Goal: Information Seeking & Learning: Learn about a topic

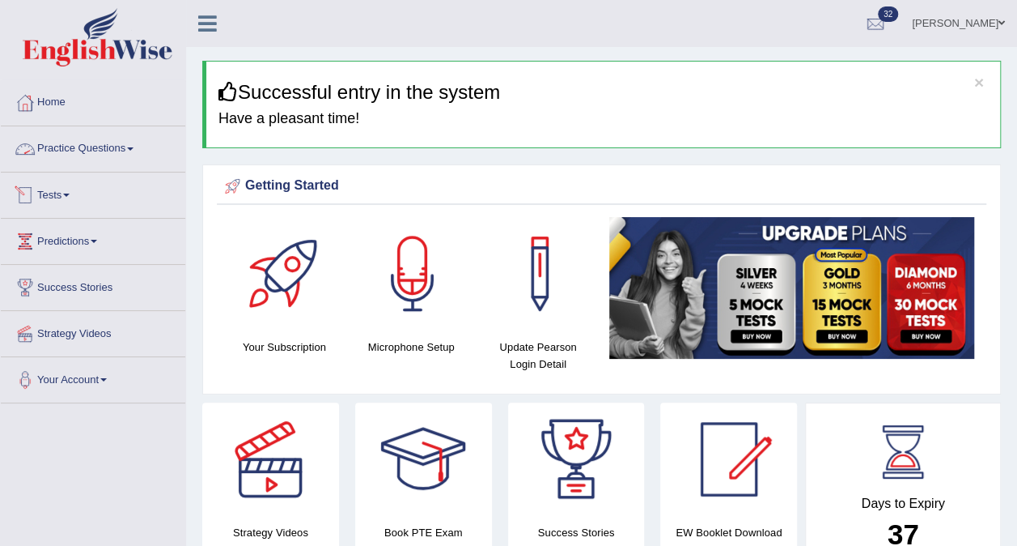
click at [131, 146] on link "Practice Questions" at bounding box center [93, 146] width 185 height 40
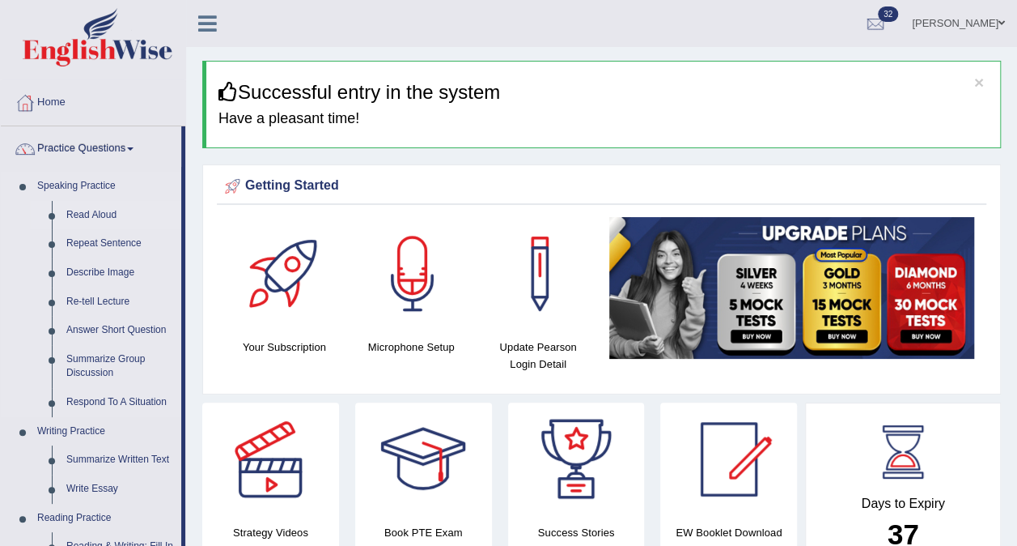
click at [95, 211] on link "Read Aloud" at bounding box center [120, 215] width 122 height 29
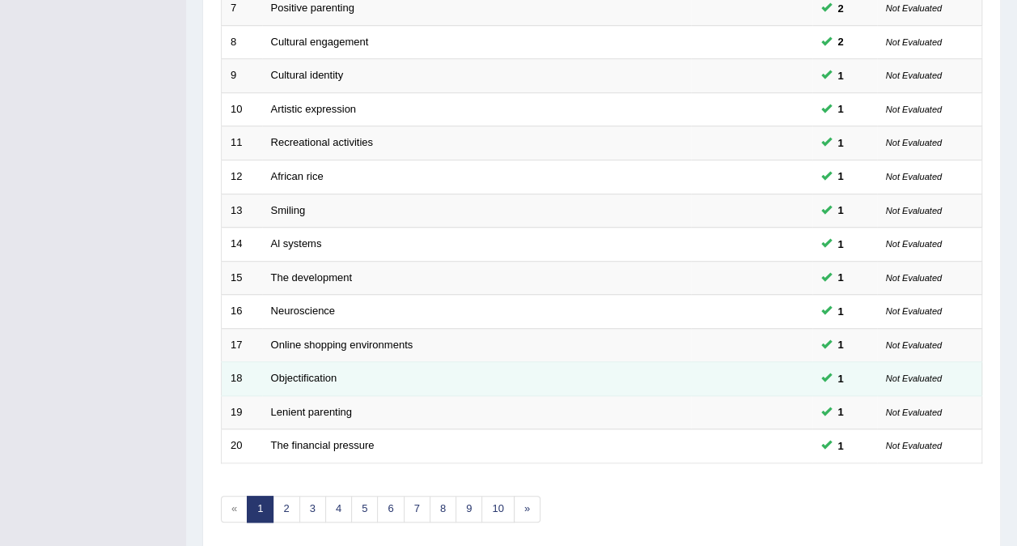
scroll to position [518, 0]
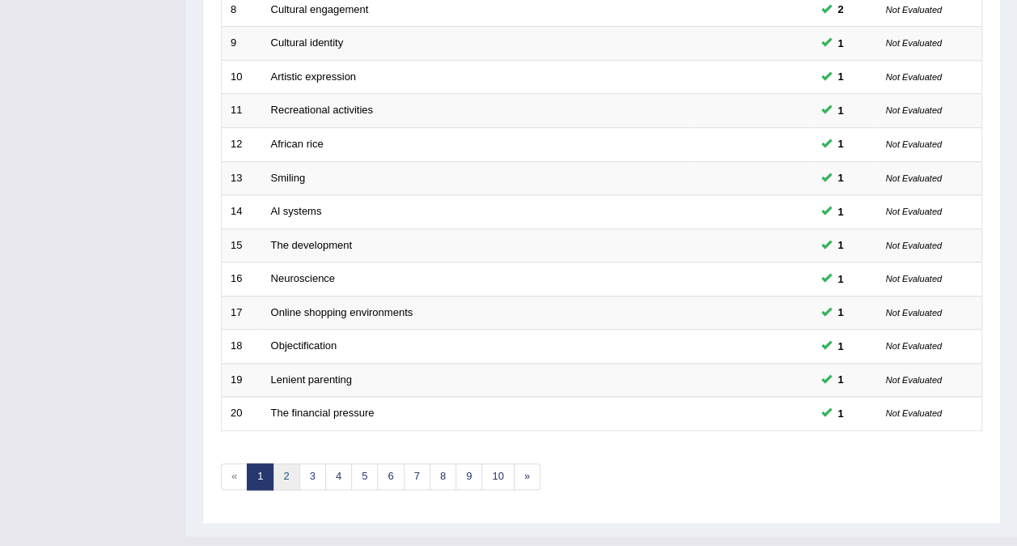
click at [283, 463] on link "2" at bounding box center [286, 476] width 27 height 27
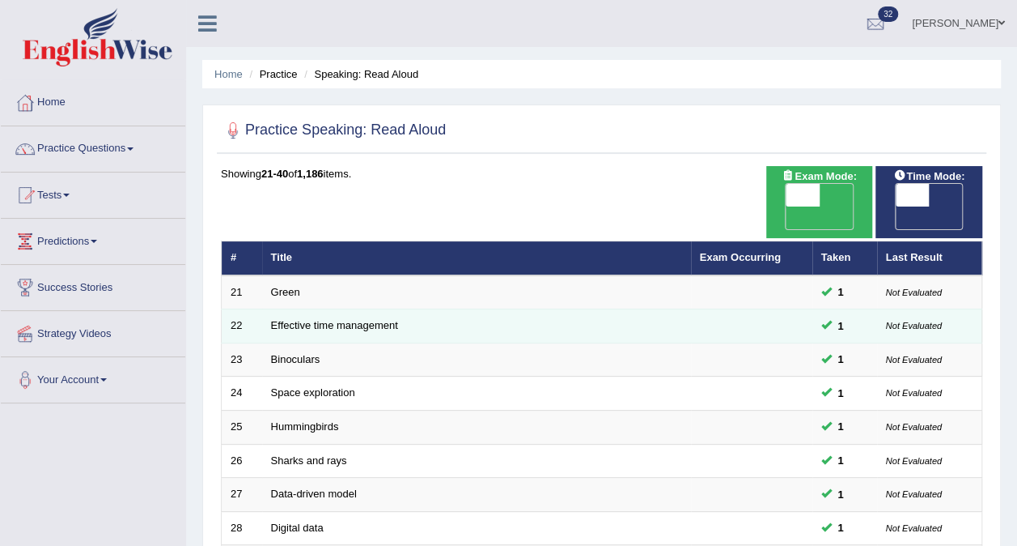
scroll to position [486, 0]
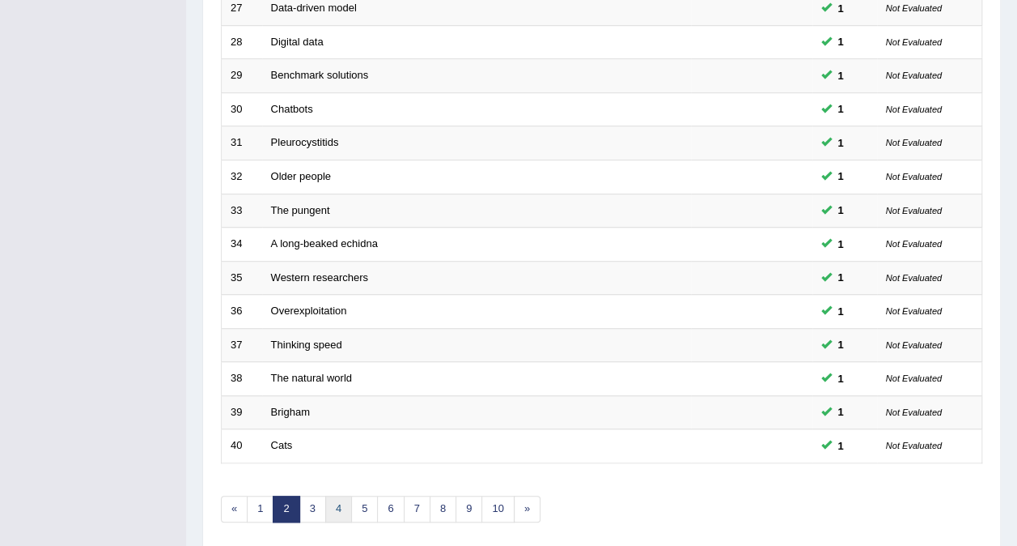
click at [333, 495] on link "4" at bounding box center [338, 508] width 27 height 27
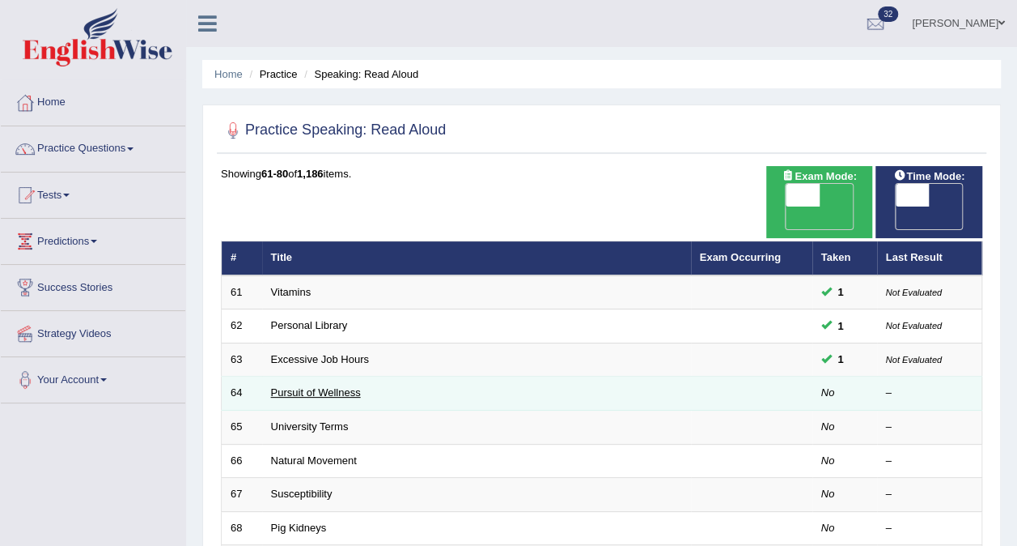
click at [330, 386] on link "Pursuit of Wellness" at bounding box center [316, 392] width 90 height 12
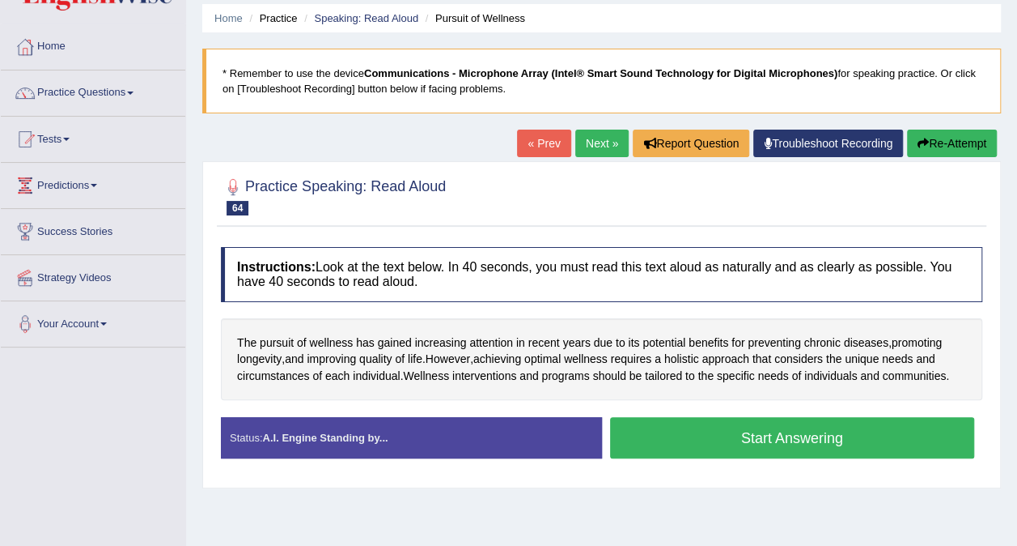
scroll to position [81, 0]
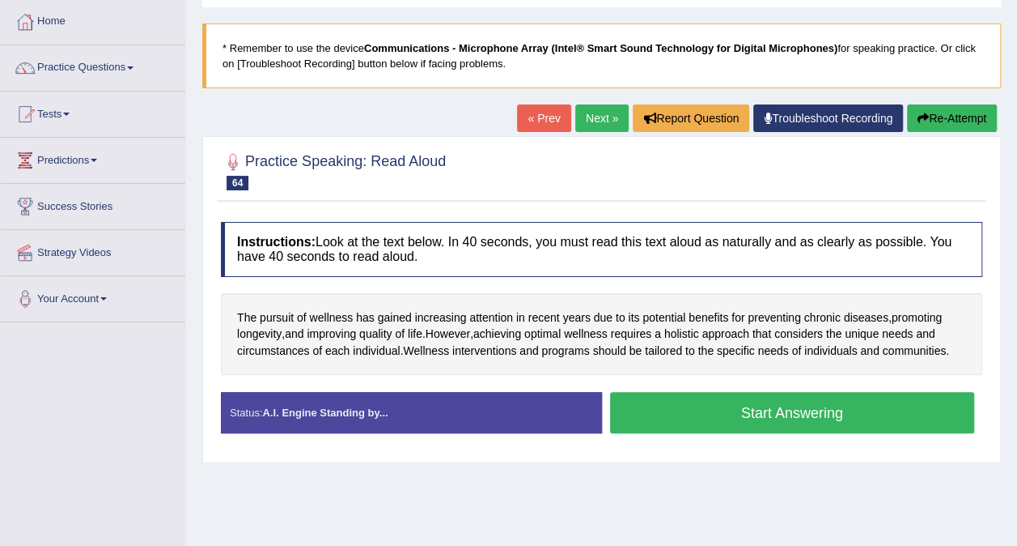
click at [655, 404] on button "Start Answering" at bounding box center [792, 412] width 365 height 41
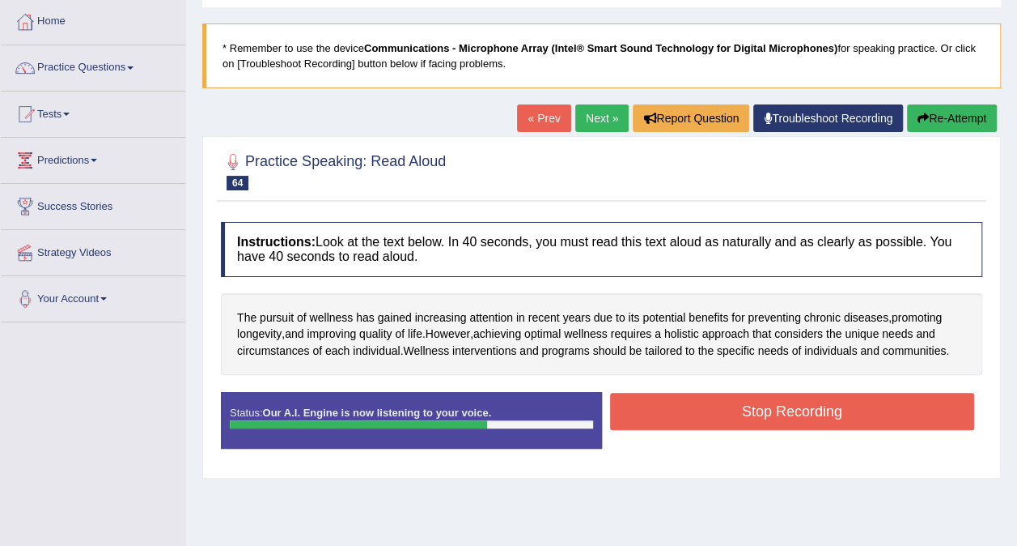
click at [689, 407] on button "Stop Recording" at bounding box center [792, 411] width 365 height 37
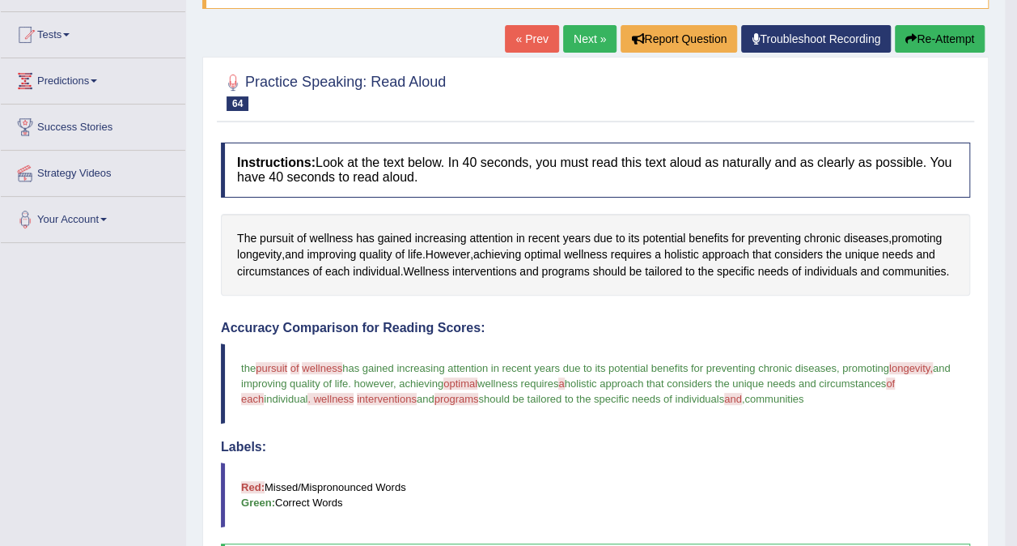
scroll to position [102, 0]
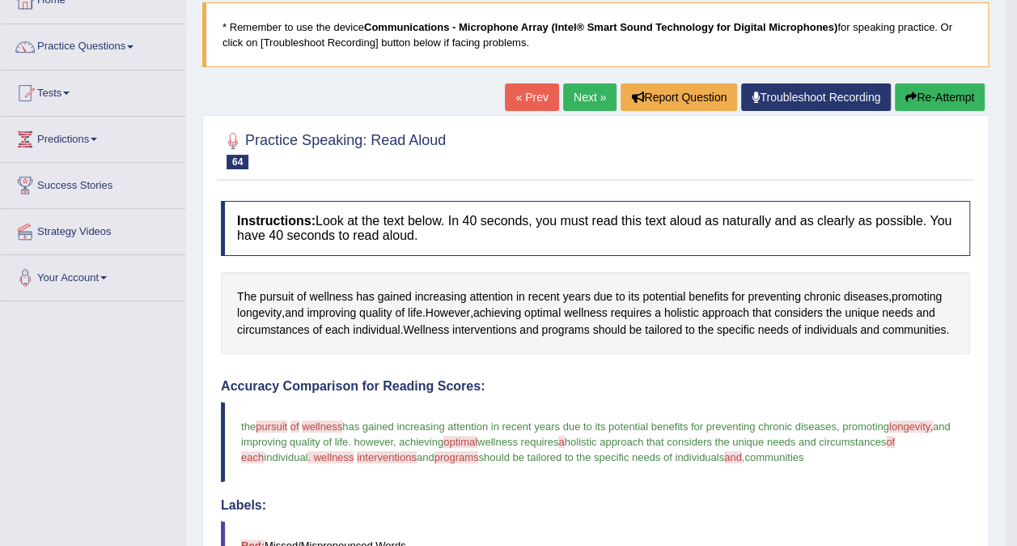
click at [594, 92] on link "Next »" at bounding box center [589, 97] width 53 height 28
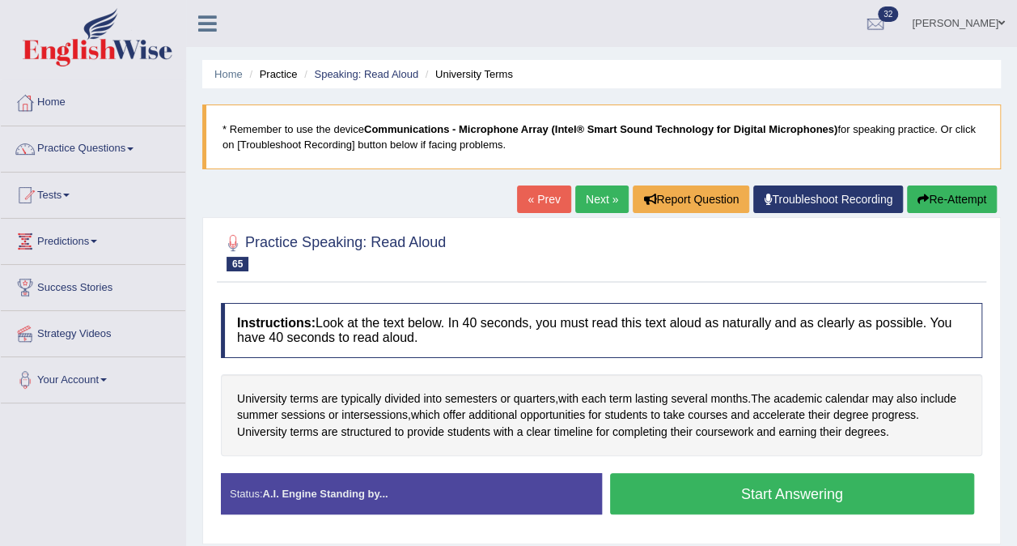
click at [669, 490] on button "Start Answering" at bounding box center [792, 493] width 365 height 41
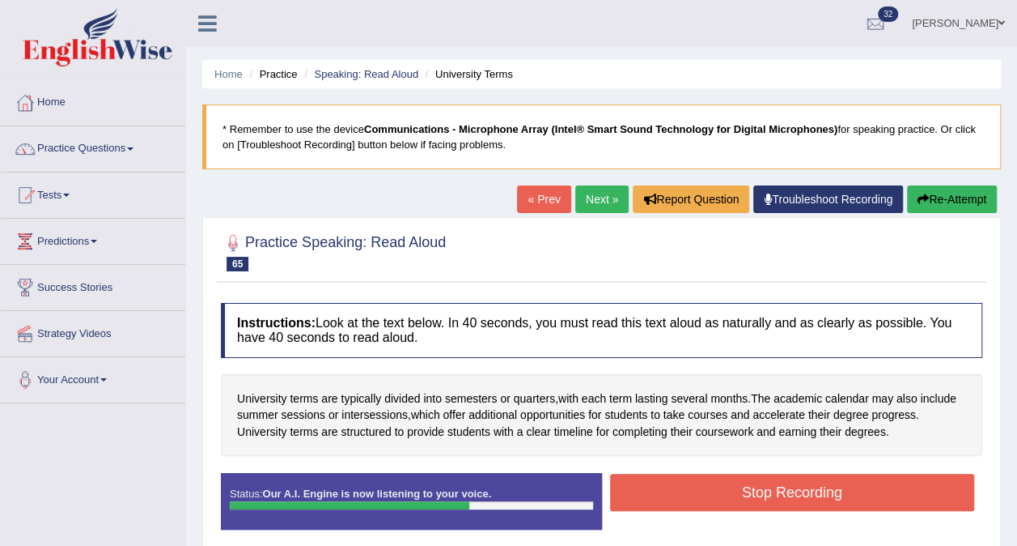
click at [758, 491] on button "Stop Recording" at bounding box center [792, 491] width 365 height 37
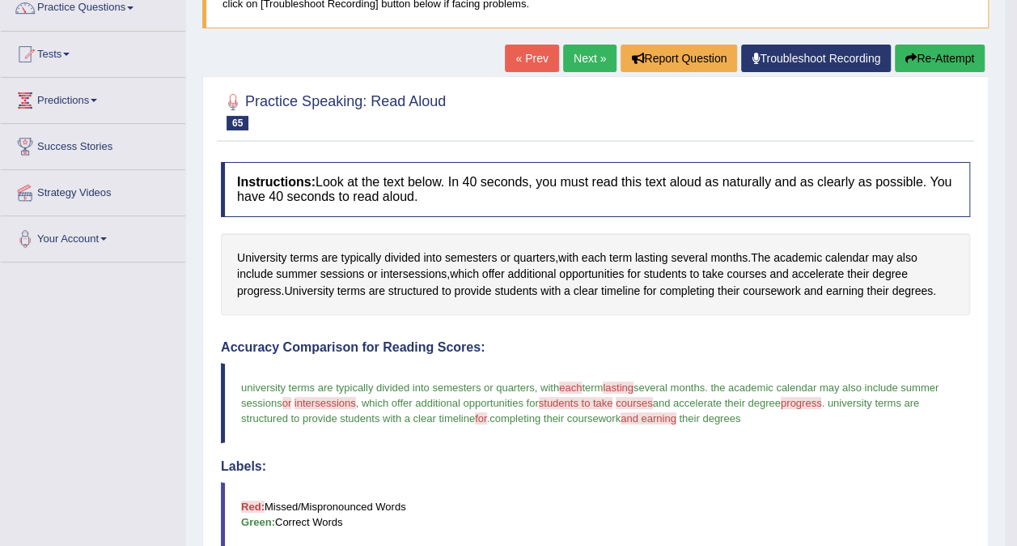
scroll to position [166, 0]
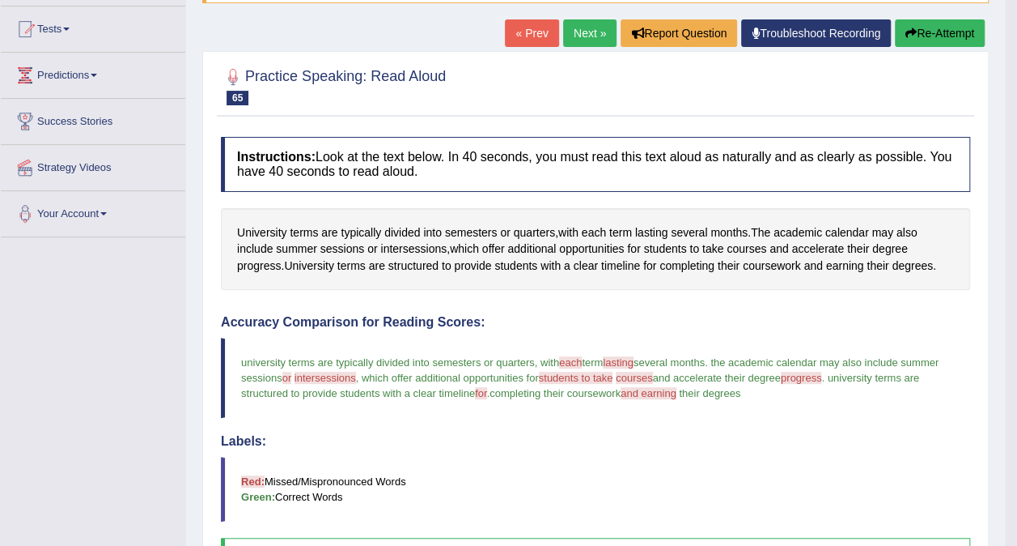
click at [594, 33] on link "Next »" at bounding box center [589, 33] width 53 height 28
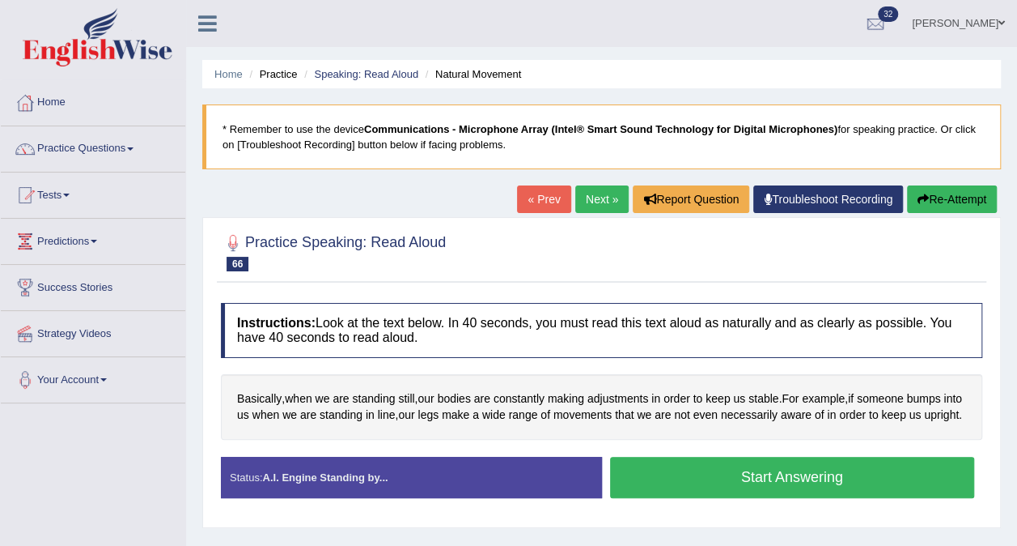
scroll to position [81, 0]
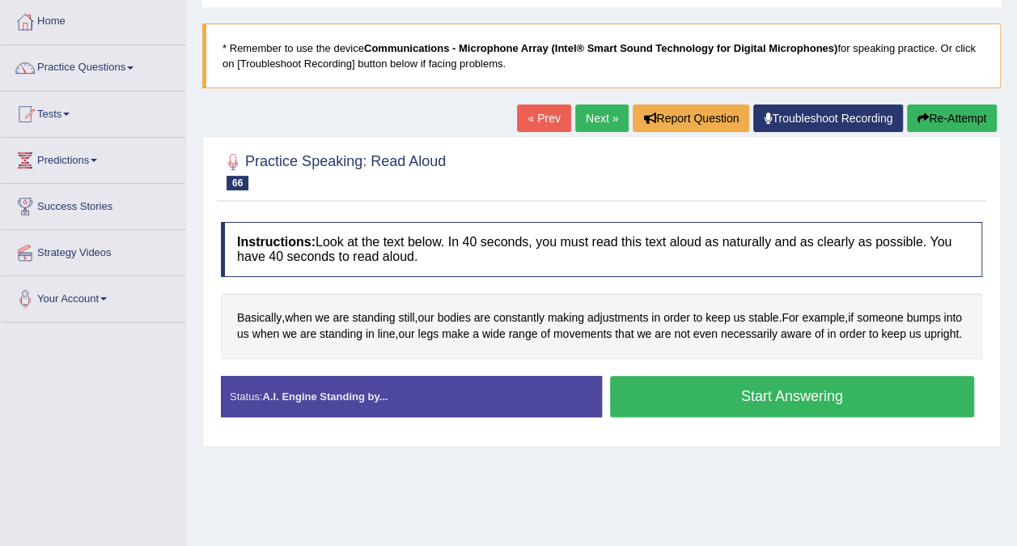
click at [734, 406] on button "Start Answering" at bounding box center [792, 396] width 365 height 41
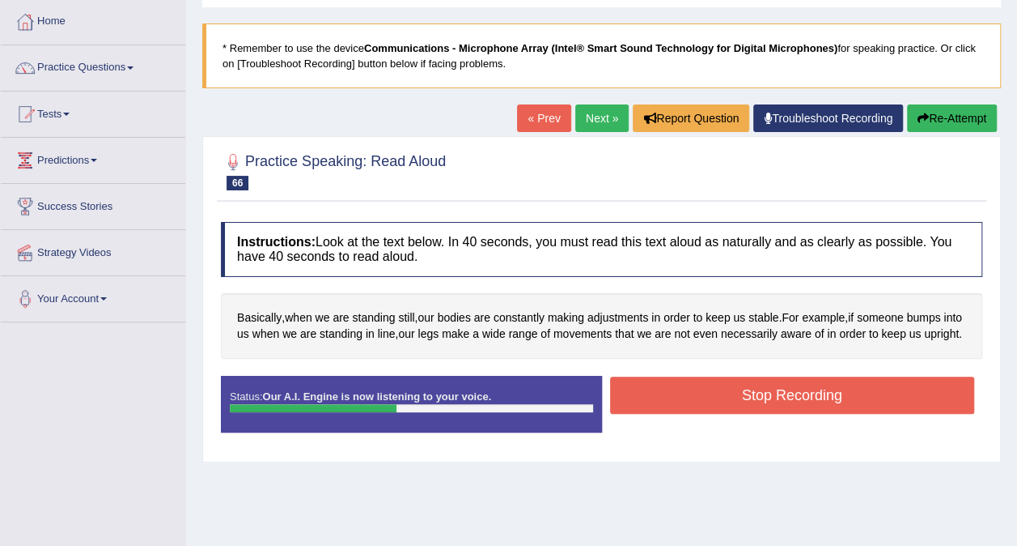
click at [792, 408] on button "Stop Recording" at bounding box center [792, 394] width 365 height 37
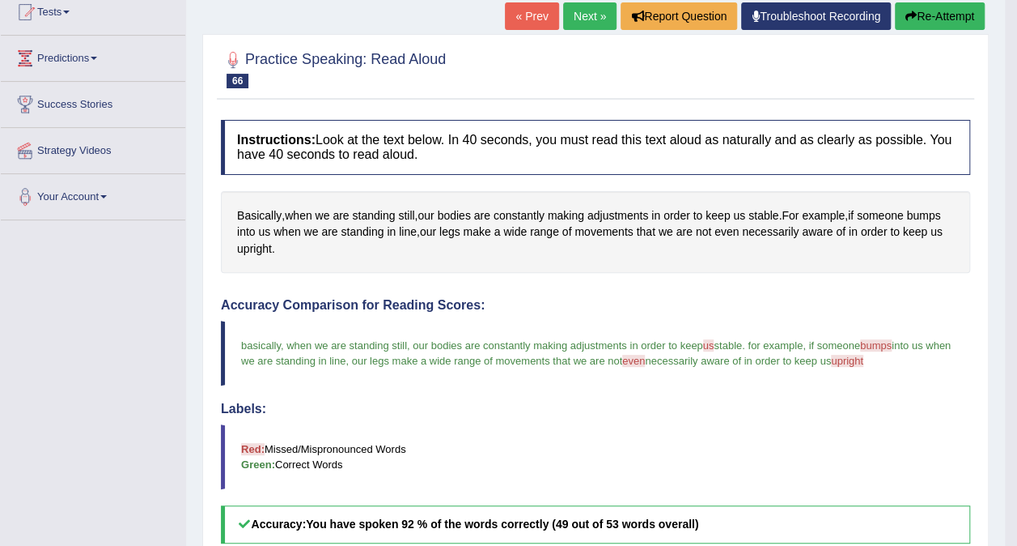
scroll to position [162, 0]
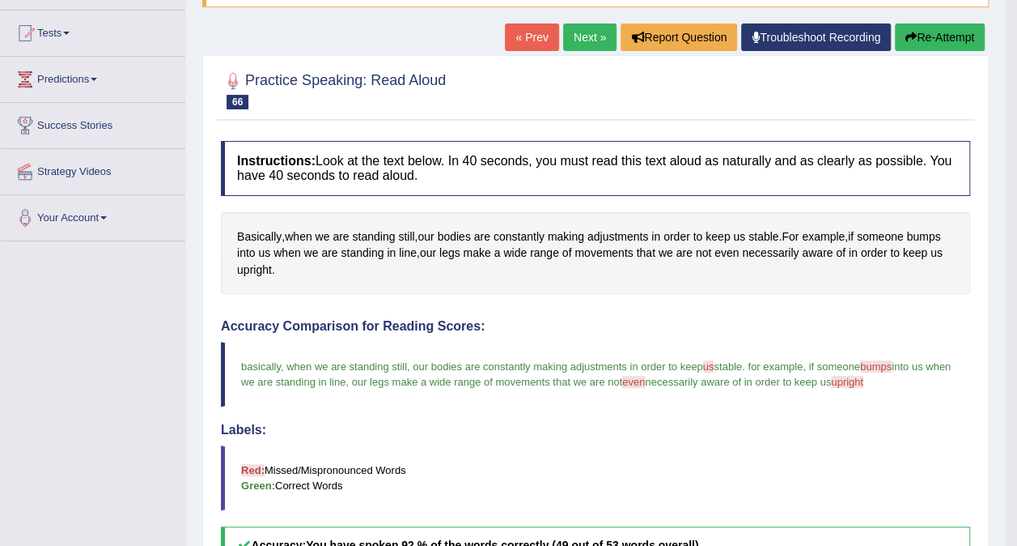
click at [597, 37] on link "Next »" at bounding box center [589, 37] width 53 height 28
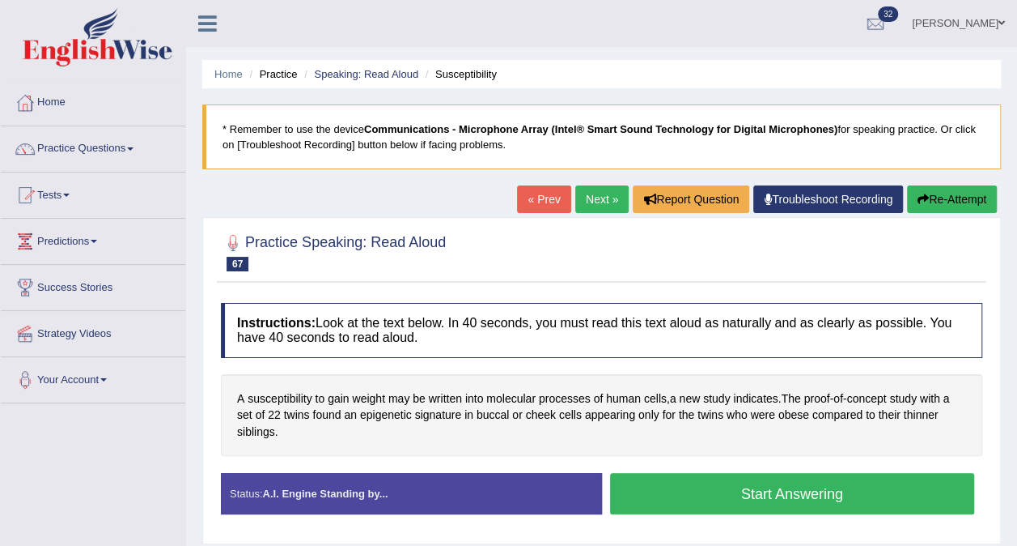
scroll to position [243, 0]
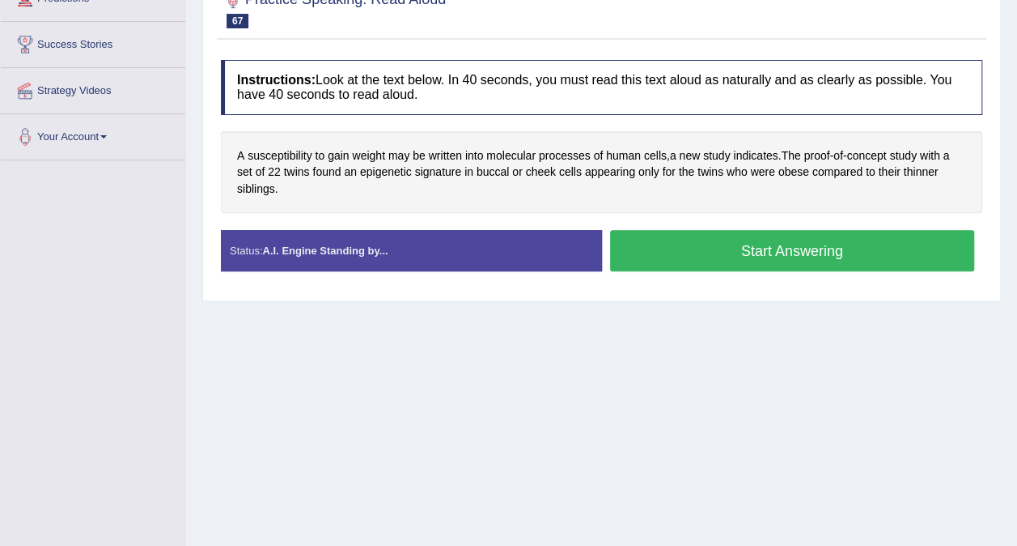
click at [656, 245] on button "Start Answering" at bounding box center [792, 250] width 365 height 41
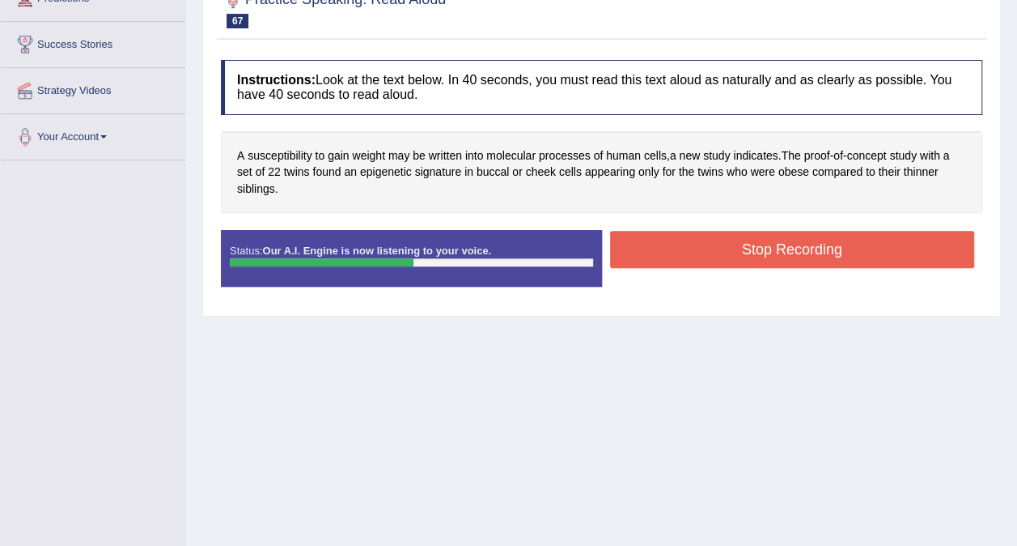
click at [689, 243] on button "Stop Recording" at bounding box center [792, 249] width 365 height 37
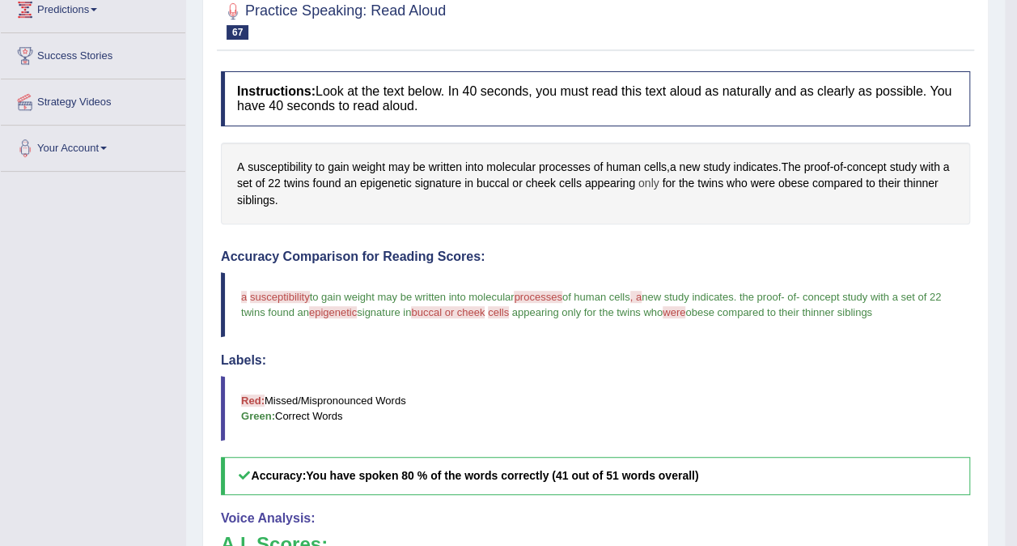
scroll to position [0, 0]
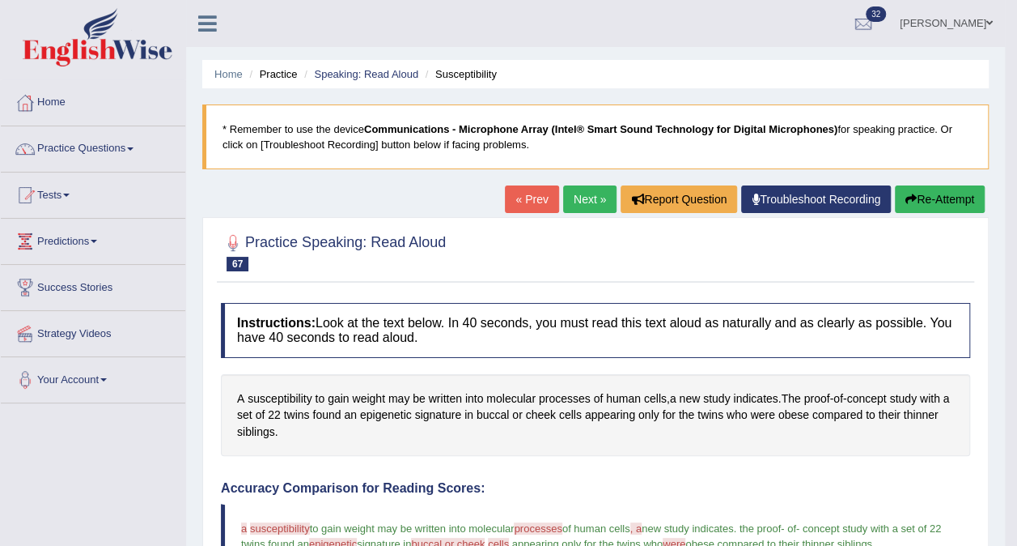
click at [586, 196] on link "Next »" at bounding box center [589, 199] width 53 height 28
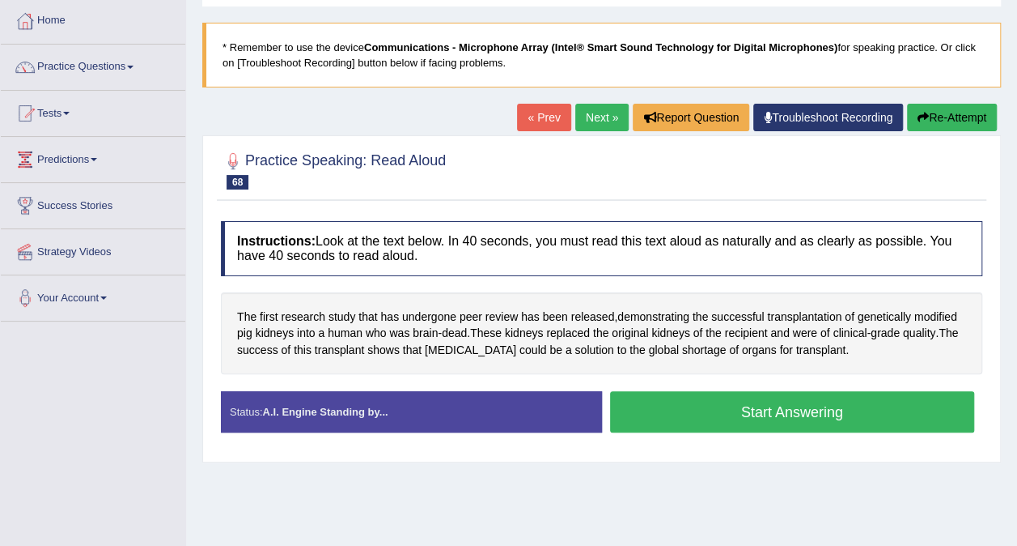
scroll to position [162, 0]
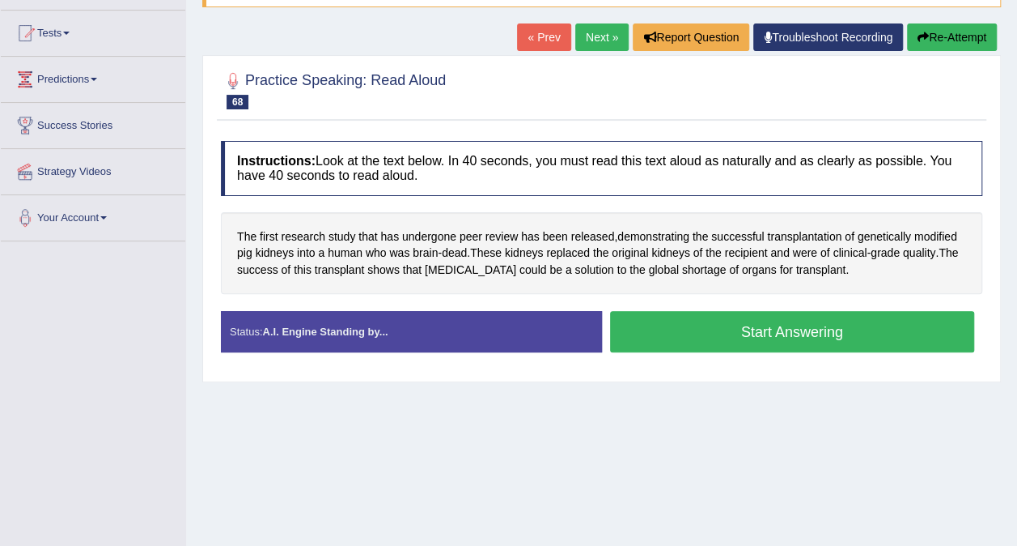
click at [708, 335] on button "Start Answering" at bounding box center [792, 331] width 365 height 41
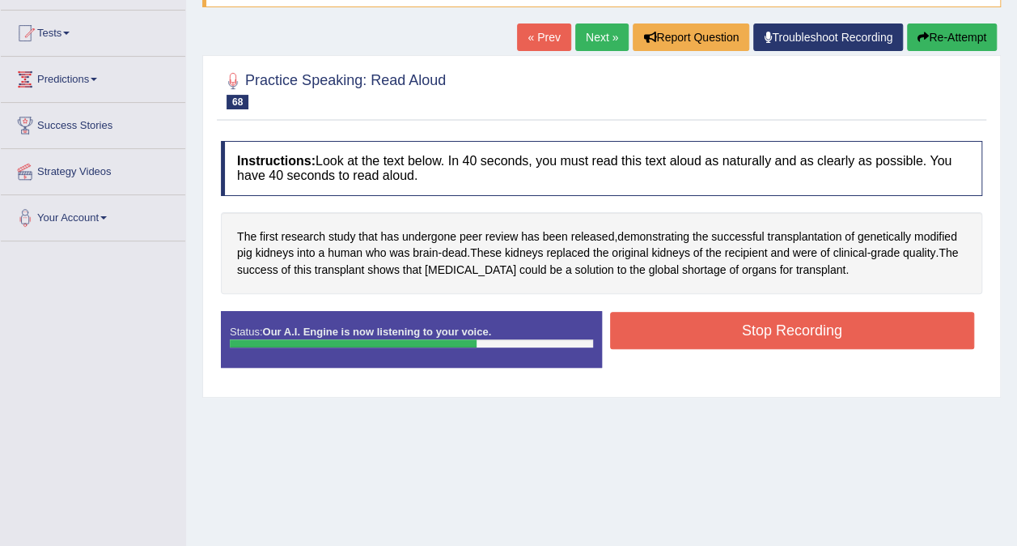
click at [848, 327] on button "Stop Recording" at bounding box center [792, 330] width 365 height 37
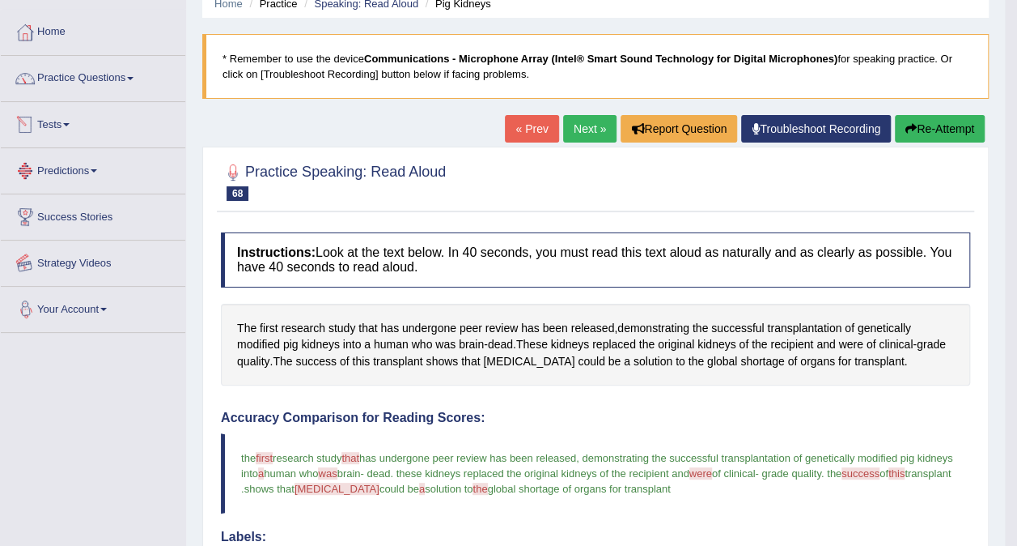
scroll to position [0, 0]
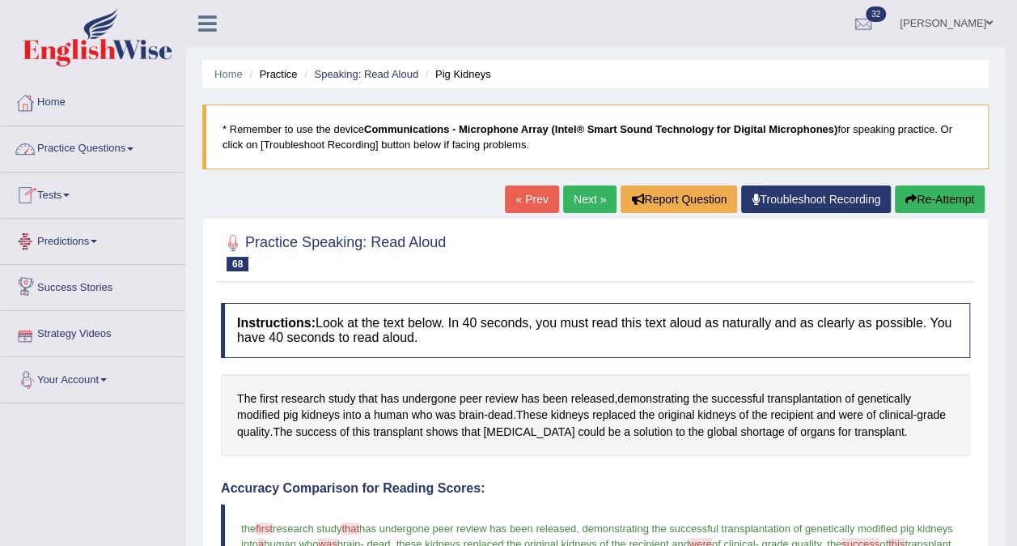
click at [115, 150] on link "Practice Questions" at bounding box center [93, 146] width 185 height 40
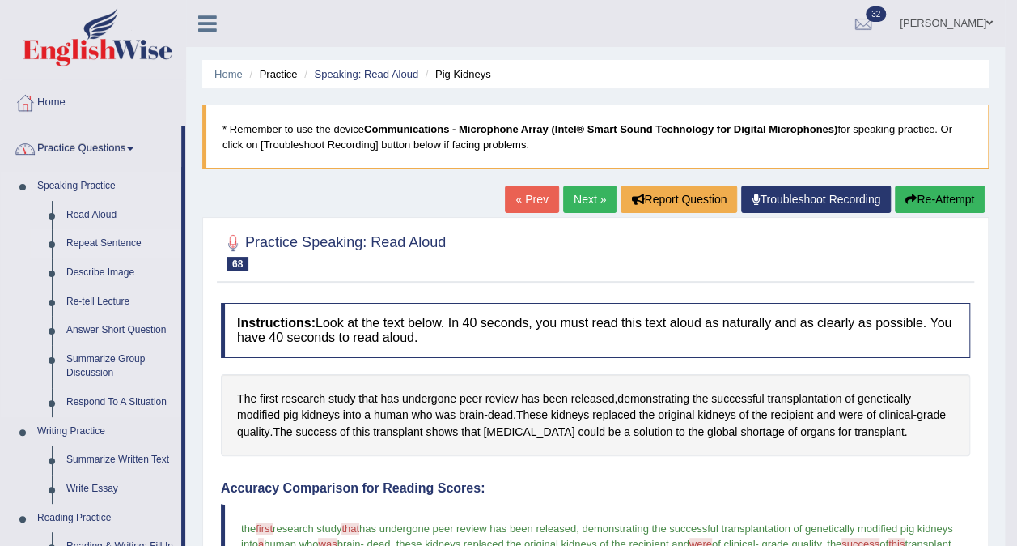
click at [83, 241] on link "Repeat Sentence" at bounding box center [120, 243] width 122 height 29
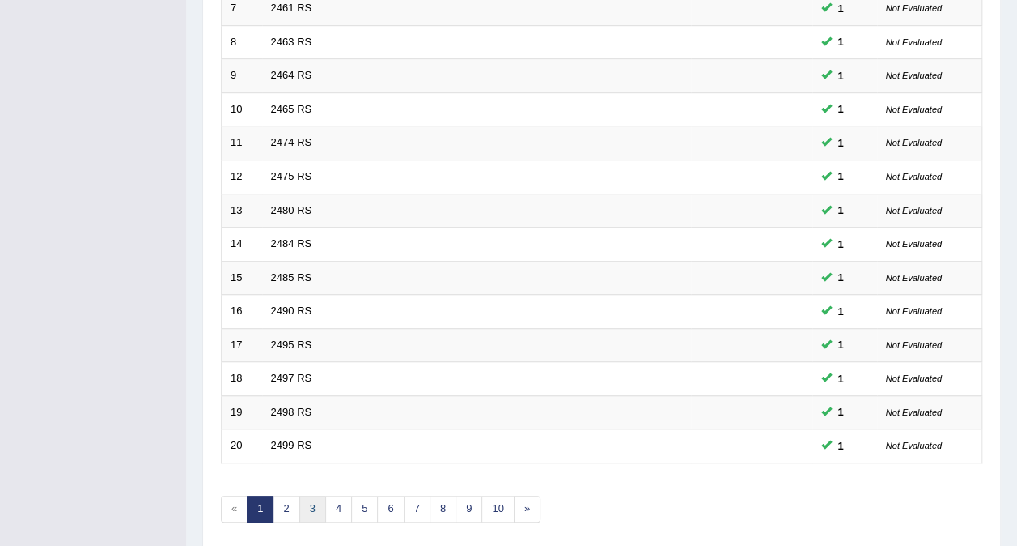
click at [308, 495] on link "3" at bounding box center [312, 508] width 27 height 27
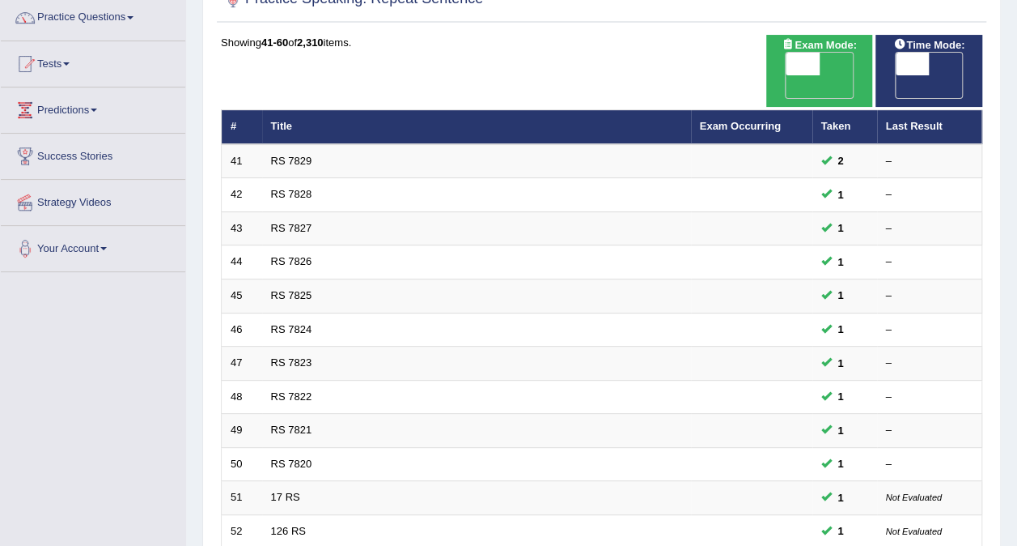
scroll to position [486, 0]
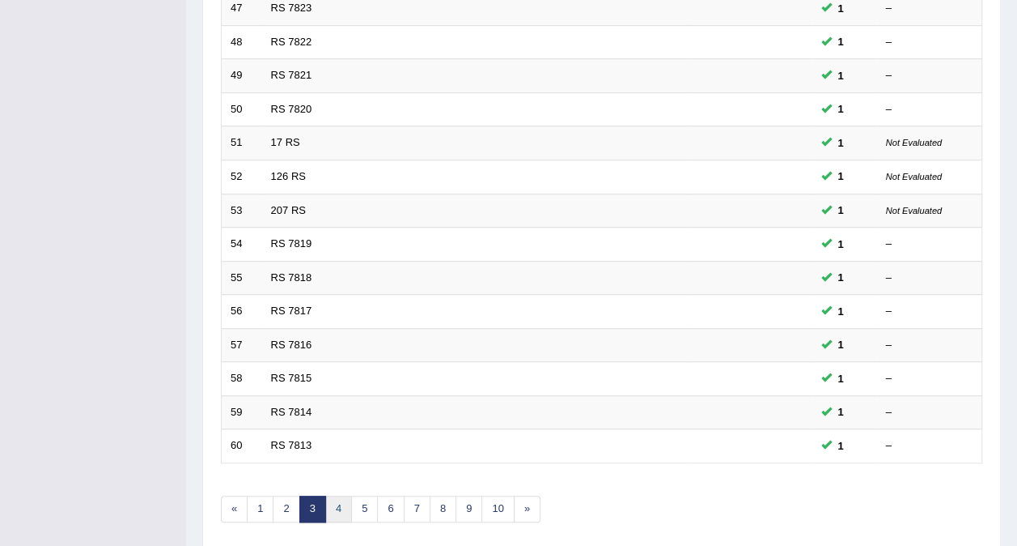
click at [336, 495] on link "4" at bounding box center [338, 508] width 27 height 27
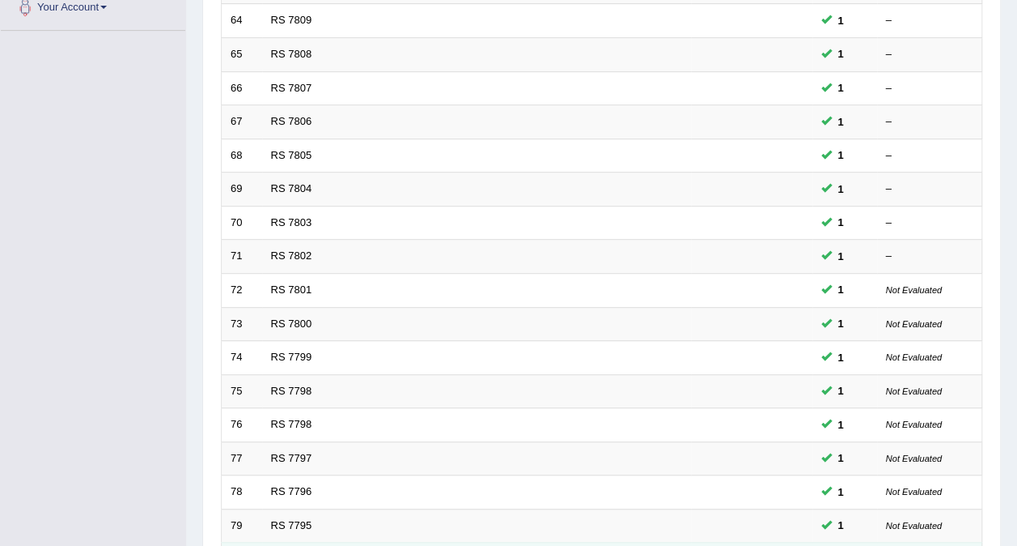
scroll to position [194, 0]
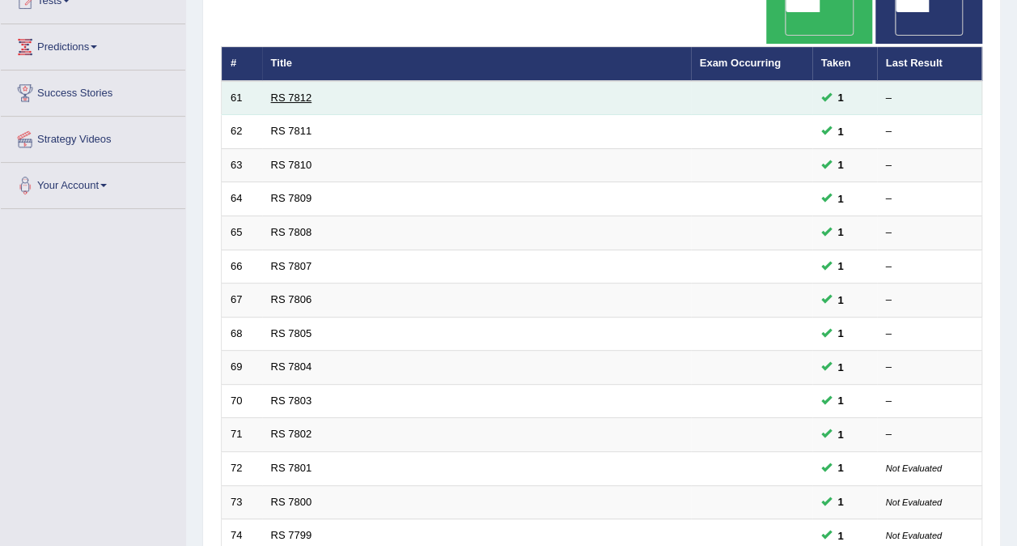
click at [294, 91] on link "RS 7812" at bounding box center [291, 97] width 41 height 12
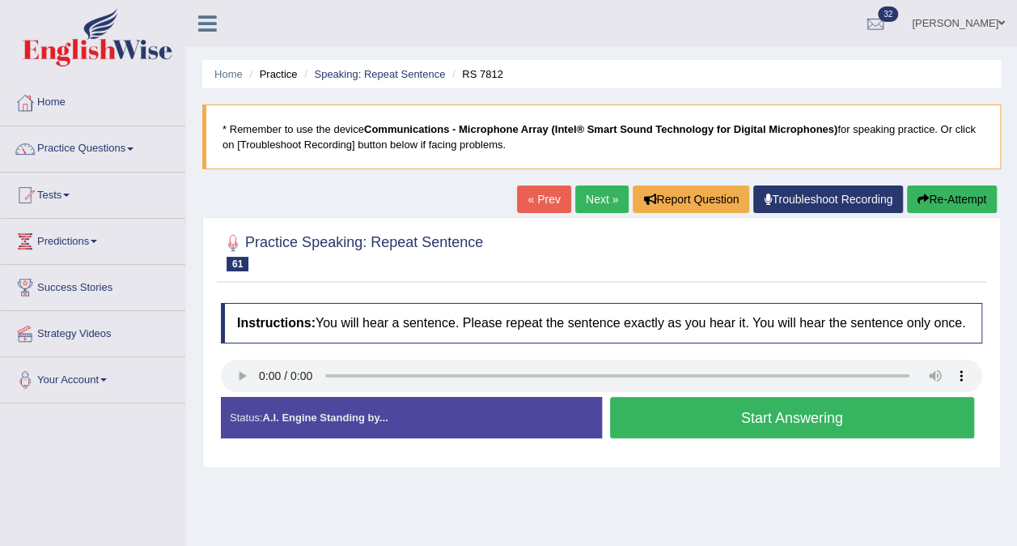
click at [666, 418] on button "Start Answering" at bounding box center [792, 417] width 365 height 41
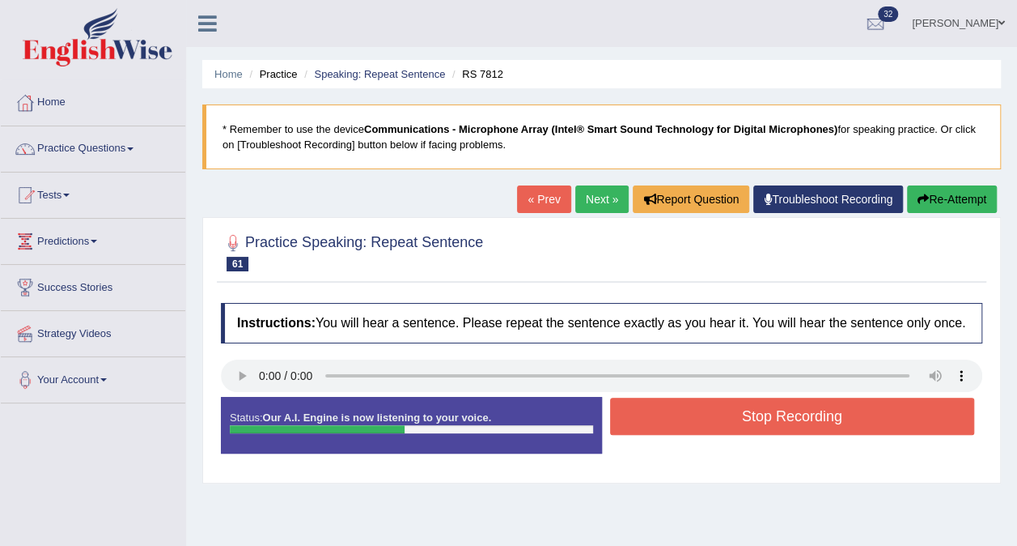
click at [678, 419] on button "Stop Recording" at bounding box center [792, 415] width 365 height 37
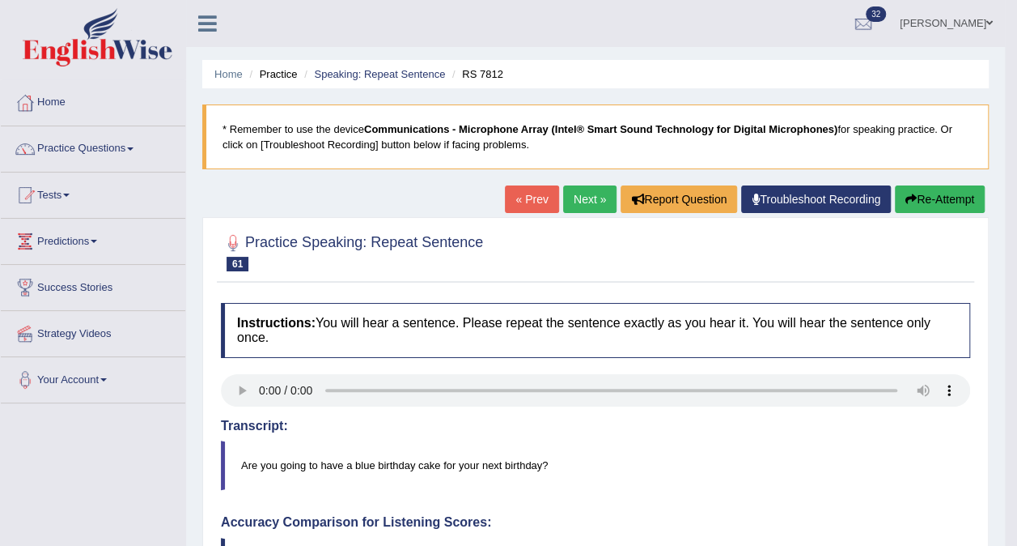
click at [586, 197] on link "Next »" at bounding box center [589, 199] width 53 height 28
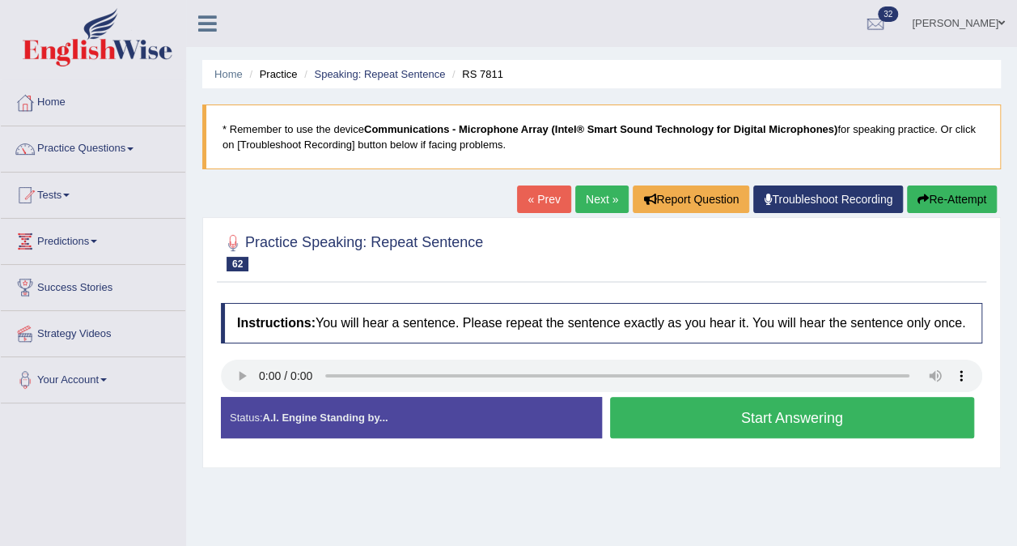
click at [669, 414] on button "Start Answering" at bounding box center [792, 417] width 365 height 41
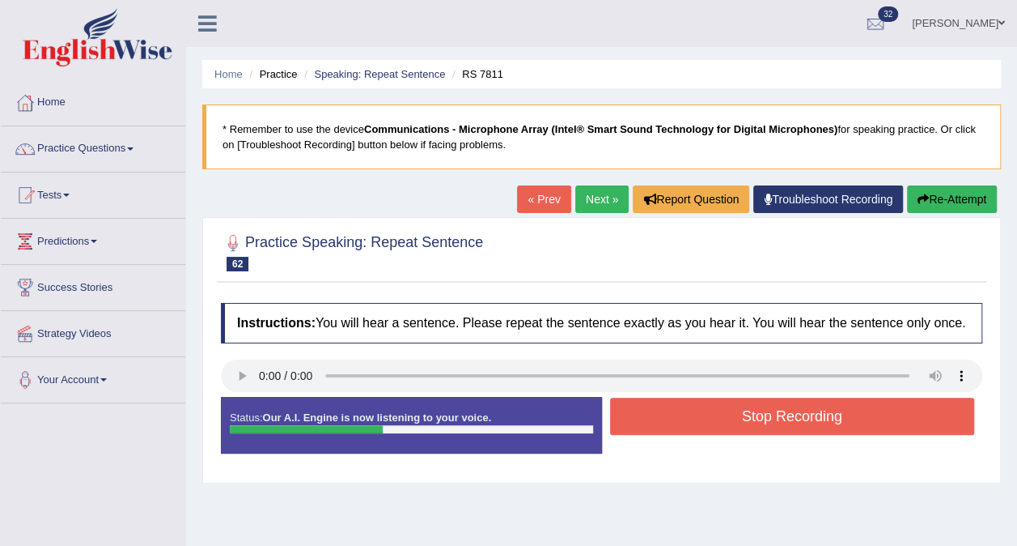
click at [675, 414] on button "Stop Recording" at bounding box center [792, 415] width 365 height 37
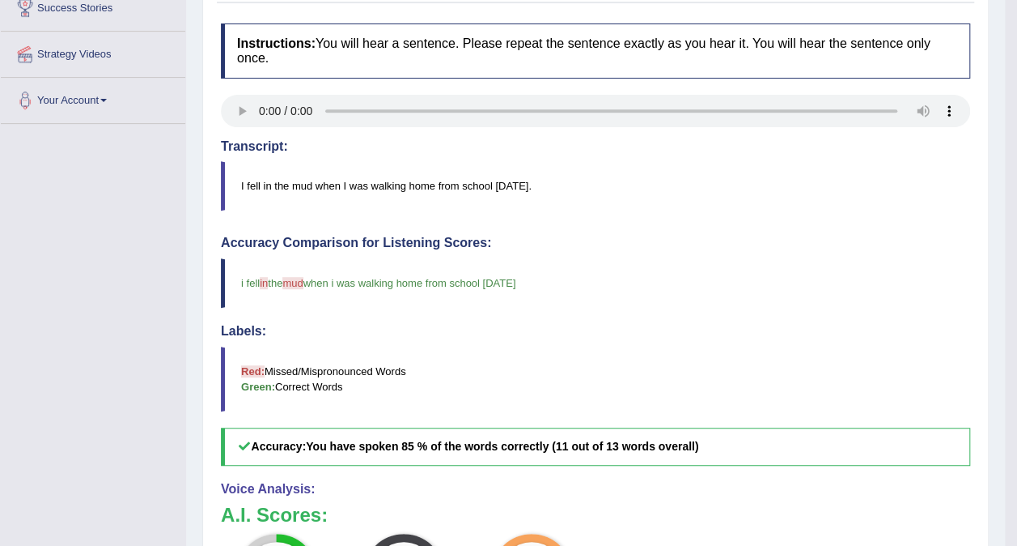
scroll to position [162, 0]
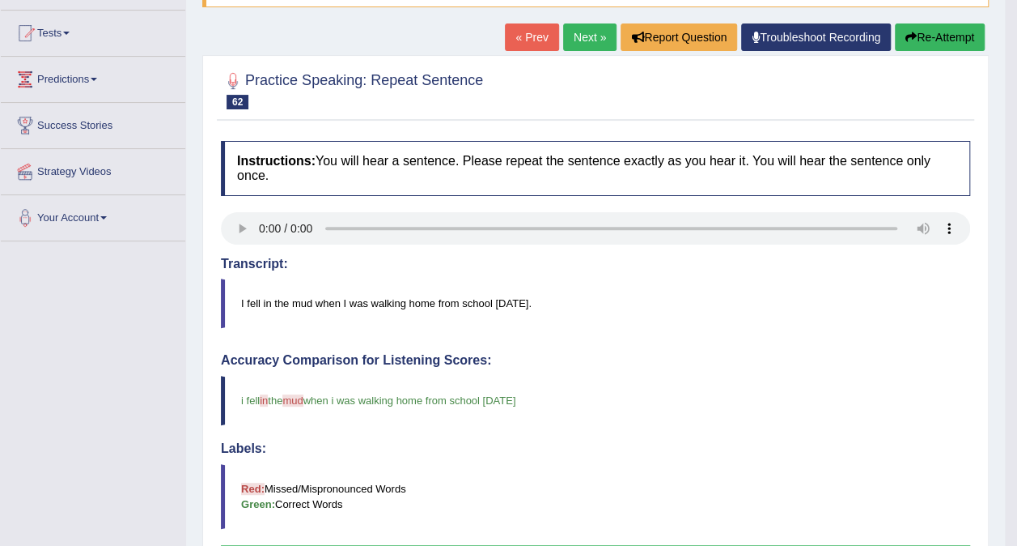
click at [599, 40] on link "Next »" at bounding box center [589, 37] width 53 height 28
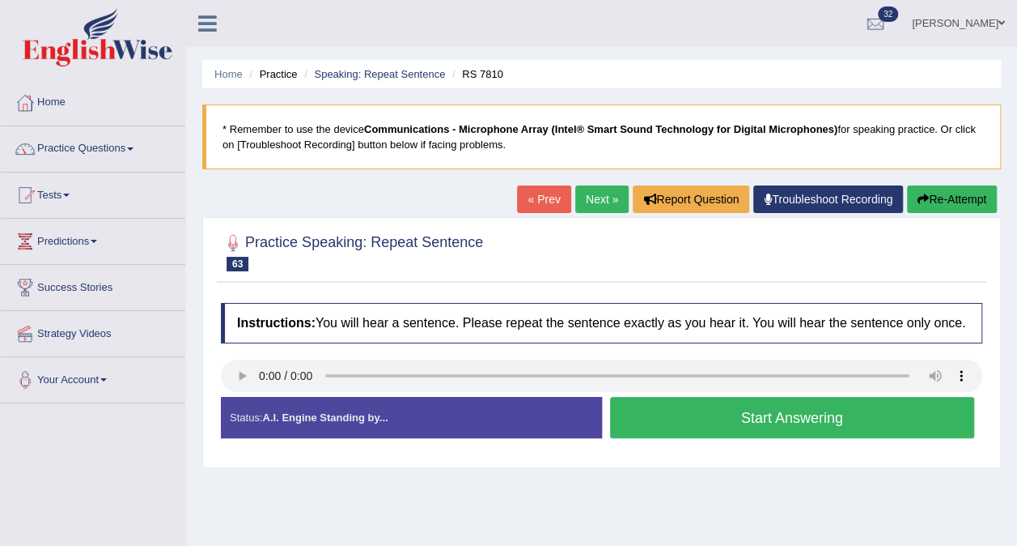
click at [669, 419] on button "Start Answering" at bounding box center [792, 417] width 365 height 41
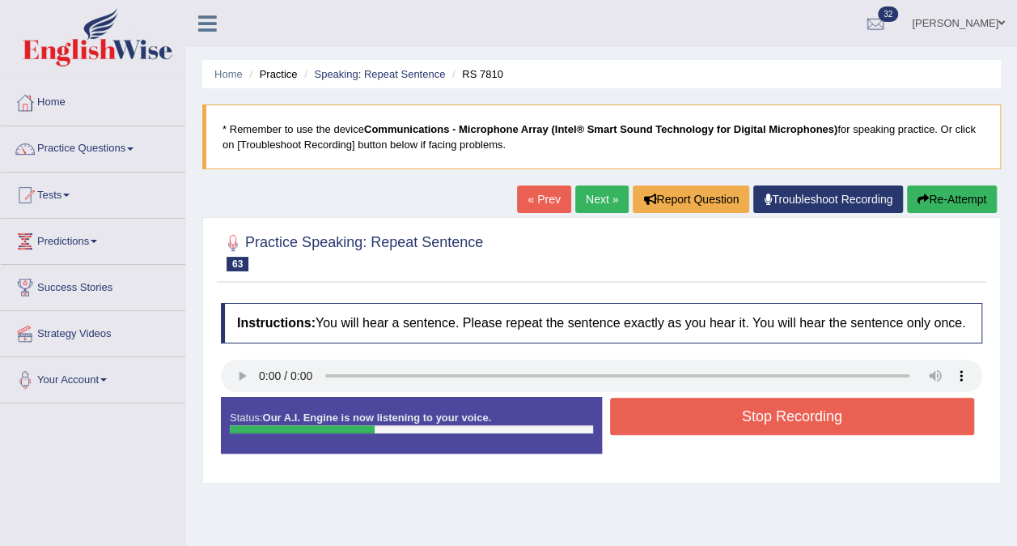
click at [667, 417] on button "Stop Recording" at bounding box center [792, 415] width 365 height 37
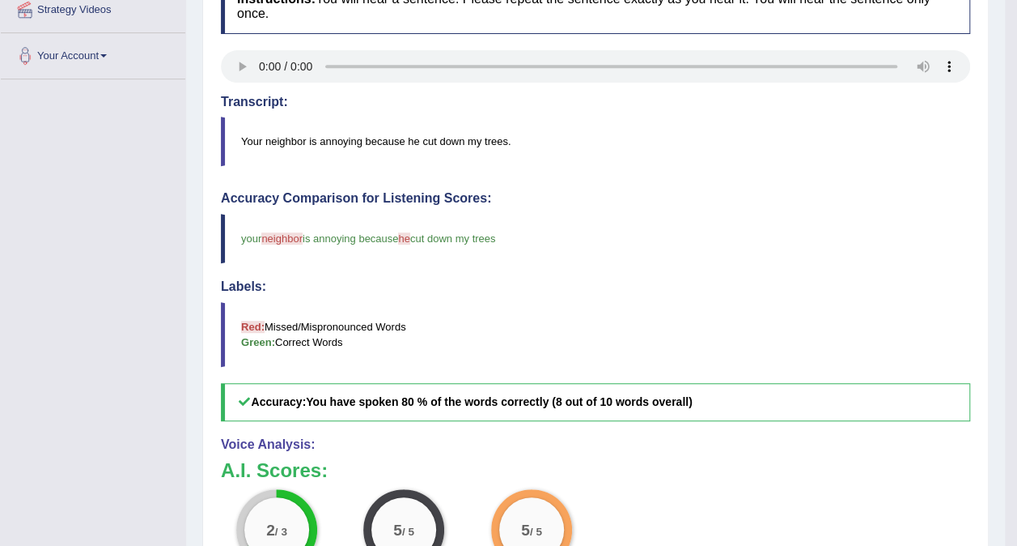
scroll to position [162, 0]
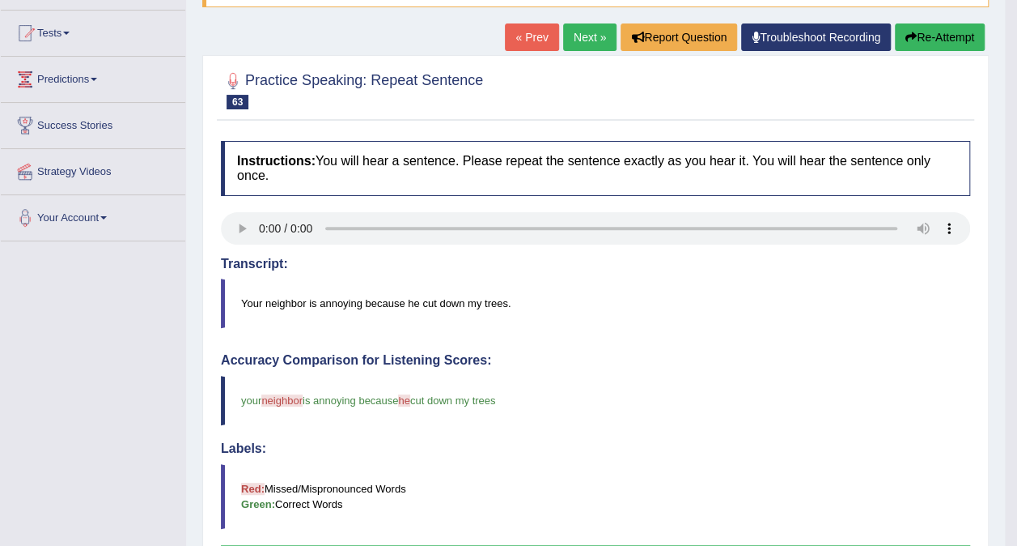
click at [588, 31] on link "Next »" at bounding box center [589, 37] width 53 height 28
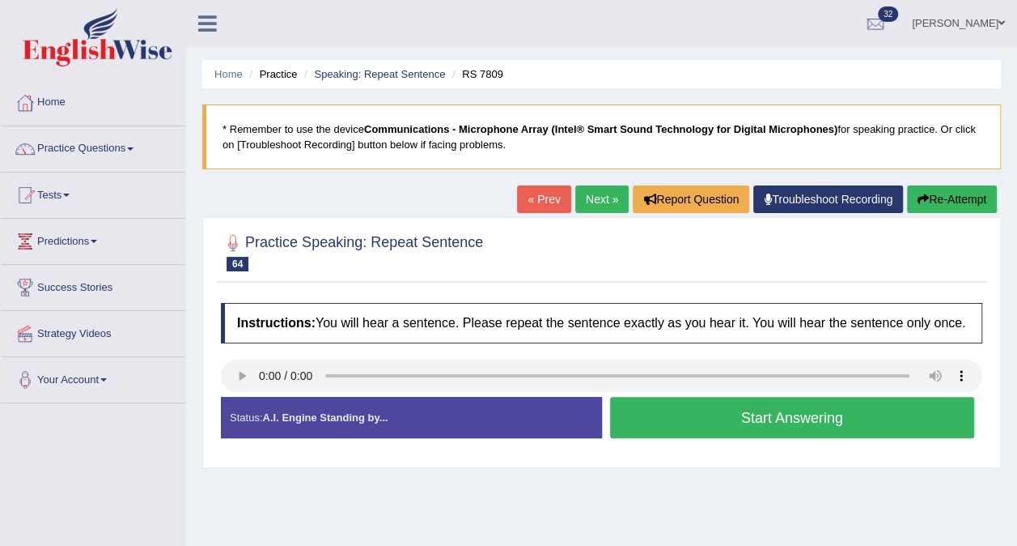
click at [749, 416] on button "Start Answering" at bounding box center [792, 417] width 365 height 41
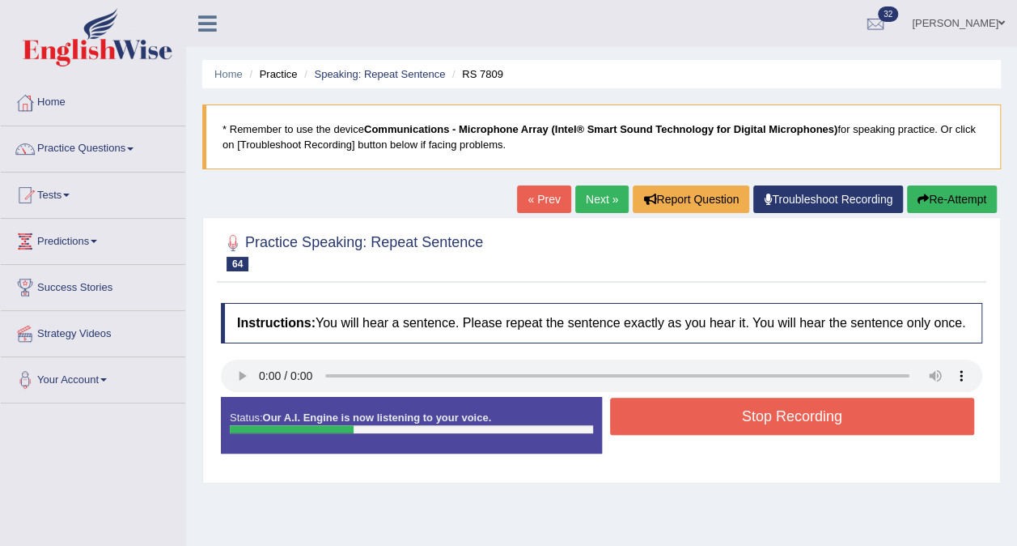
click at [749, 416] on button "Stop Recording" at bounding box center [792, 415] width 365 height 37
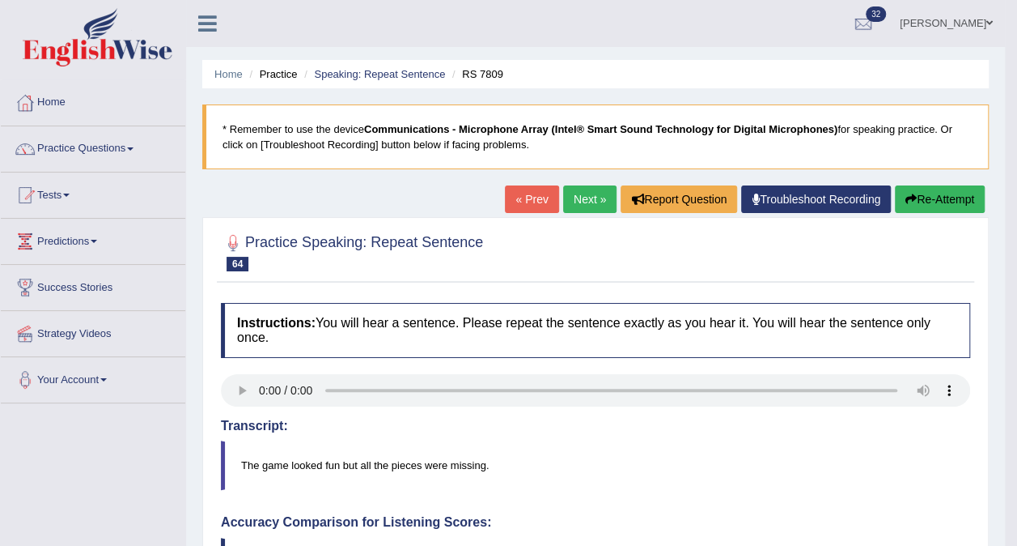
click at [592, 200] on link "Next »" at bounding box center [589, 199] width 53 height 28
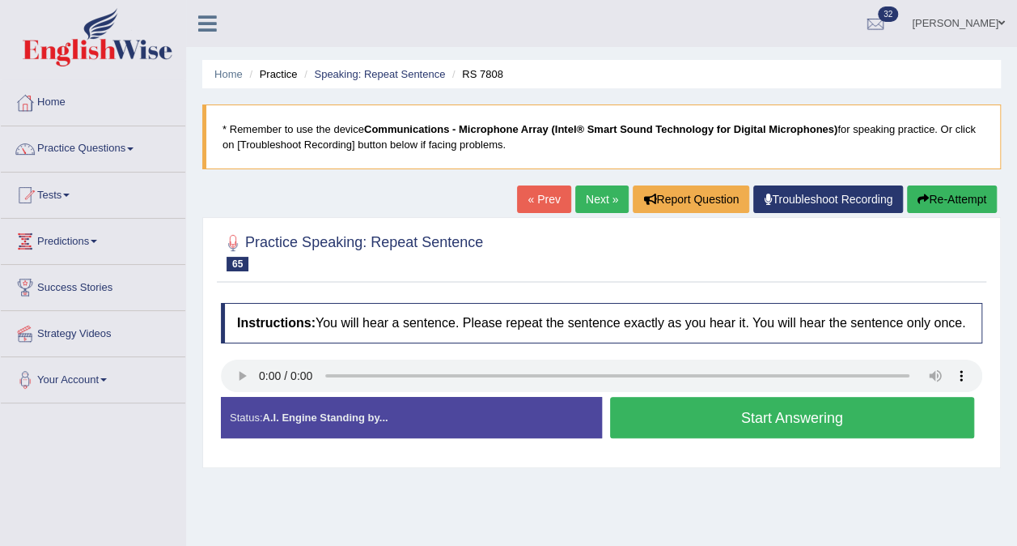
click at [642, 418] on button "Start Answering" at bounding box center [792, 417] width 365 height 41
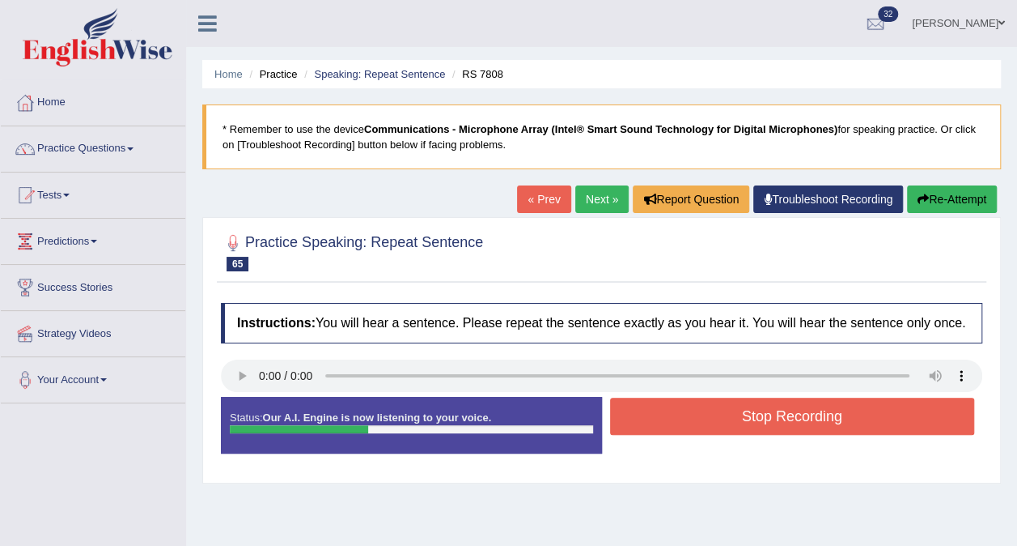
click at [633, 411] on button "Stop Recording" at bounding box center [792, 415] width 365 height 37
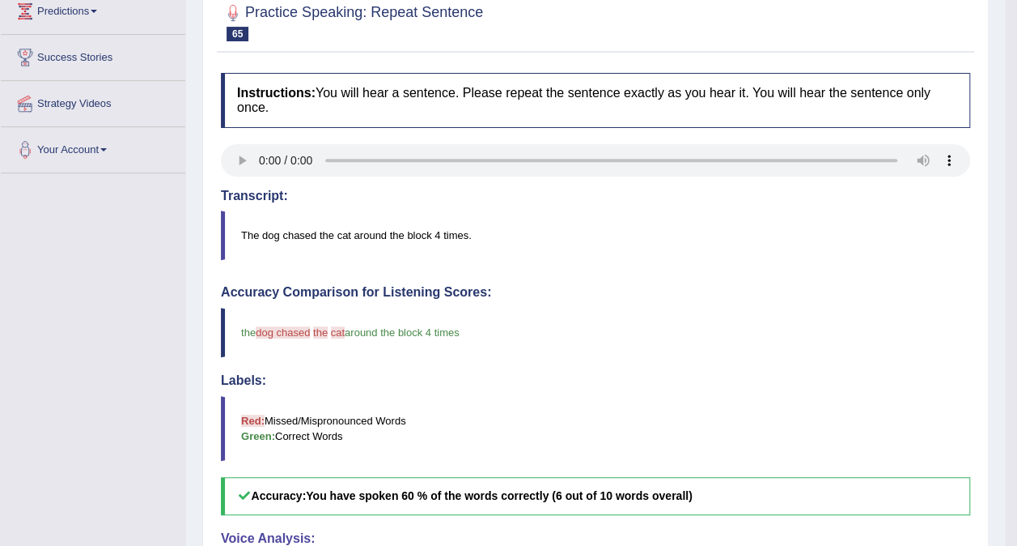
scroll to position [81, 0]
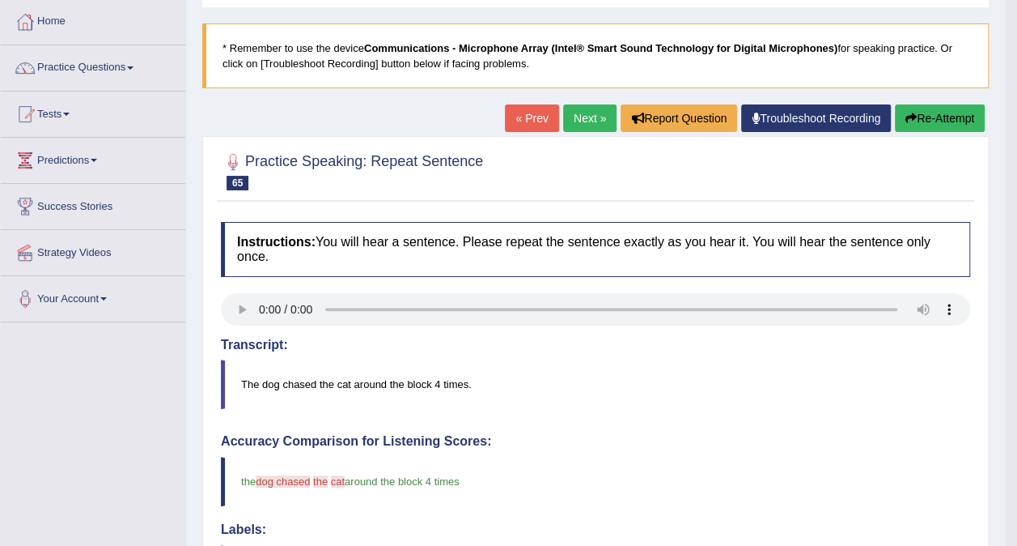
click at [584, 113] on link "Next »" at bounding box center [589, 118] width 53 height 28
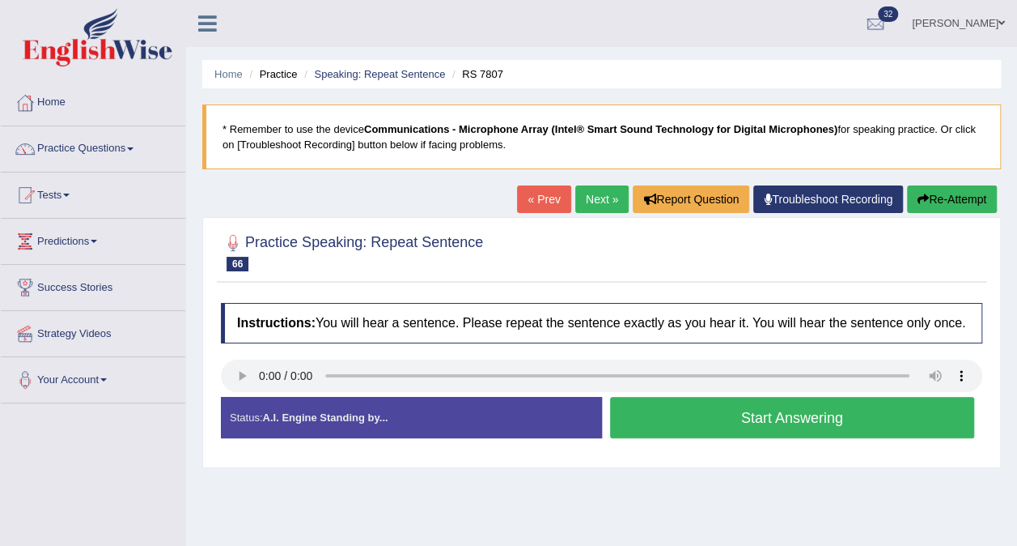
click at [655, 411] on button "Start Answering" at bounding box center [792, 417] width 365 height 41
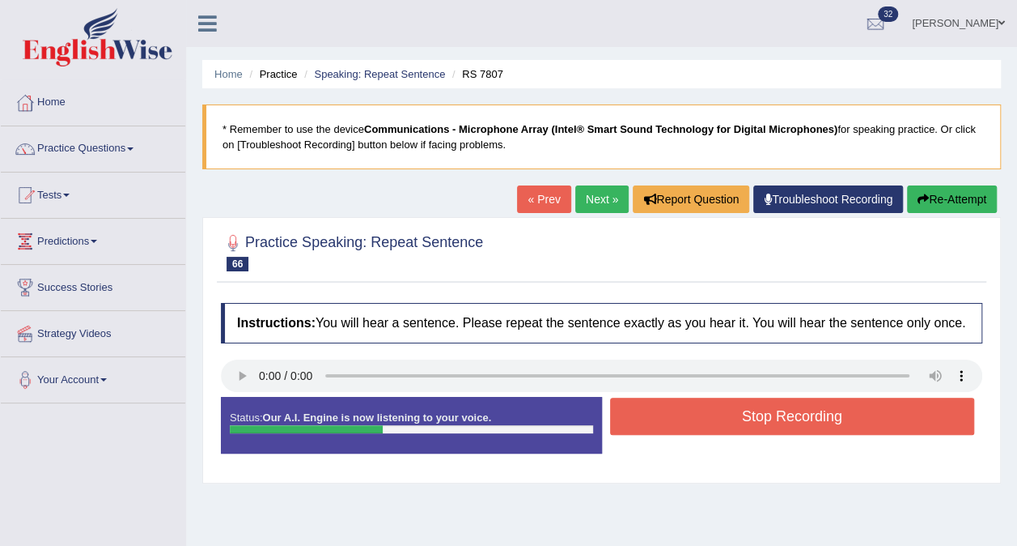
click at [655, 411] on button "Stop Recording" at bounding box center [792, 415] width 365 height 37
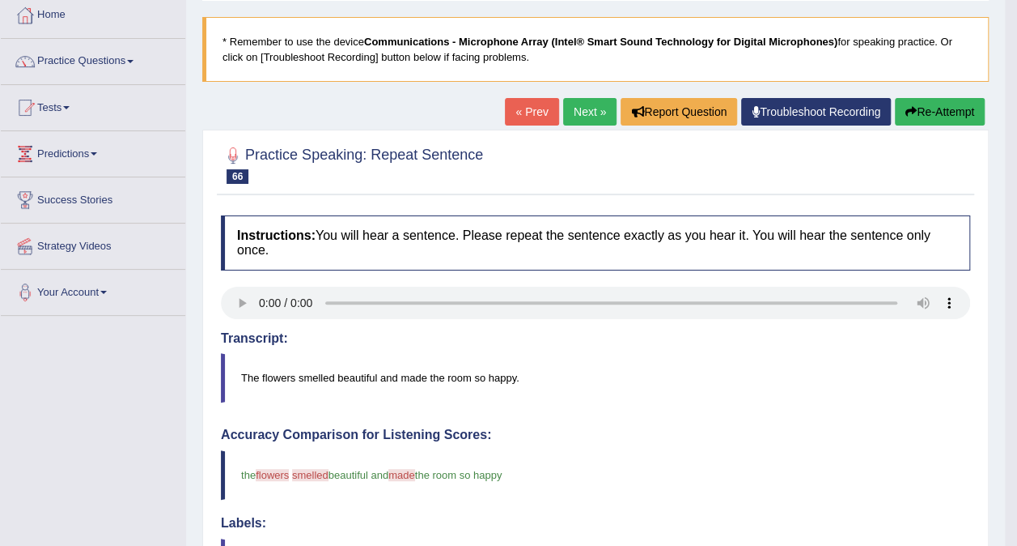
scroll to position [81, 0]
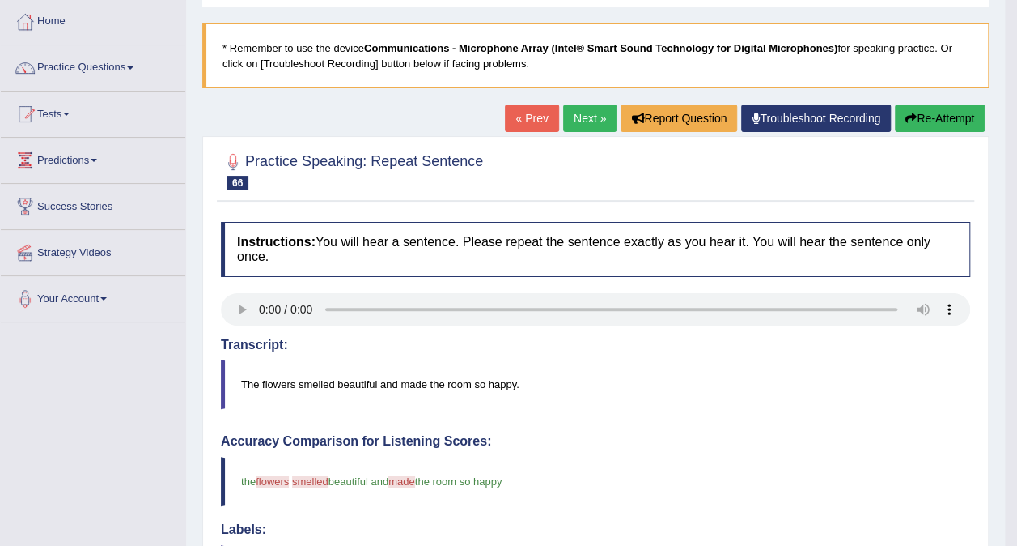
click at [595, 116] on link "Next »" at bounding box center [589, 118] width 53 height 28
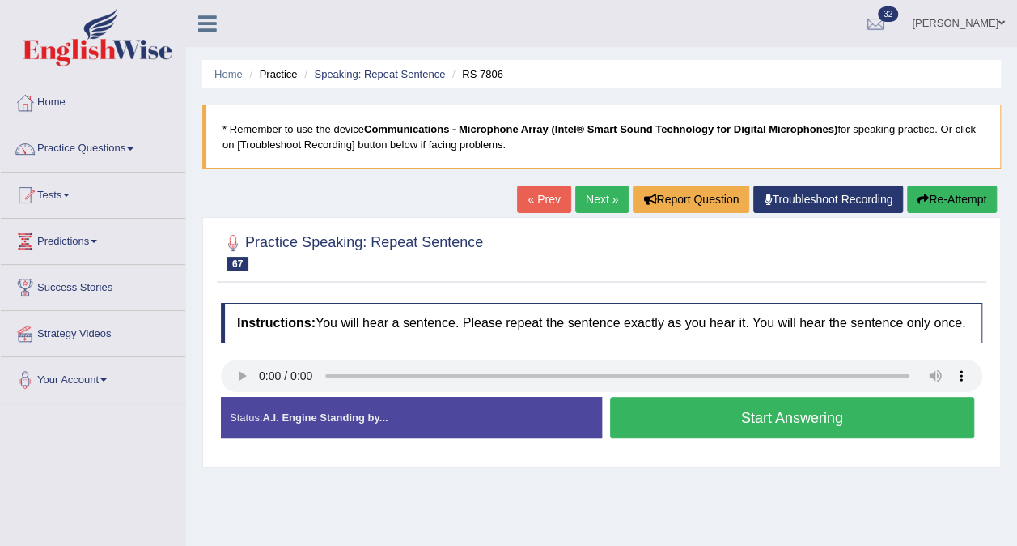
click at [666, 423] on button "Start Answering" at bounding box center [792, 417] width 365 height 41
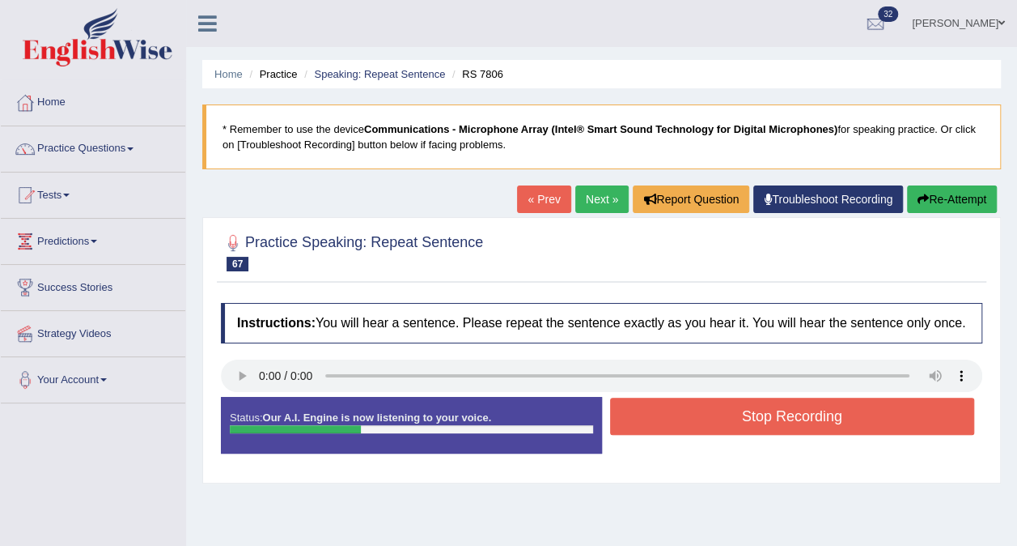
click at [669, 410] on button "Stop Recording" at bounding box center [792, 415] width 365 height 37
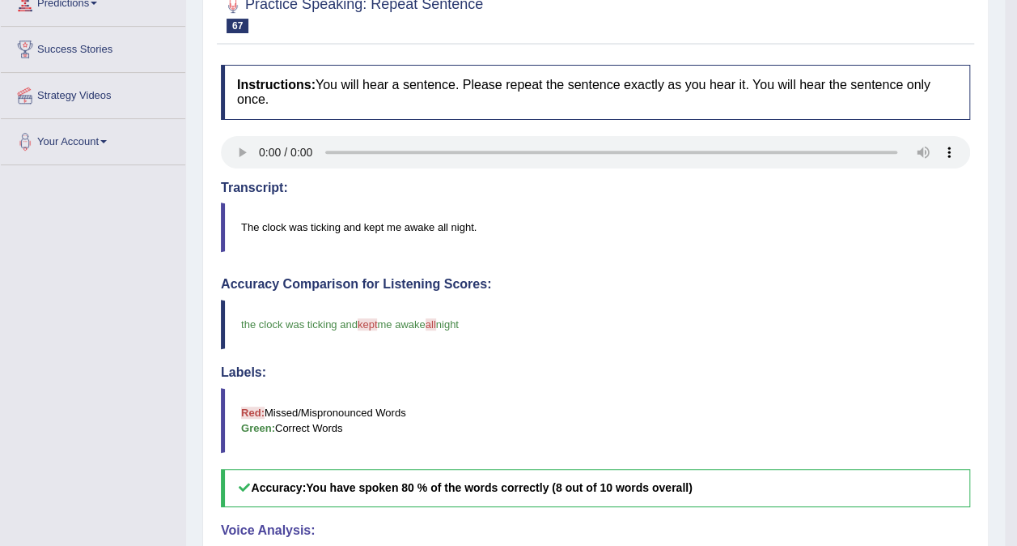
scroll to position [81, 0]
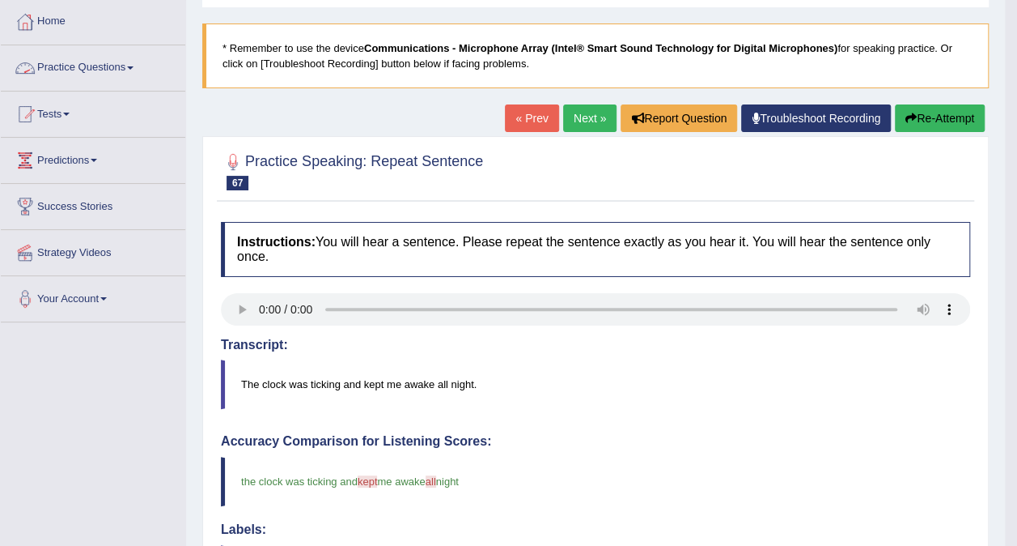
click at [123, 62] on link "Practice Questions" at bounding box center [93, 65] width 185 height 40
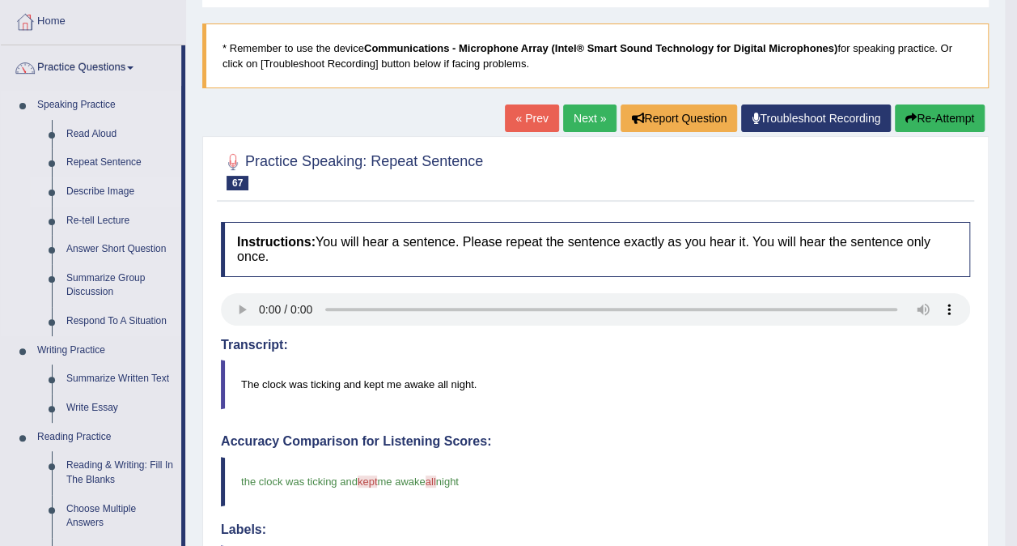
click at [100, 189] on link "Describe Image" at bounding box center [120, 191] width 122 height 29
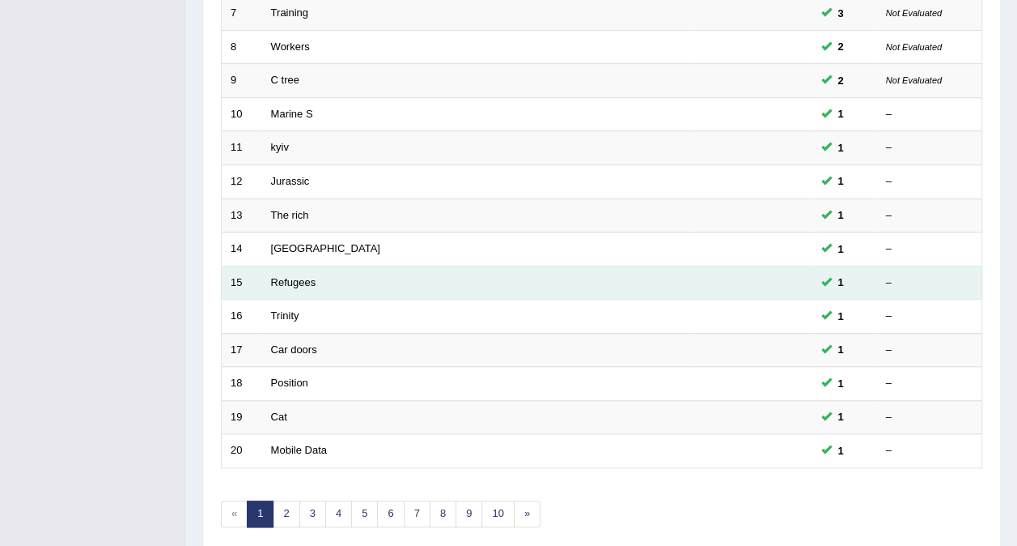
scroll to position [518, 0]
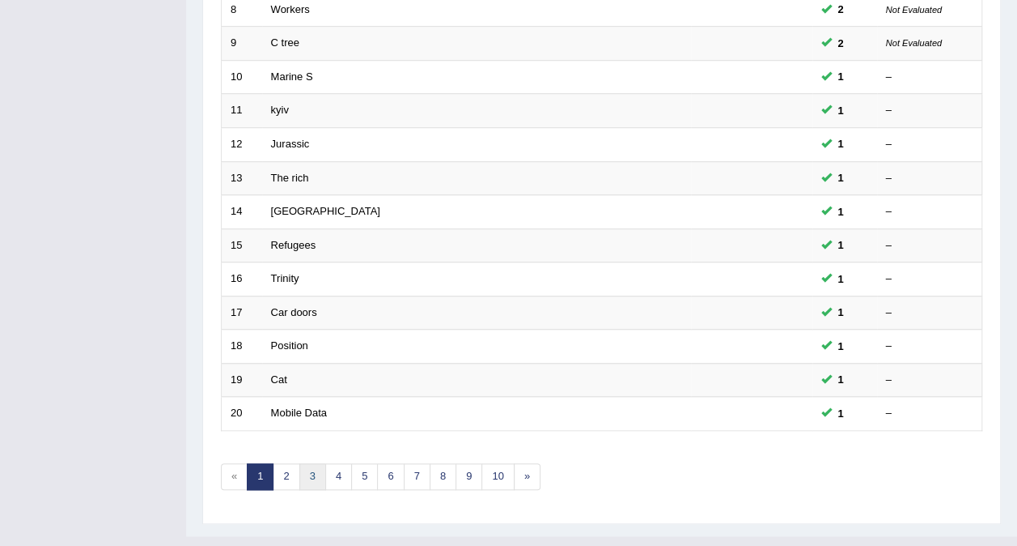
click at [306, 463] on link "3" at bounding box center [312, 476] width 27 height 27
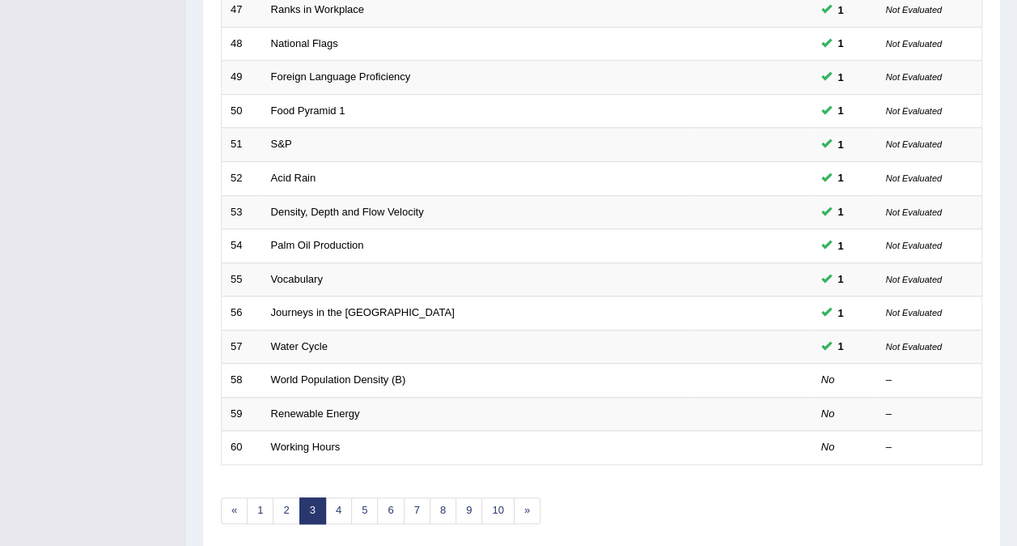
scroll to position [486, 0]
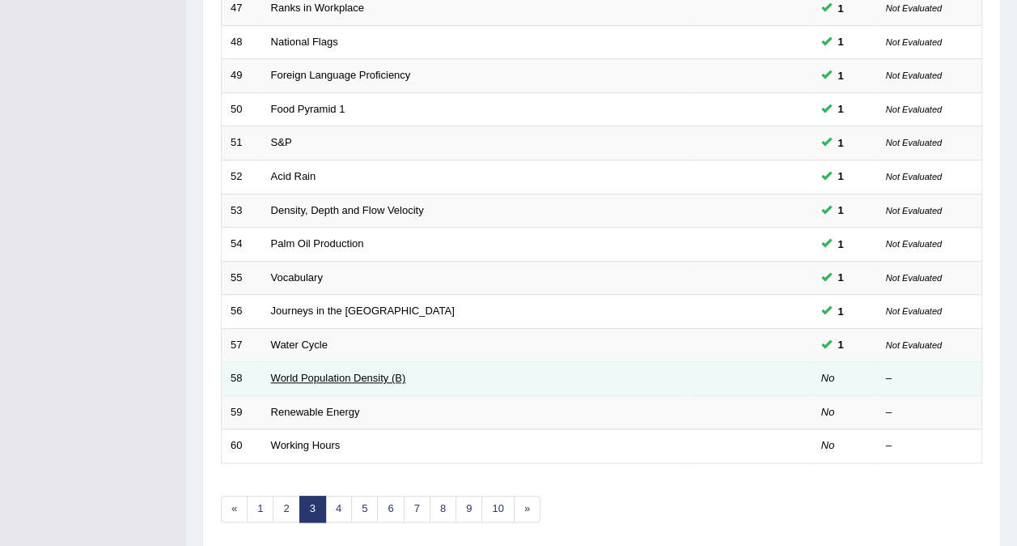
click at [346, 371] on link "World Population Density (B)" at bounding box center [338, 377] width 135 height 12
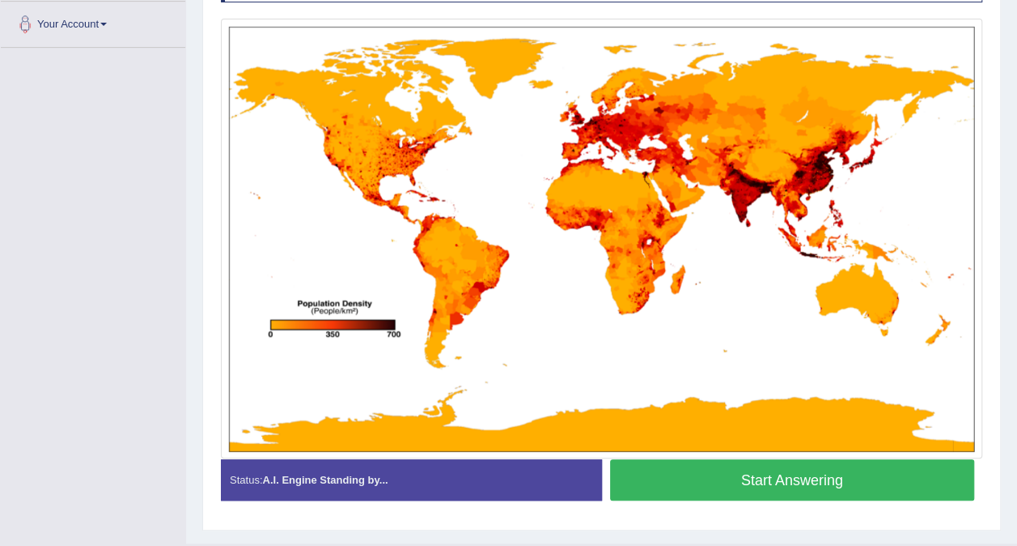
scroll to position [391, 0]
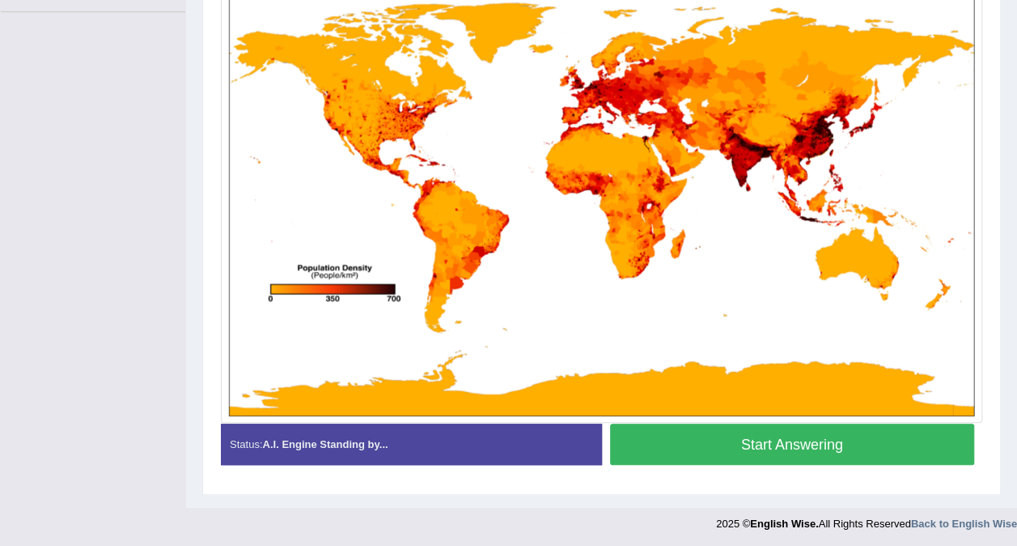
click at [662, 431] on button "Start Answering" at bounding box center [792, 443] width 365 height 41
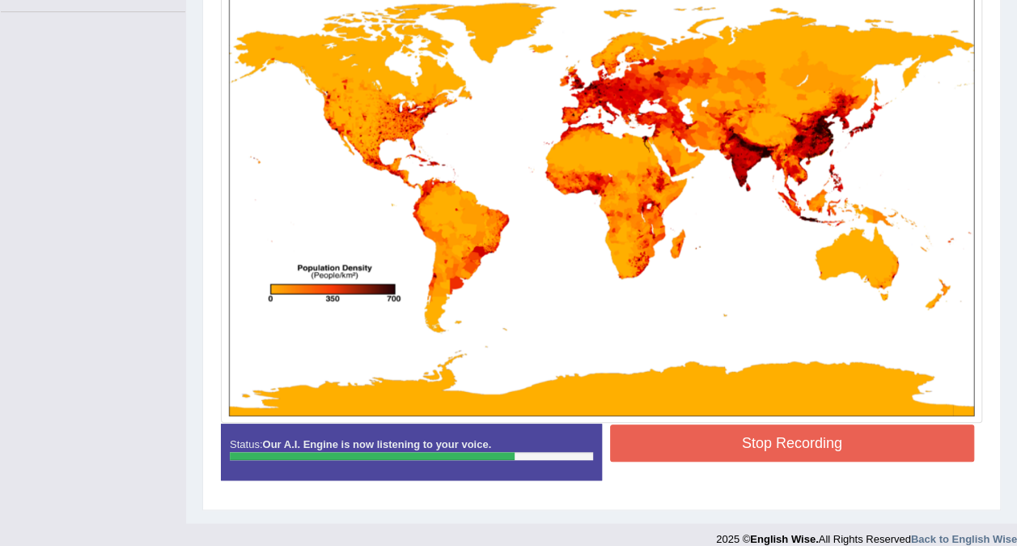
click at [778, 447] on button "Stop Recording" at bounding box center [792, 442] width 365 height 37
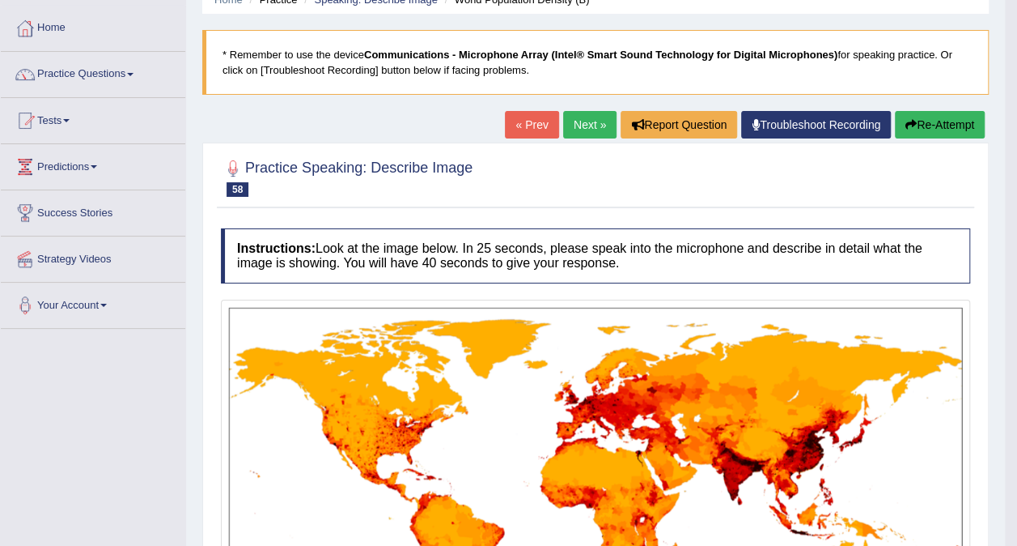
scroll to position [0, 0]
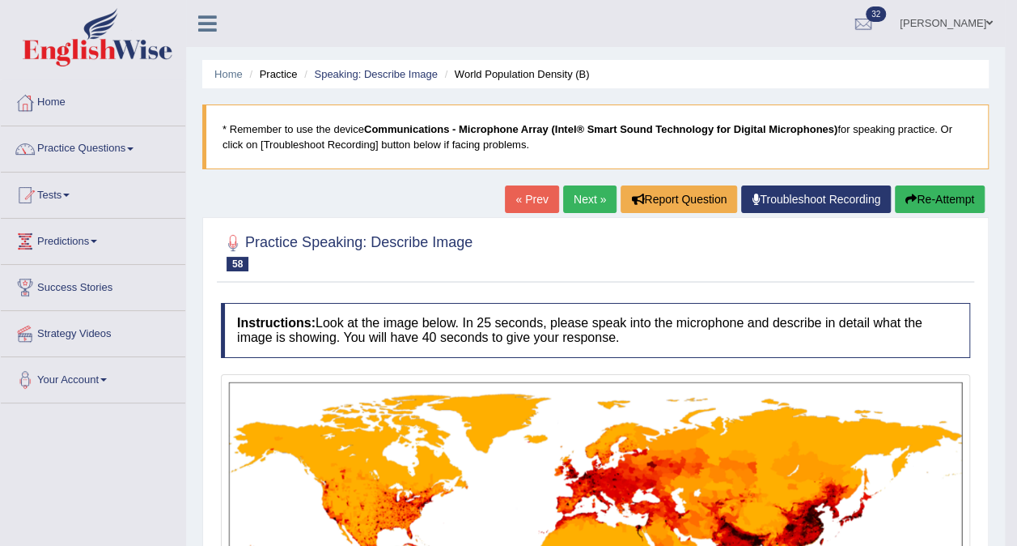
click at [584, 194] on link "Next »" at bounding box center [589, 199] width 53 height 28
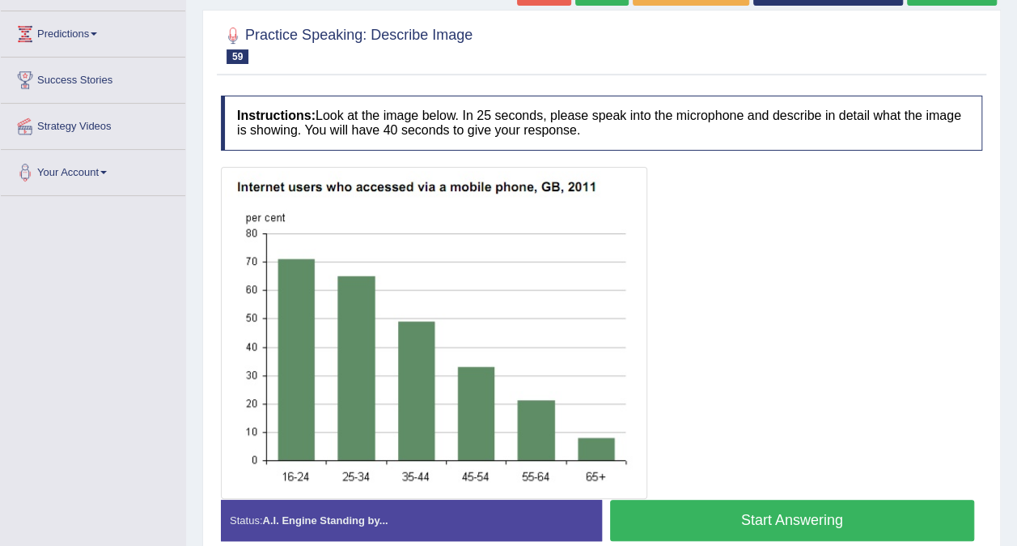
scroll to position [243, 0]
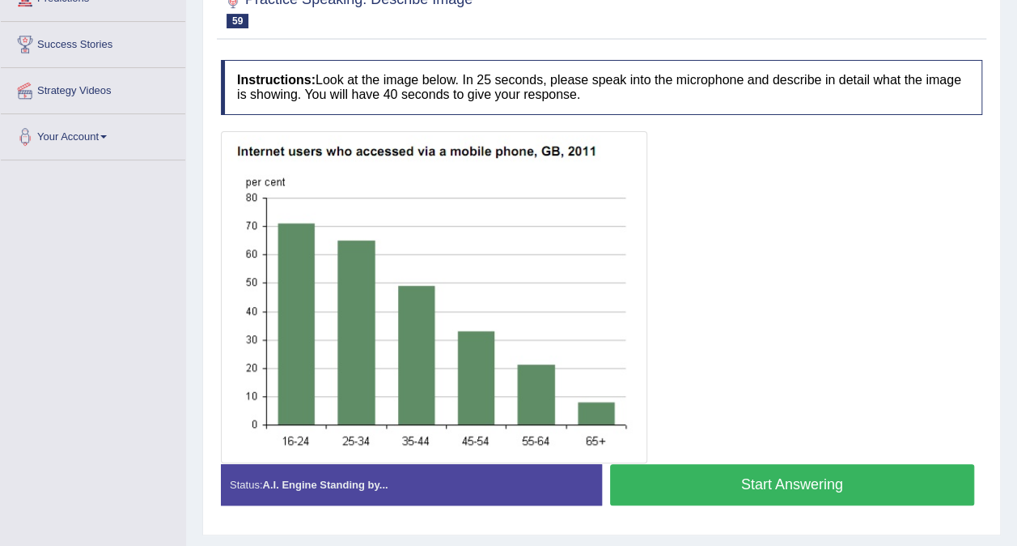
click at [795, 478] on button "Start Answering" at bounding box center [792, 484] width 365 height 41
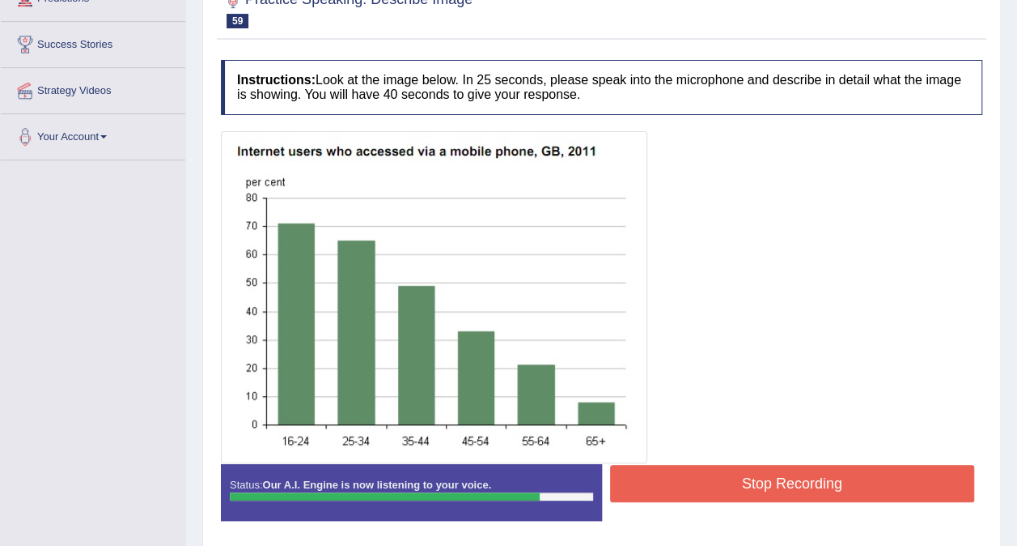
click at [718, 478] on button "Stop Recording" at bounding box center [792, 483] width 365 height 37
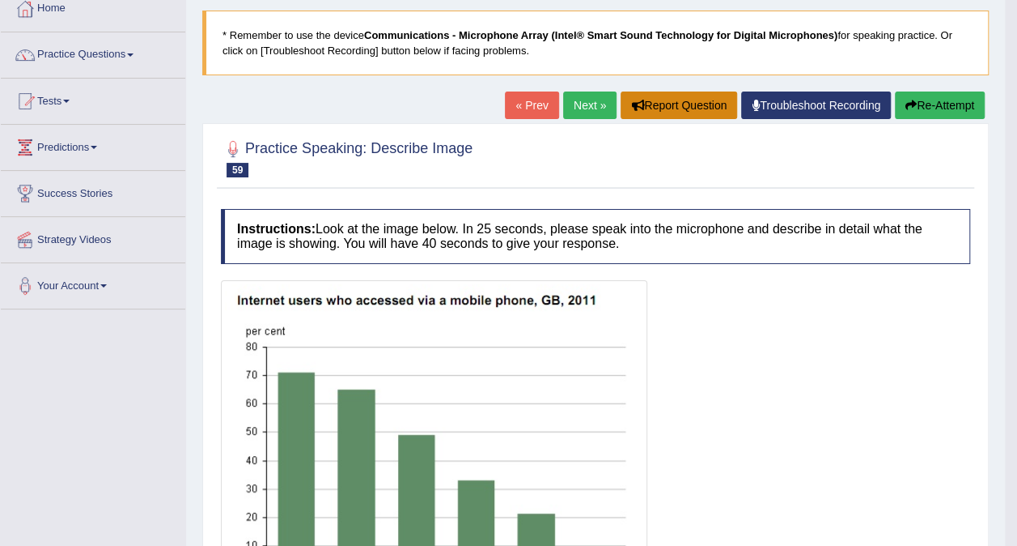
scroll to position [0, 0]
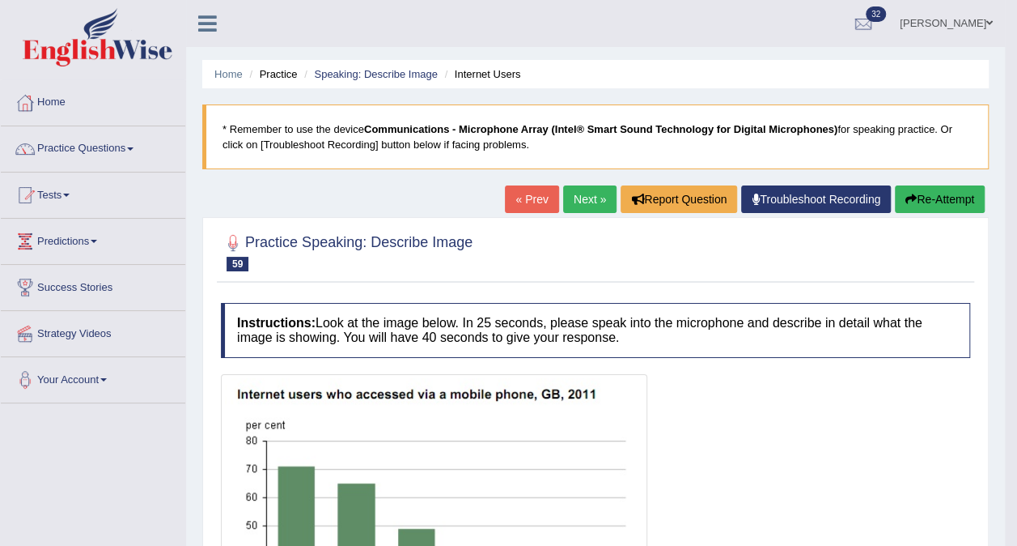
click at [592, 194] on link "Next »" at bounding box center [589, 199] width 53 height 28
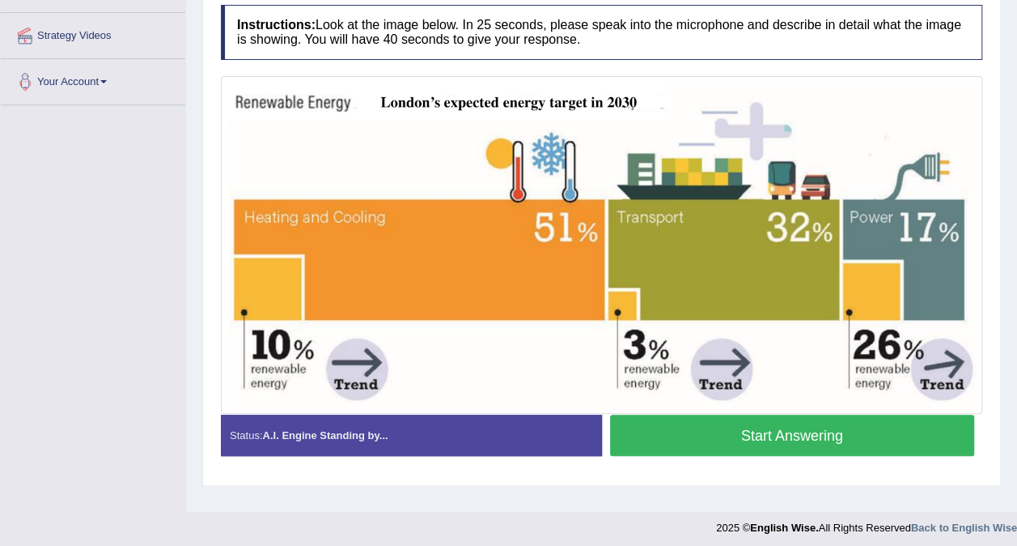
scroll to position [304, 0]
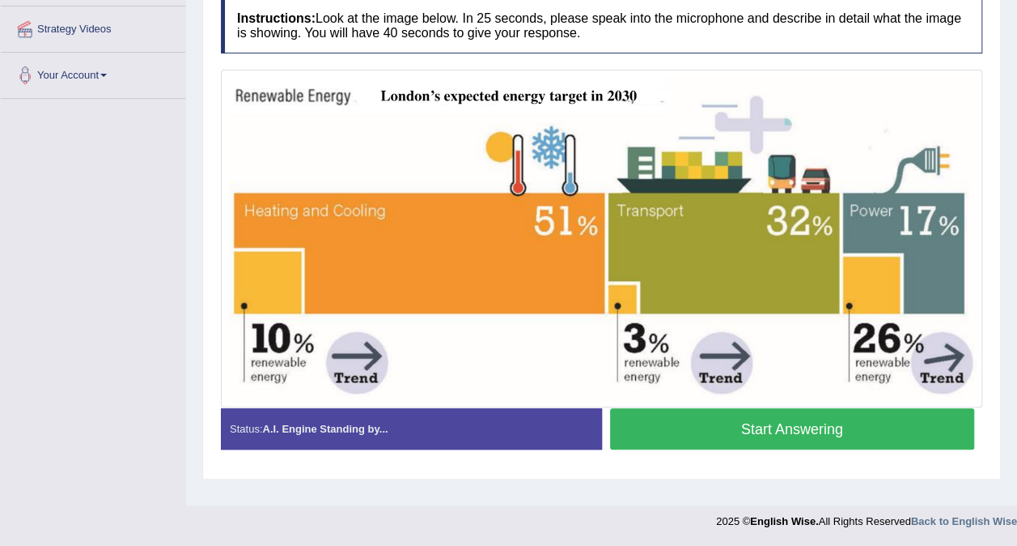
click at [681, 424] on button "Start Answering" at bounding box center [792, 428] width 365 height 41
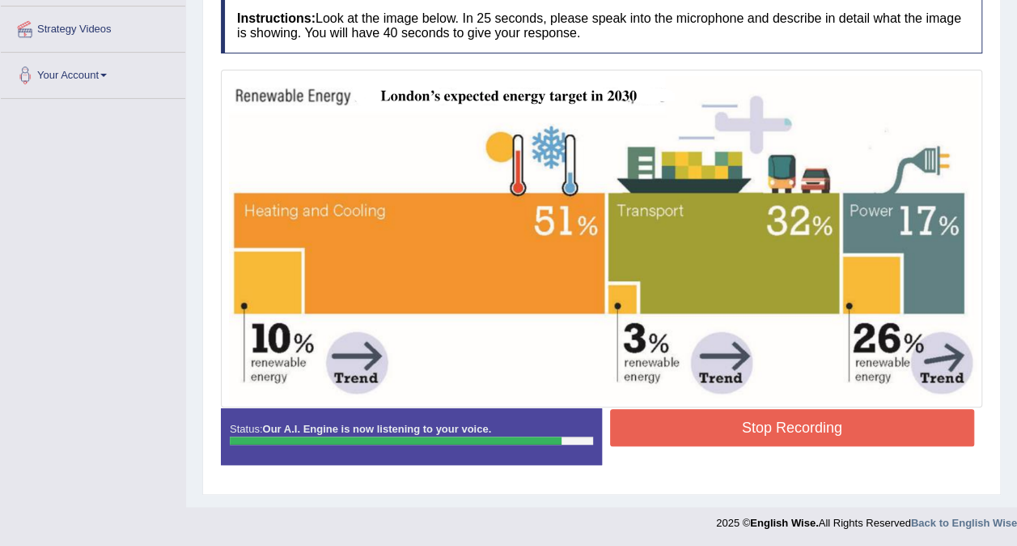
click at [733, 421] on button "Stop Recording" at bounding box center [792, 427] width 365 height 37
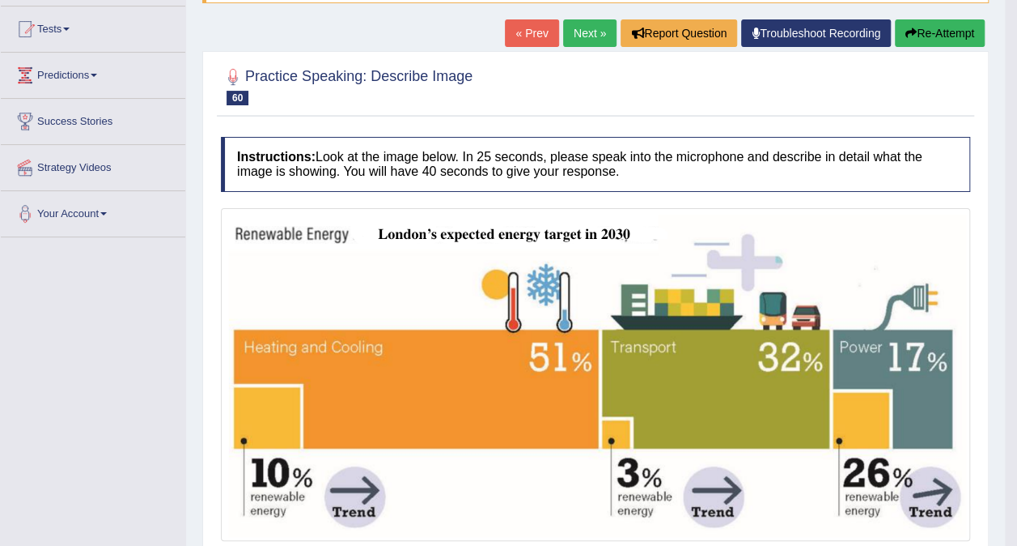
scroll to position [0, 0]
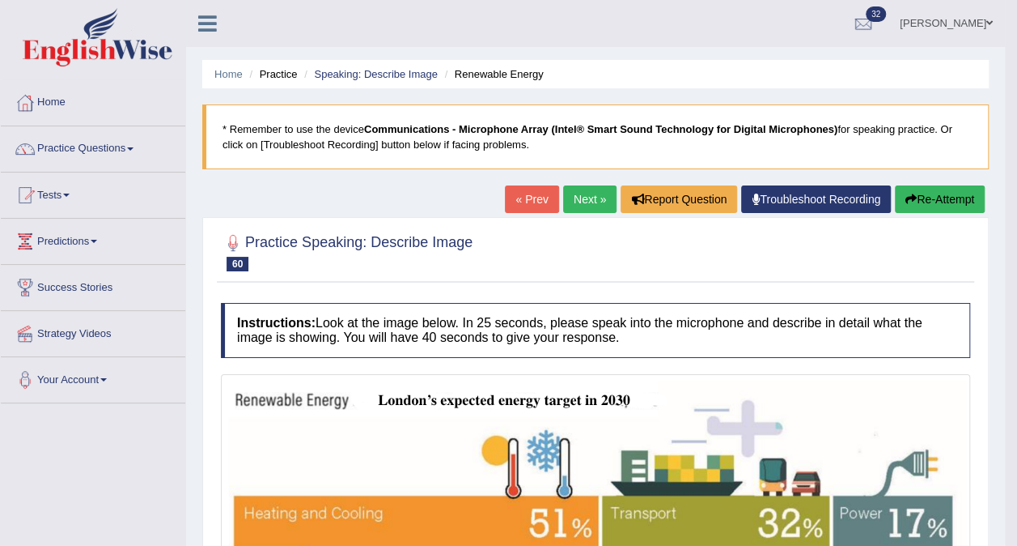
click at [594, 194] on link "Next »" at bounding box center [589, 199] width 53 height 28
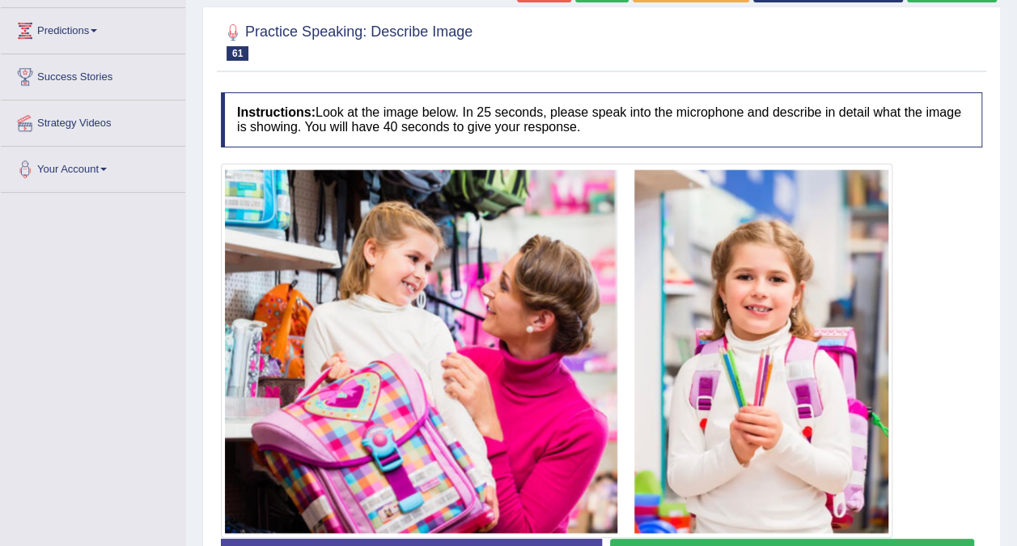
scroll to position [243, 0]
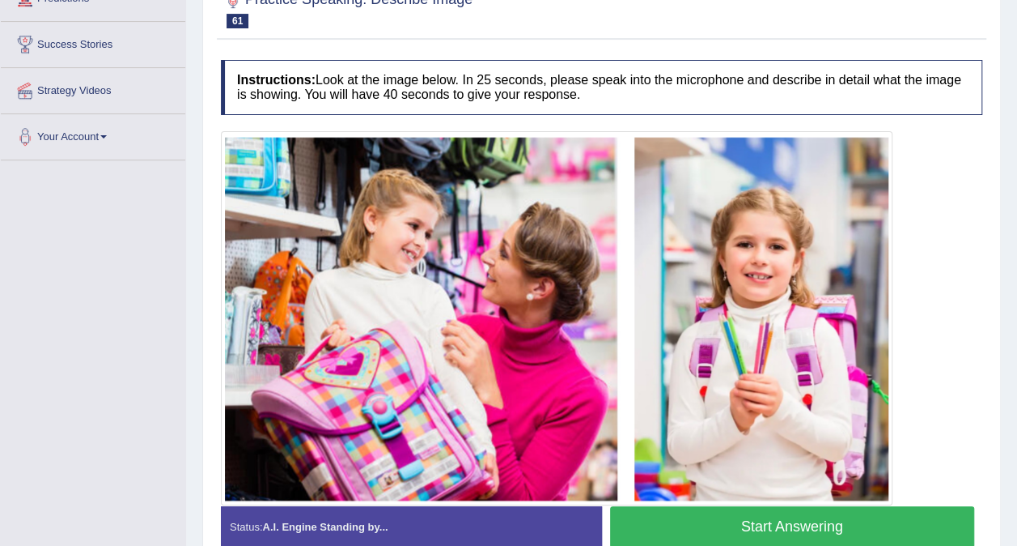
click at [754, 528] on button "Start Answering" at bounding box center [792, 526] width 365 height 41
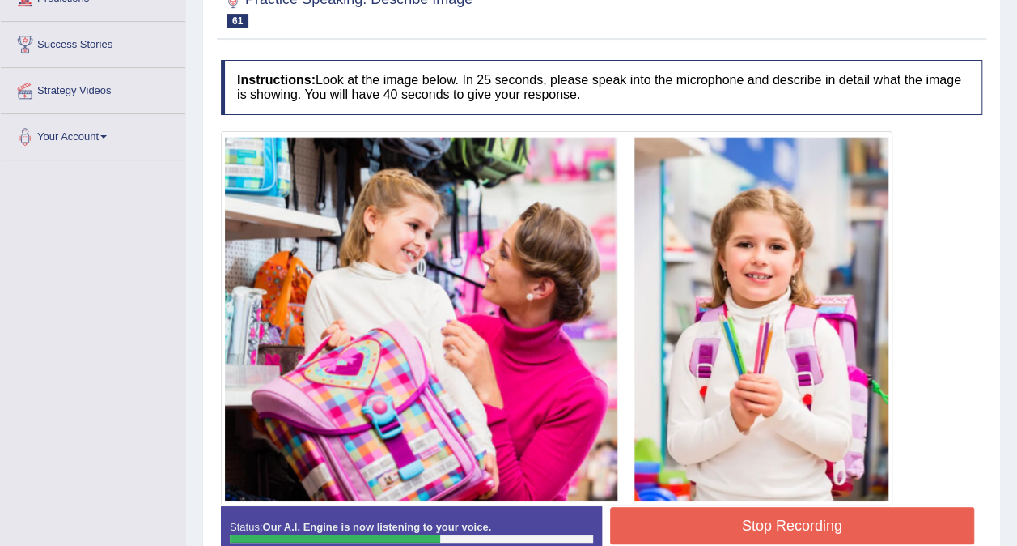
click at [765, 513] on button "Stop Recording" at bounding box center [792, 525] width 365 height 37
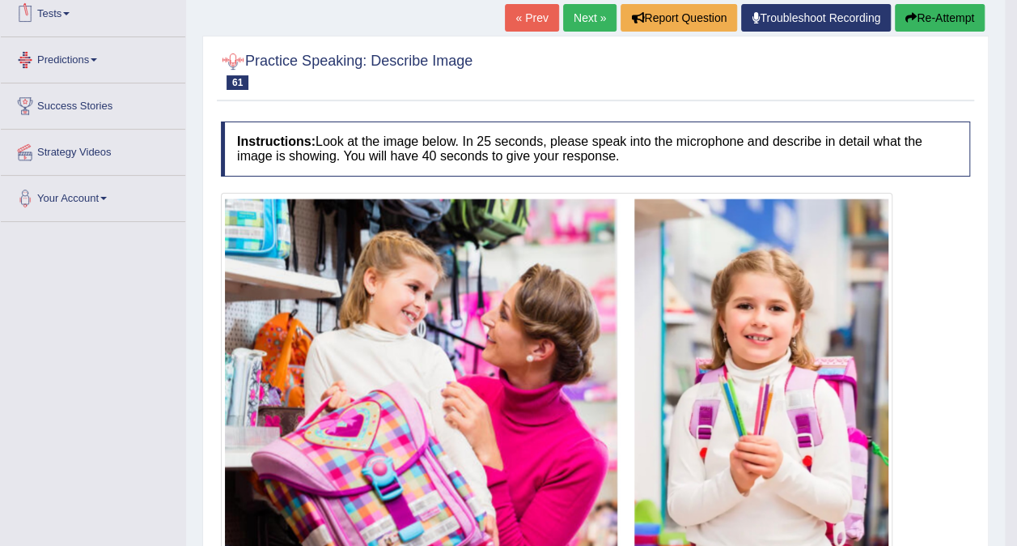
scroll to position [19, 0]
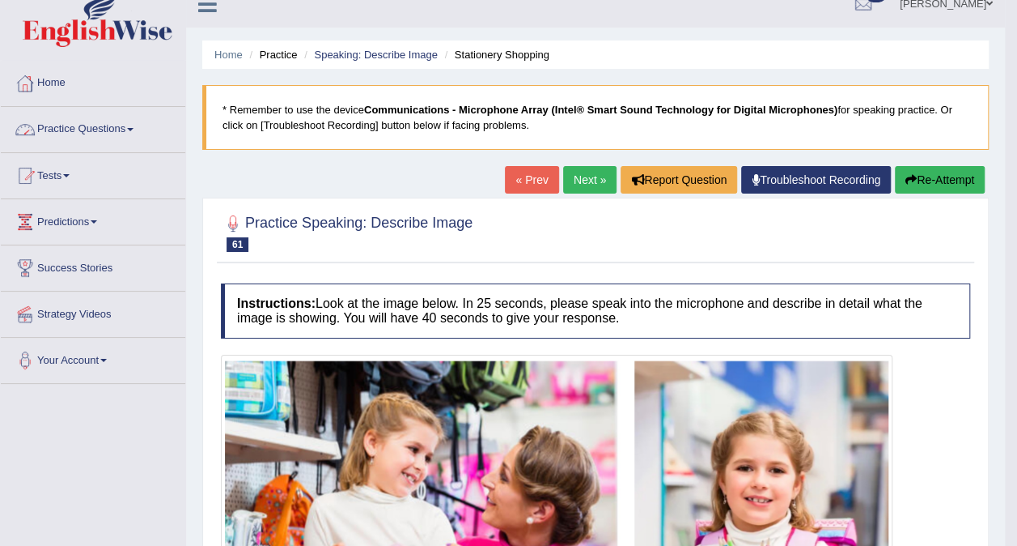
click at [129, 127] on link "Practice Questions" at bounding box center [93, 127] width 185 height 40
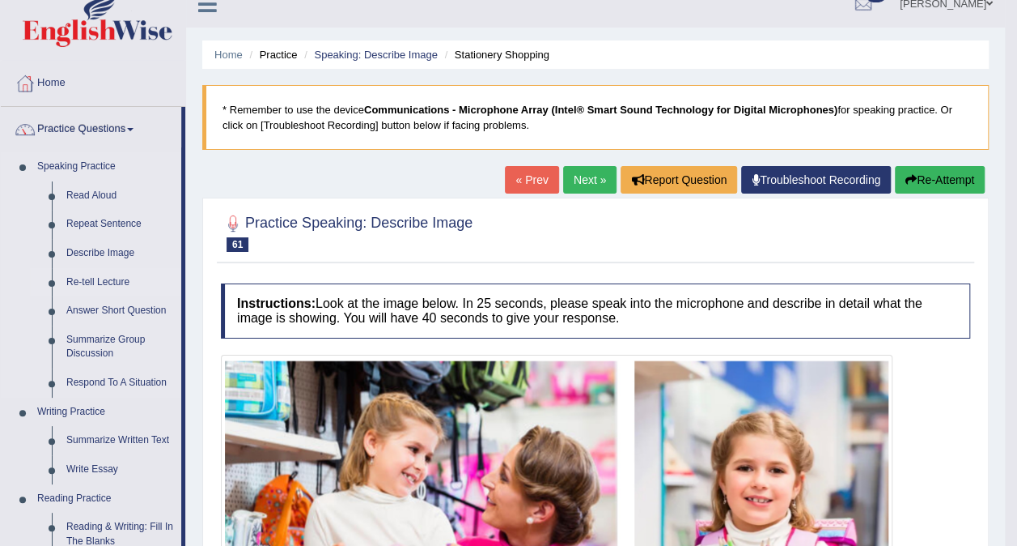
click at [104, 282] on link "Re-tell Lecture" at bounding box center [120, 282] width 122 height 29
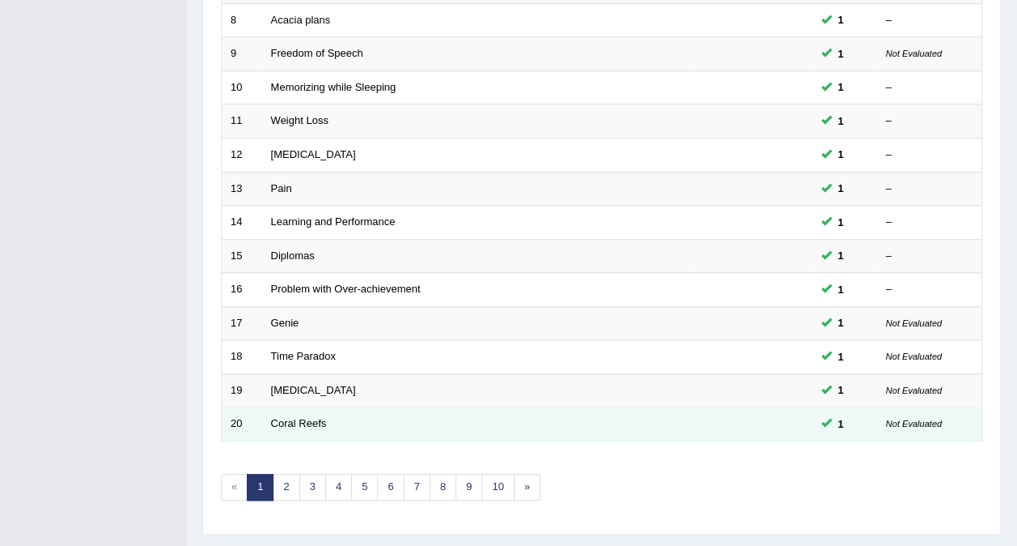
scroll to position [518, 0]
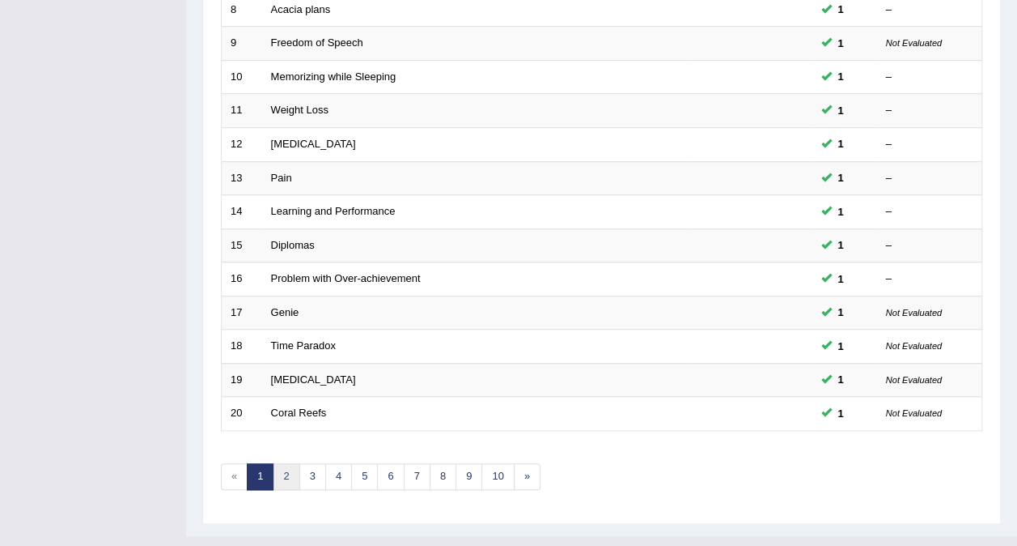
click at [275, 463] on link "2" at bounding box center [286, 476] width 27 height 27
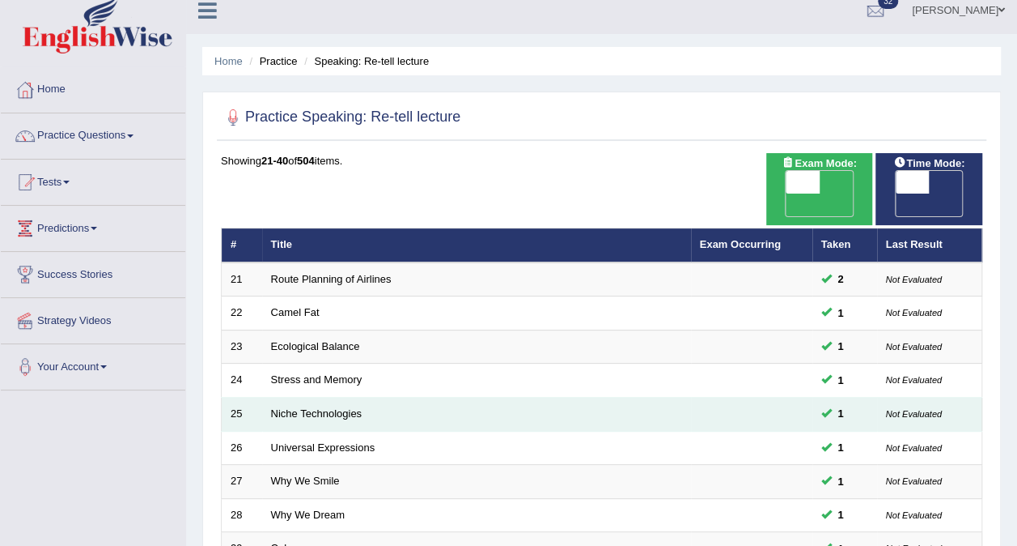
scroll to position [405, 0]
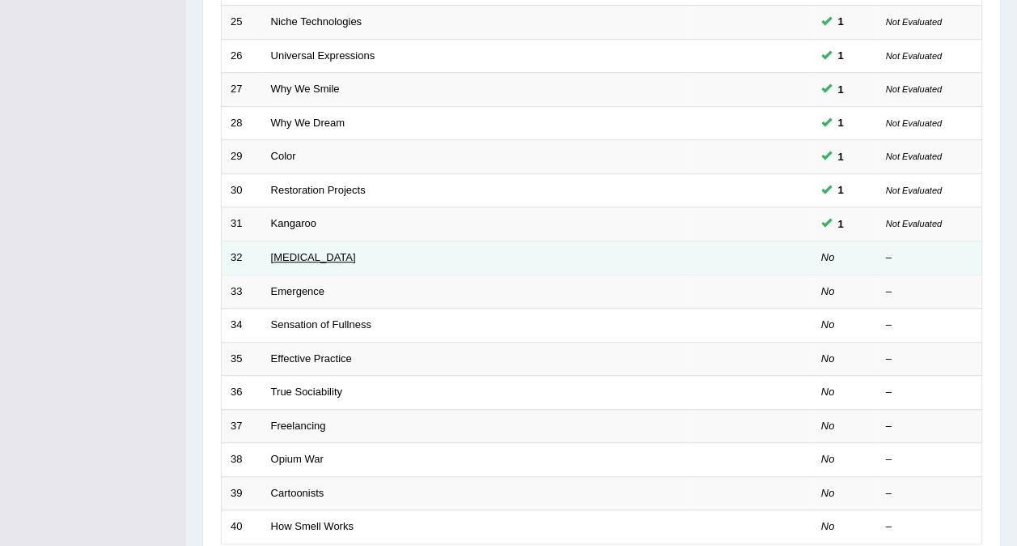
click at [319, 251] on link "[MEDICAL_DATA]" at bounding box center [313, 257] width 85 height 12
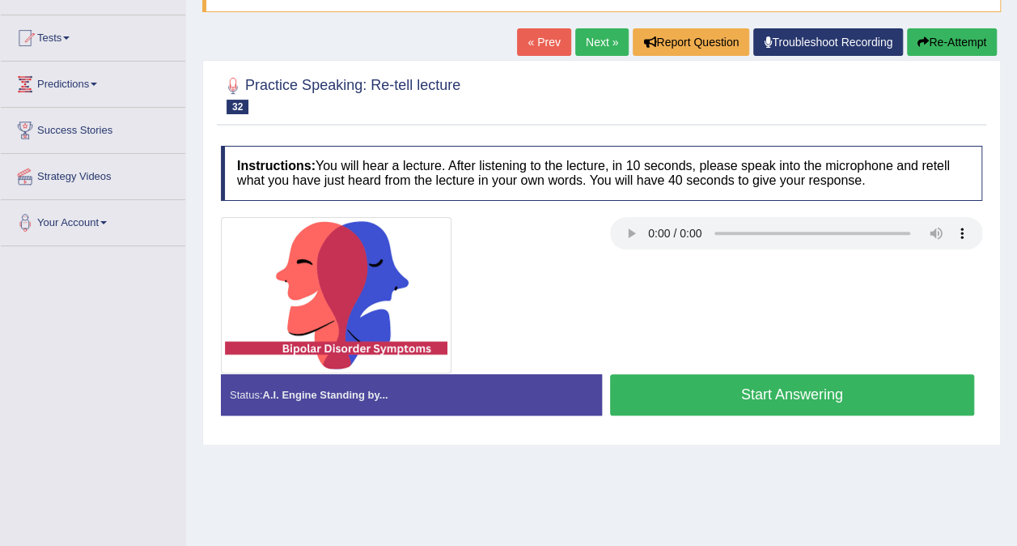
scroll to position [162, 0]
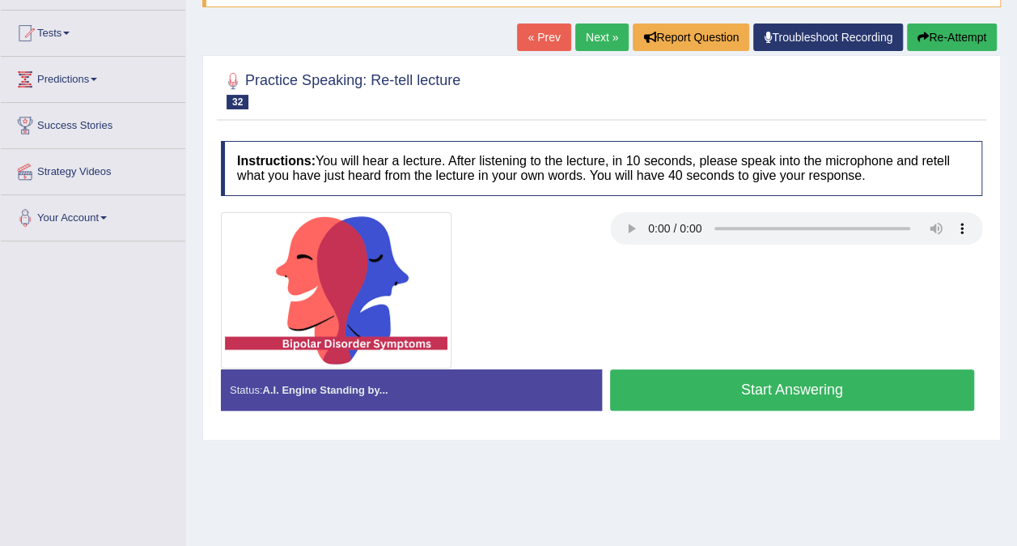
click at [685, 390] on button "Start Answering" at bounding box center [792, 389] width 365 height 41
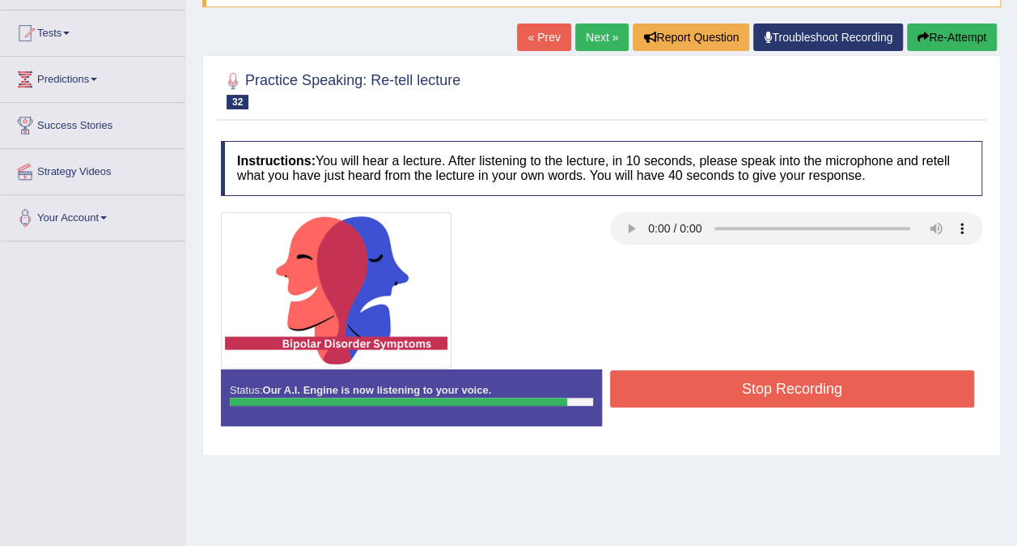
click at [831, 388] on button "Stop Recording" at bounding box center [792, 388] width 365 height 37
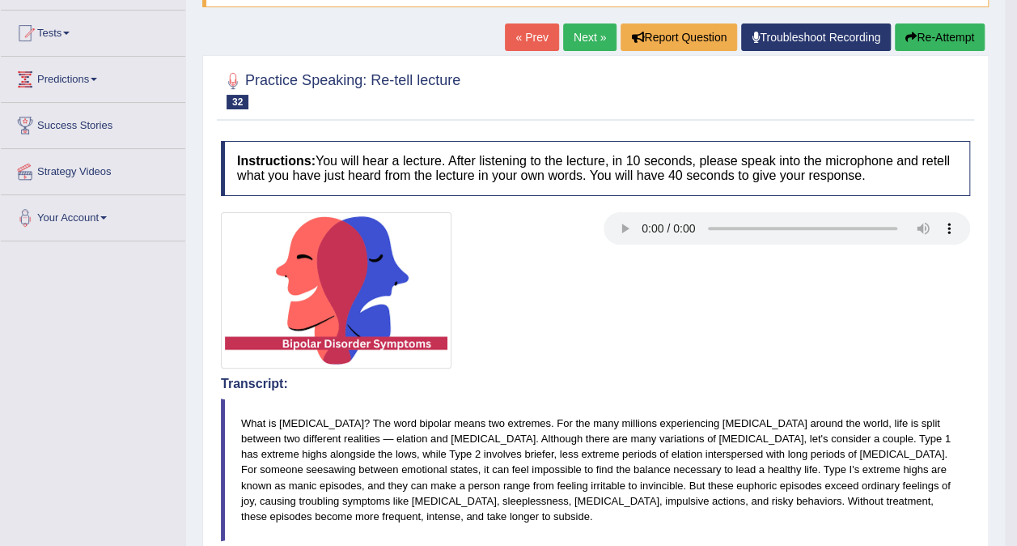
click at [568, 33] on link "Next »" at bounding box center [589, 37] width 53 height 28
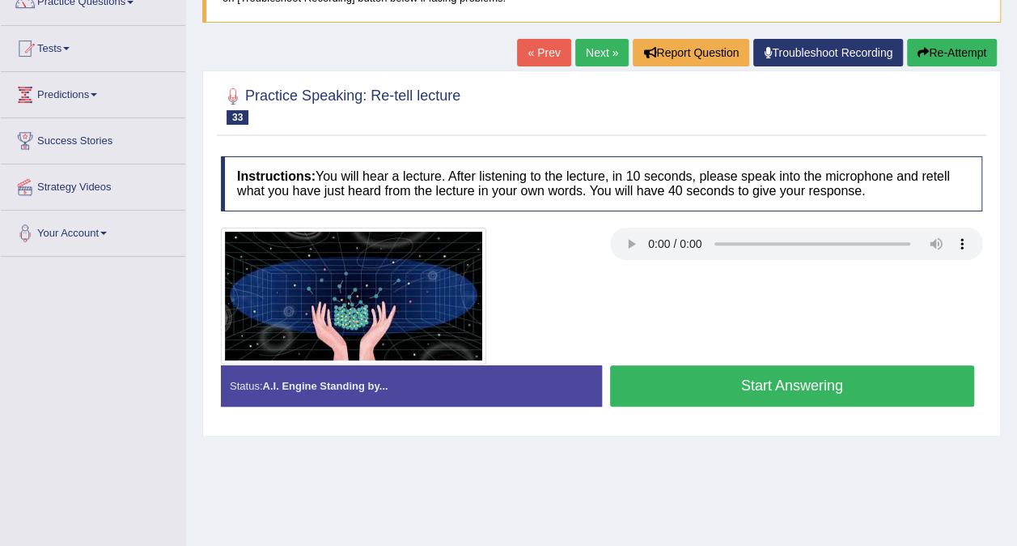
scroll to position [162, 0]
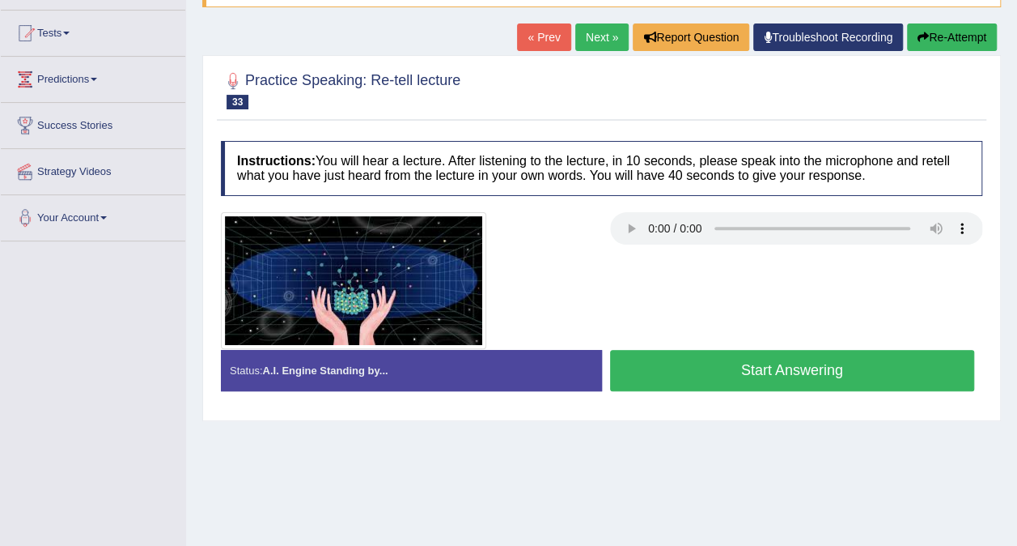
click at [704, 363] on button "Start Answering" at bounding box center [792, 370] width 365 height 41
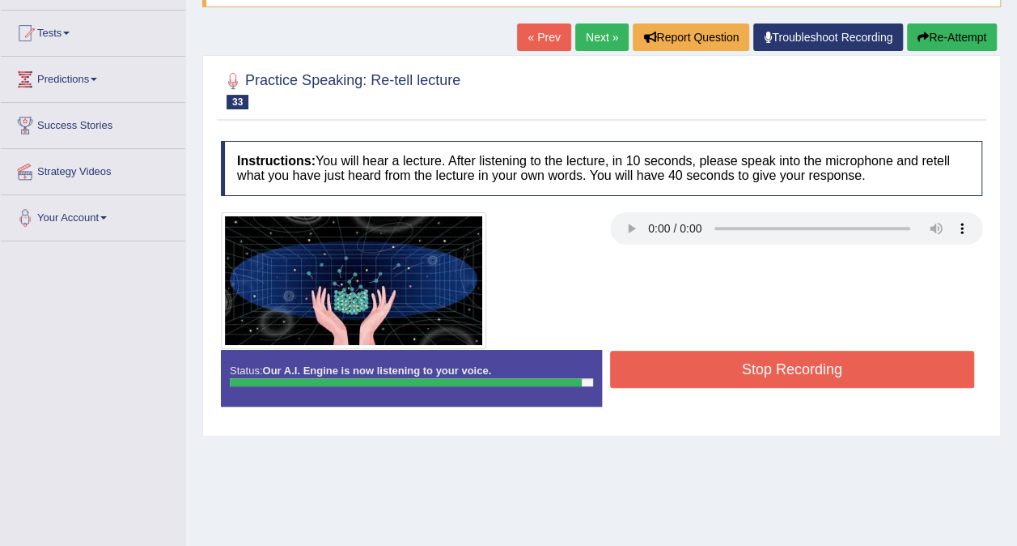
click at [752, 364] on button "Stop Recording" at bounding box center [792, 368] width 365 height 37
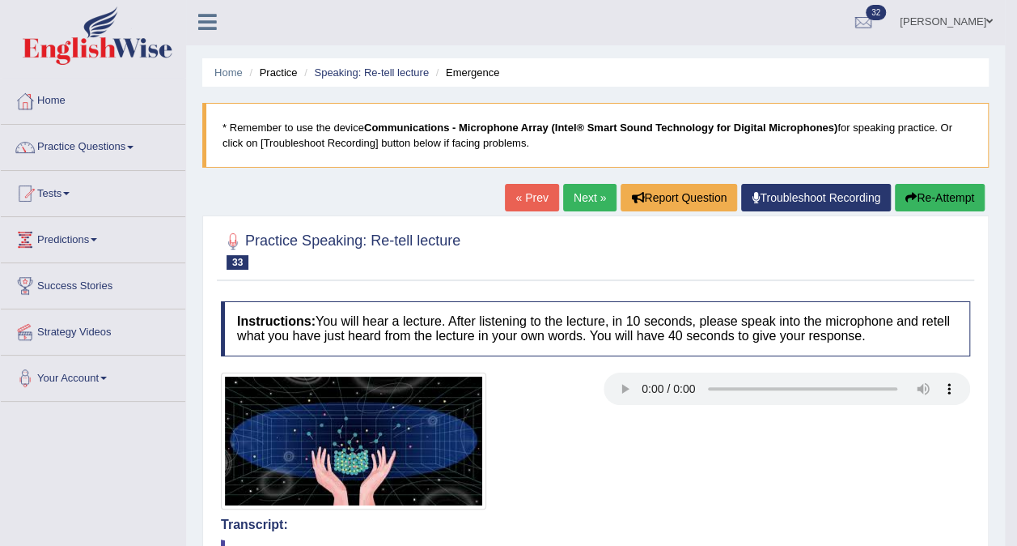
scroll to position [0, 0]
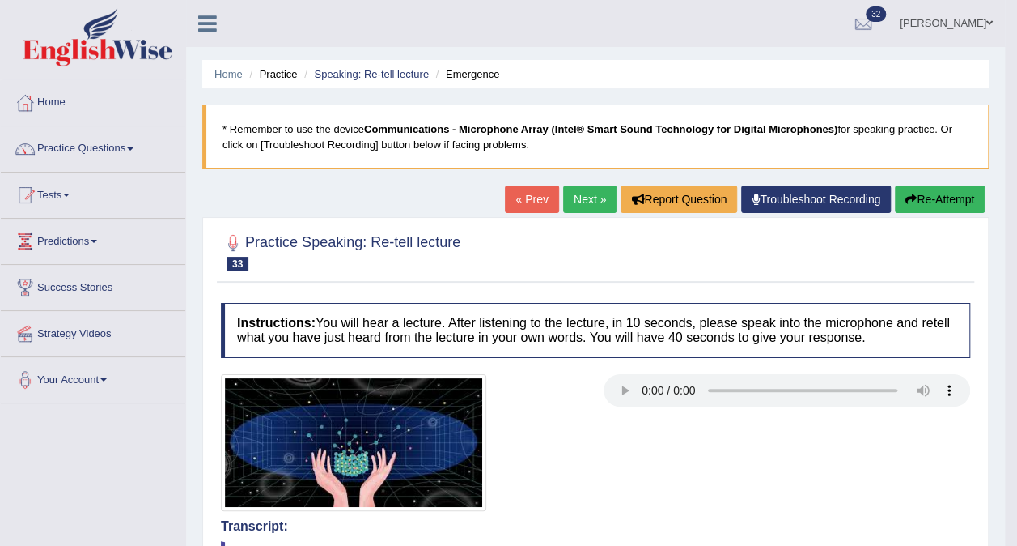
click at [135, 150] on link "Practice Questions" at bounding box center [93, 146] width 185 height 40
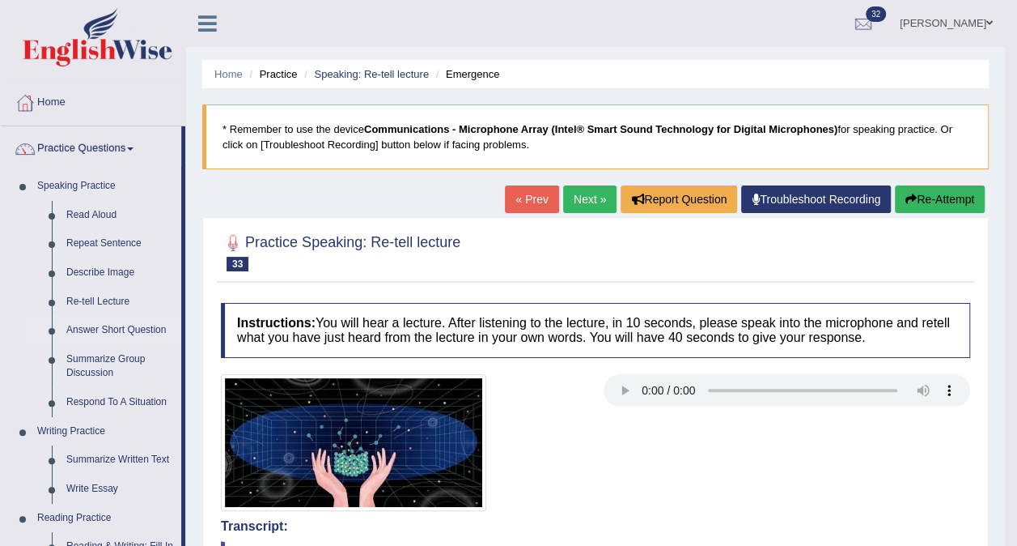
click at [106, 329] on link "Answer Short Question" at bounding box center [120, 330] width 122 height 29
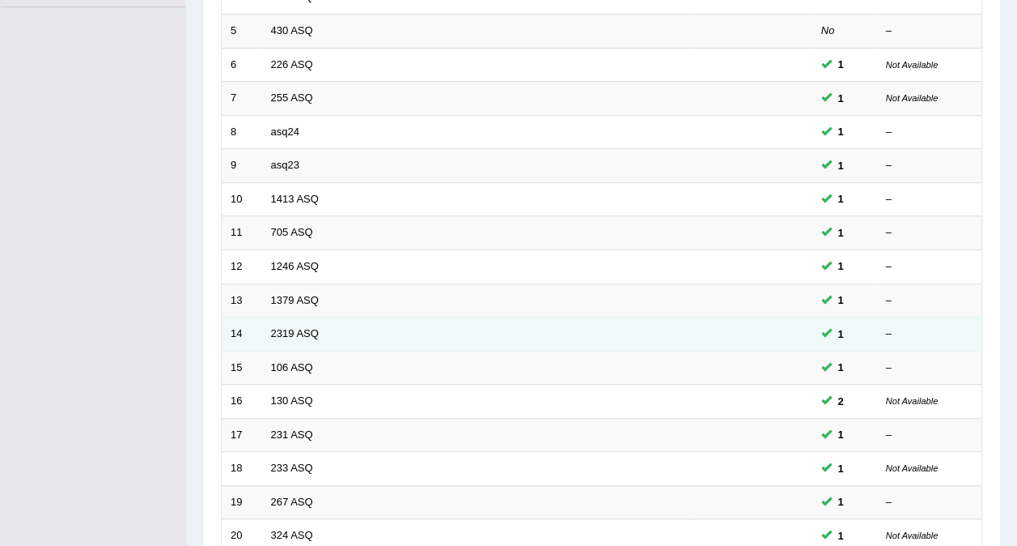
scroll to position [518, 0]
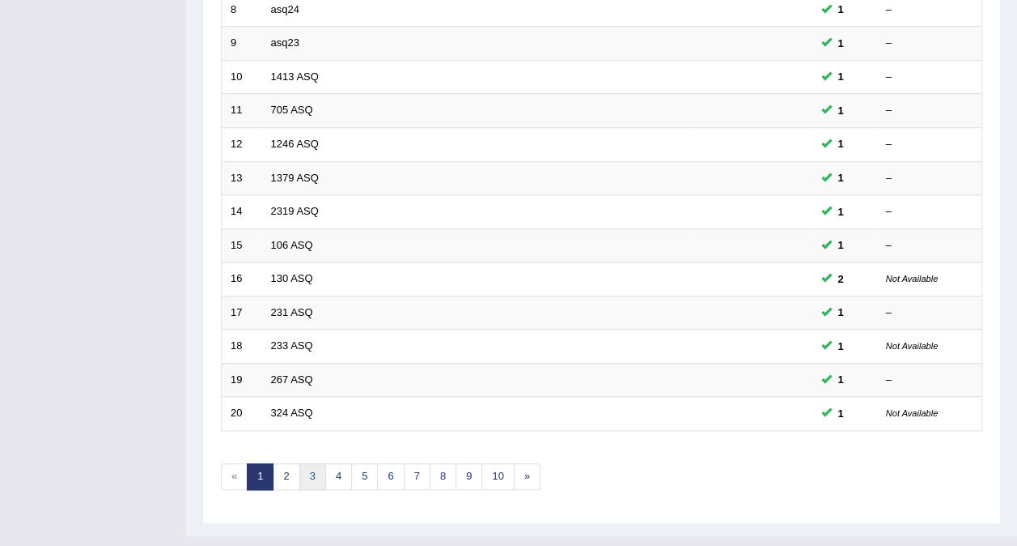
click at [312, 463] on link "3" at bounding box center [312, 476] width 27 height 27
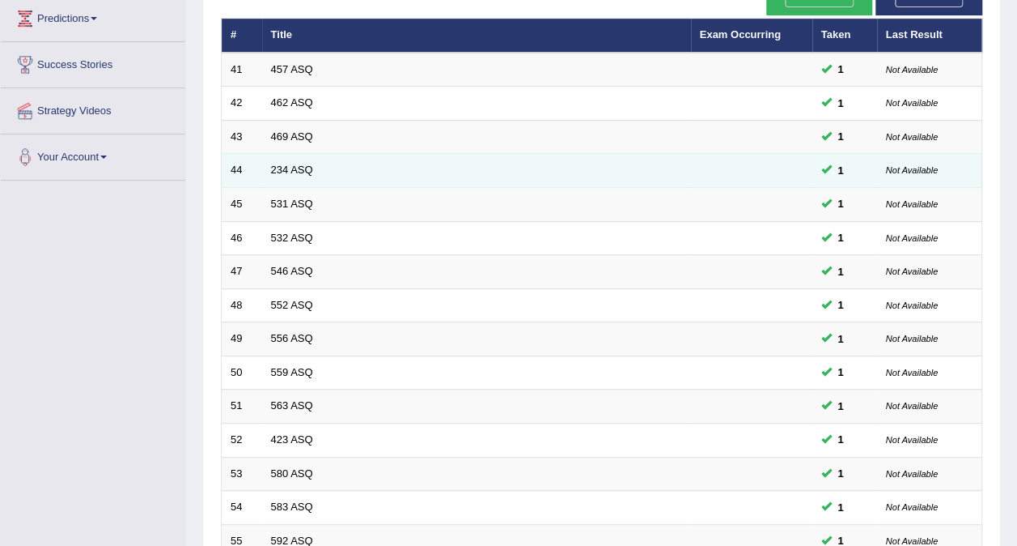
scroll to position [486, 0]
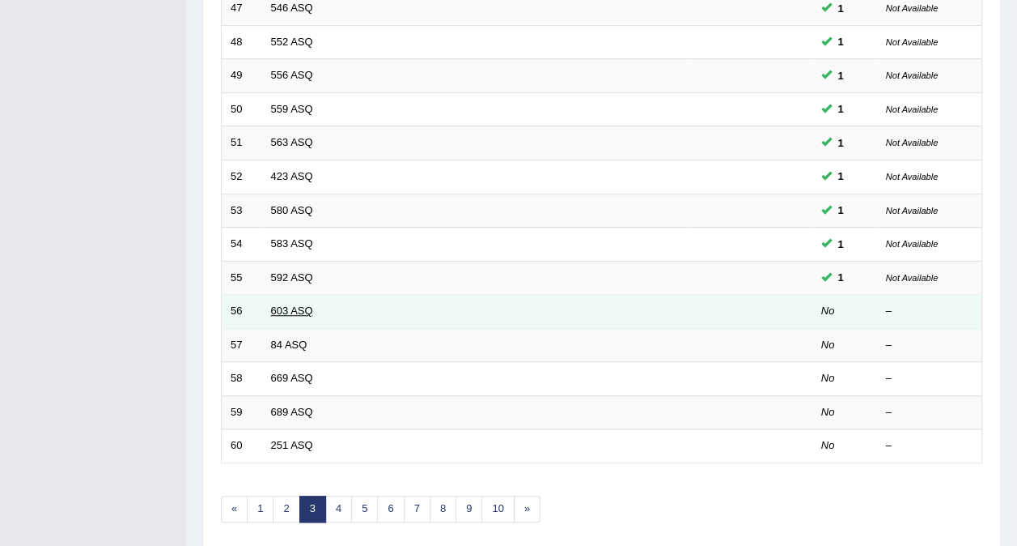
click at [303, 304] on link "603 ASQ" at bounding box center [292, 310] width 42 height 12
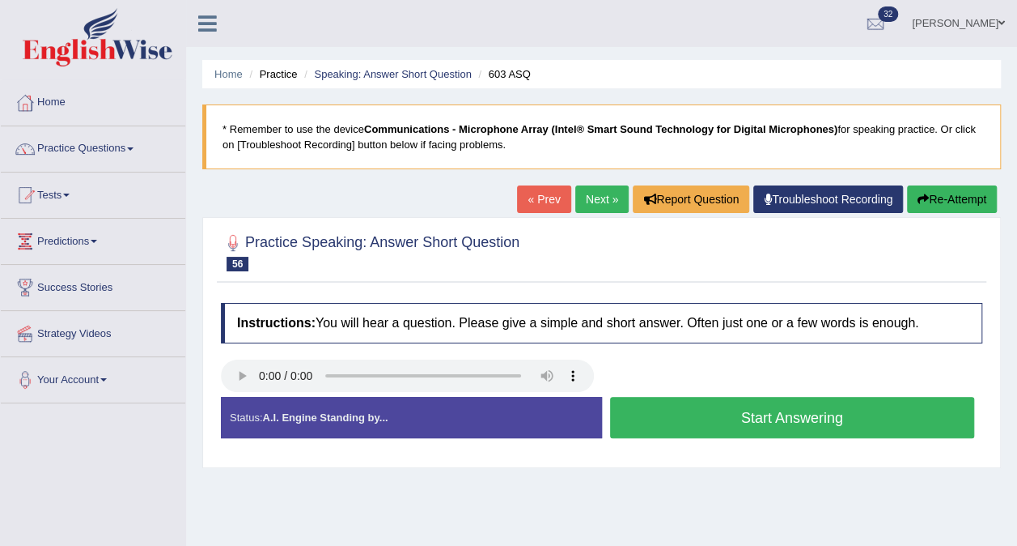
click at [656, 410] on button "Start Answering" at bounding box center [792, 417] width 365 height 41
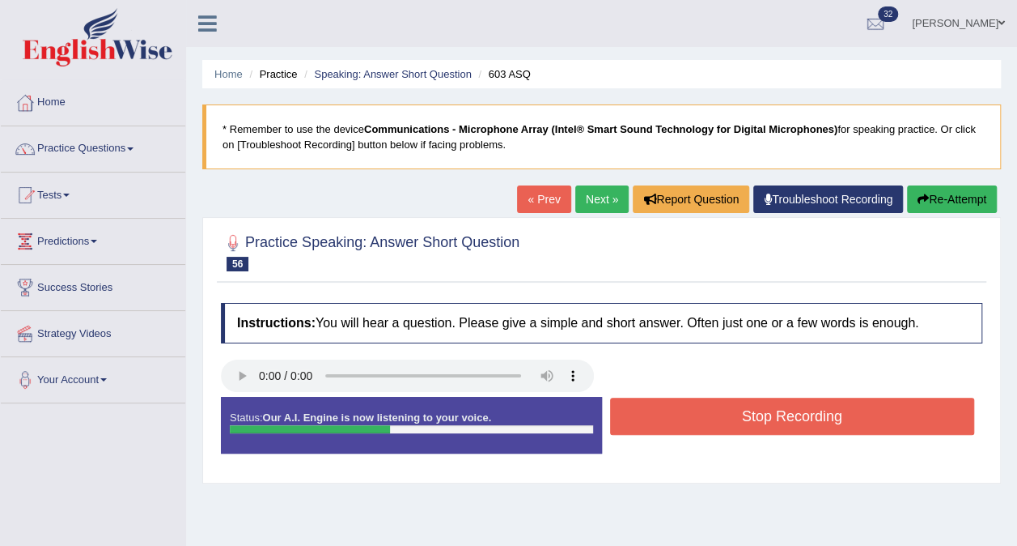
click at [656, 410] on button "Stop Recording" at bounding box center [792, 415] width 365 height 37
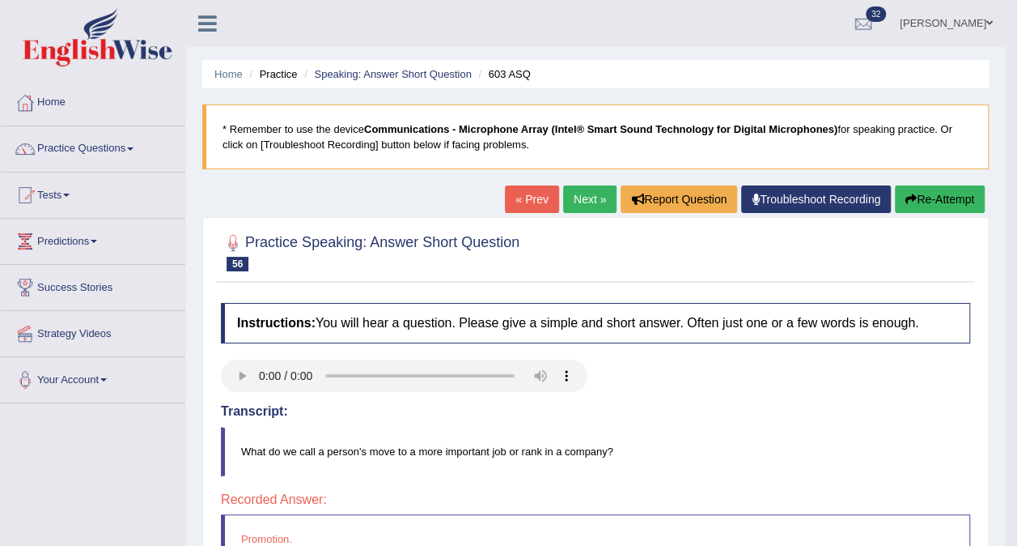
click at [589, 202] on link "Next »" at bounding box center [589, 199] width 53 height 28
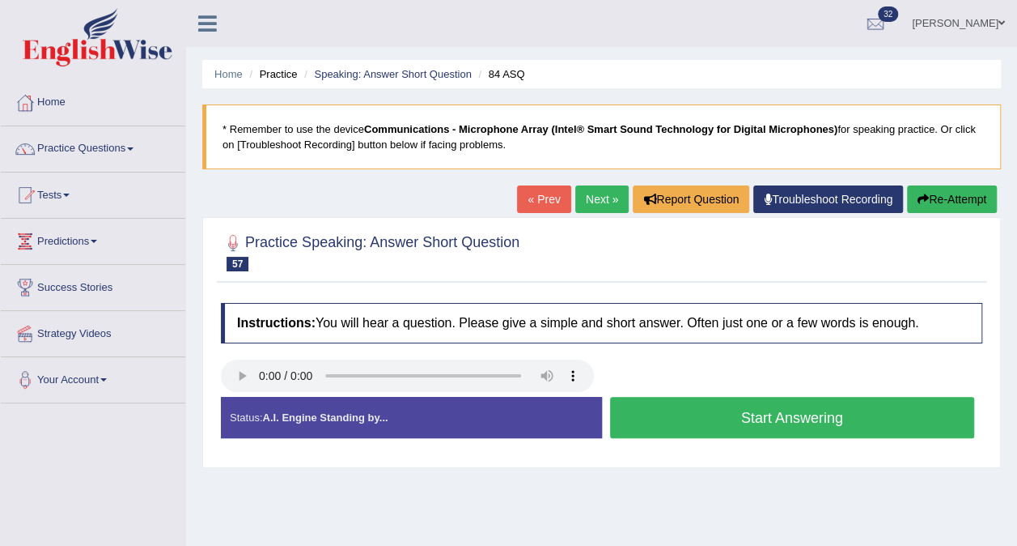
click at [676, 414] on button "Start Answering" at bounding box center [792, 417] width 365 height 41
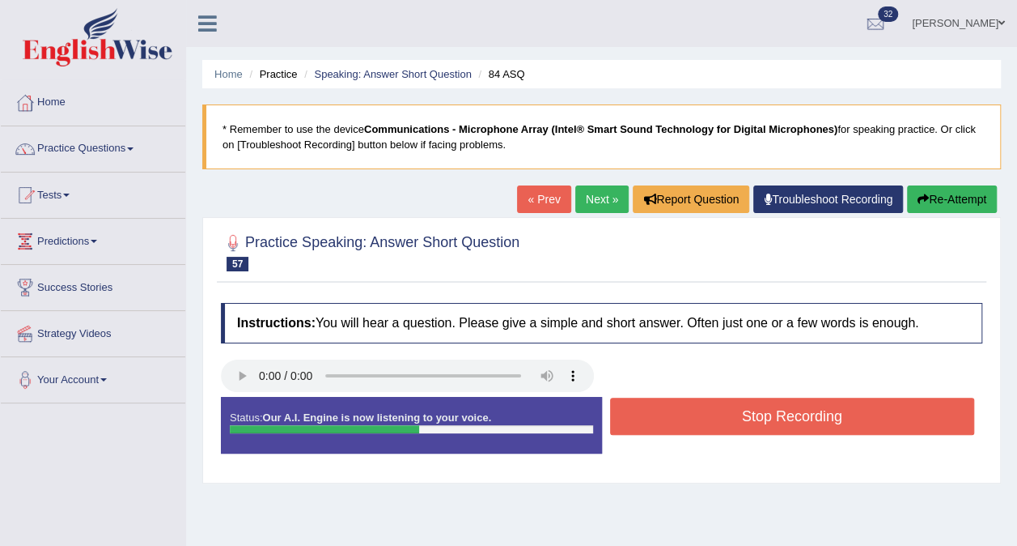
click at [677, 414] on button "Stop Recording" at bounding box center [792, 415] width 365 height 37
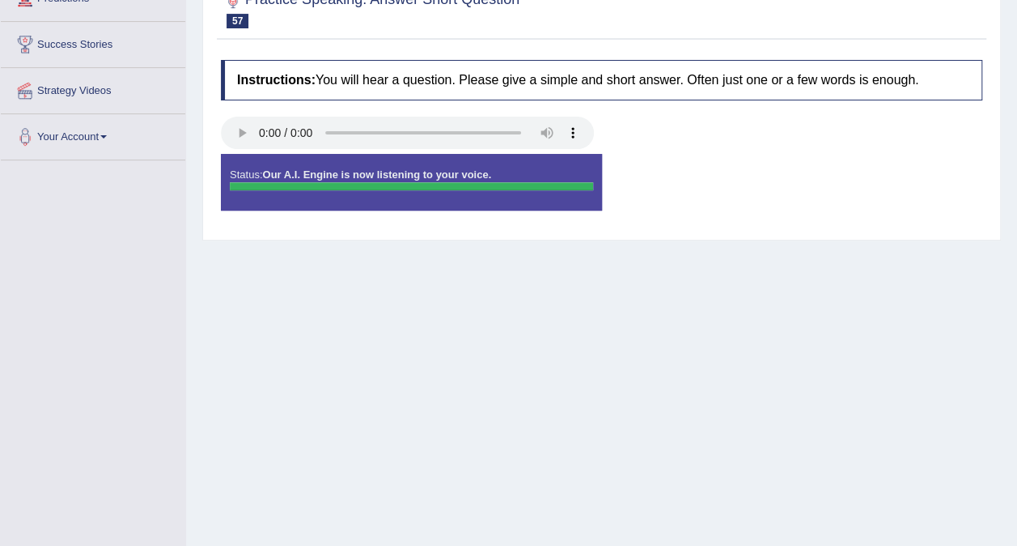
scroll to position [81, 0]
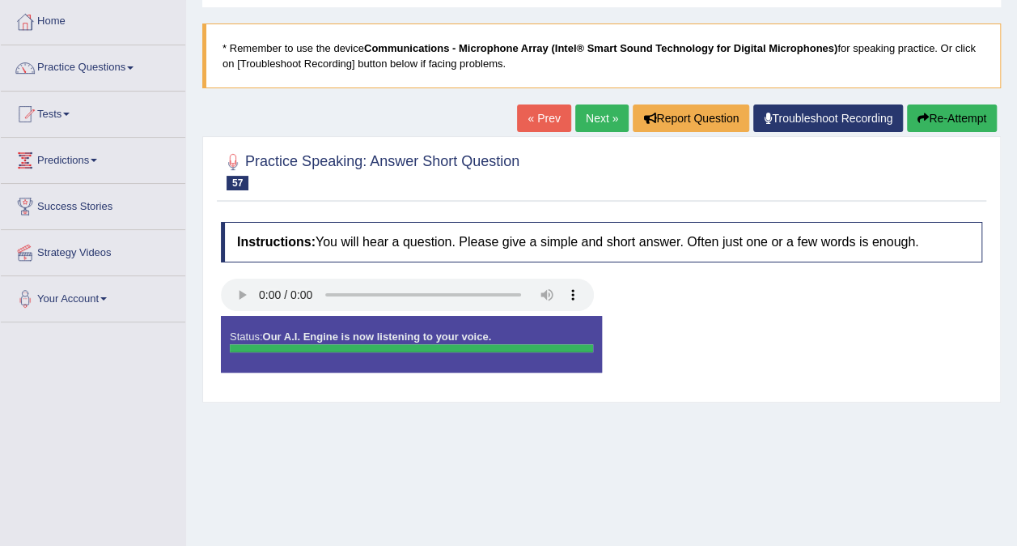
click at [554, 116] on link "« Prev" at bounding box center [543, 118] width 53 height 28
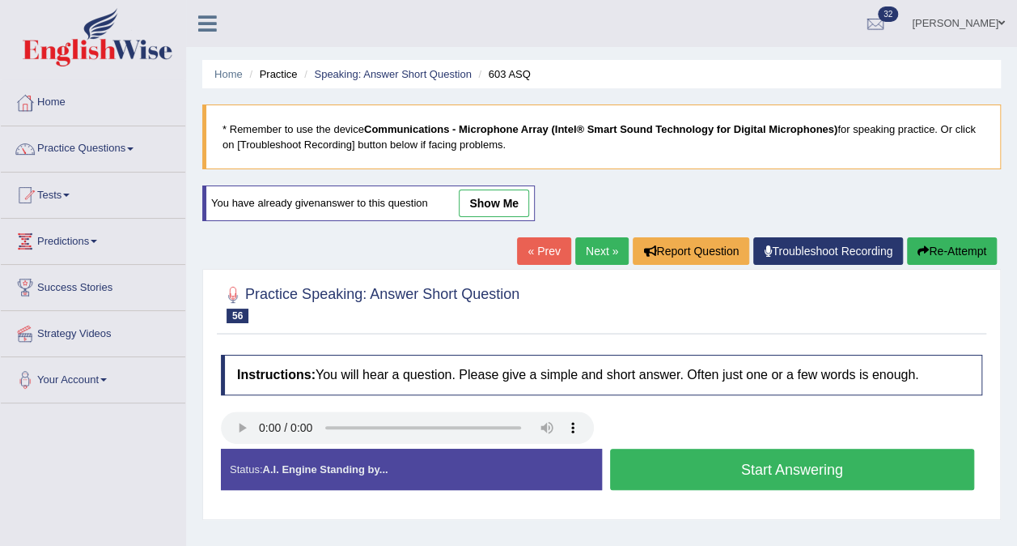
click at [773, 455] on button "Start Answering" at bounding box center [792, 468] width 365 height 41
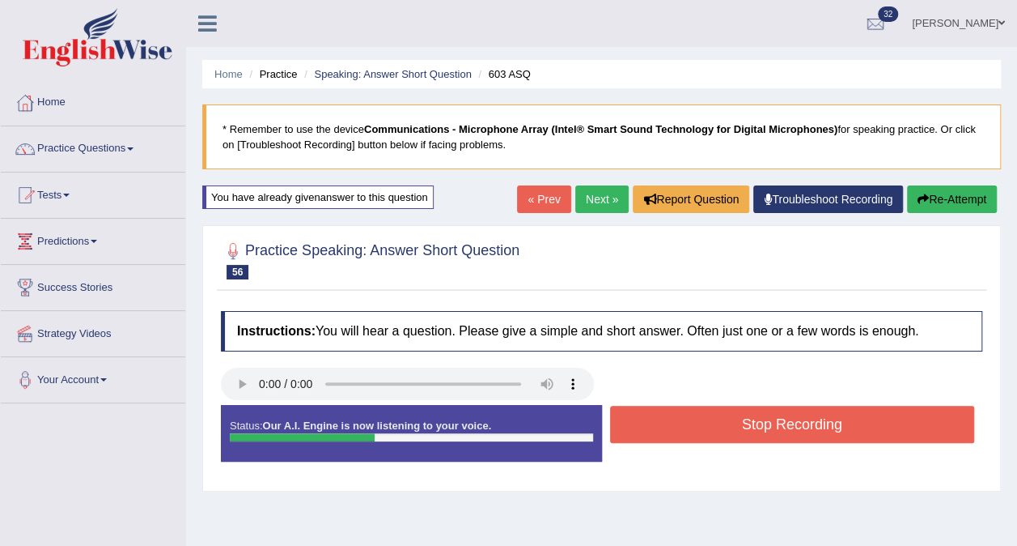
click at [775, 426] on button "Stop Recording" at bounding box center [792, 423] width 365 height 37
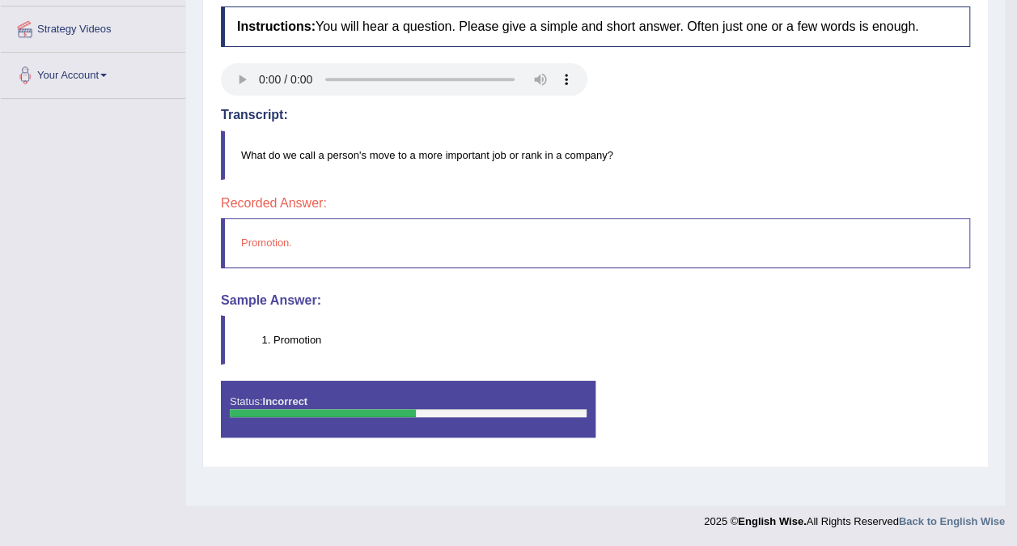
scroll to position [142, 0]
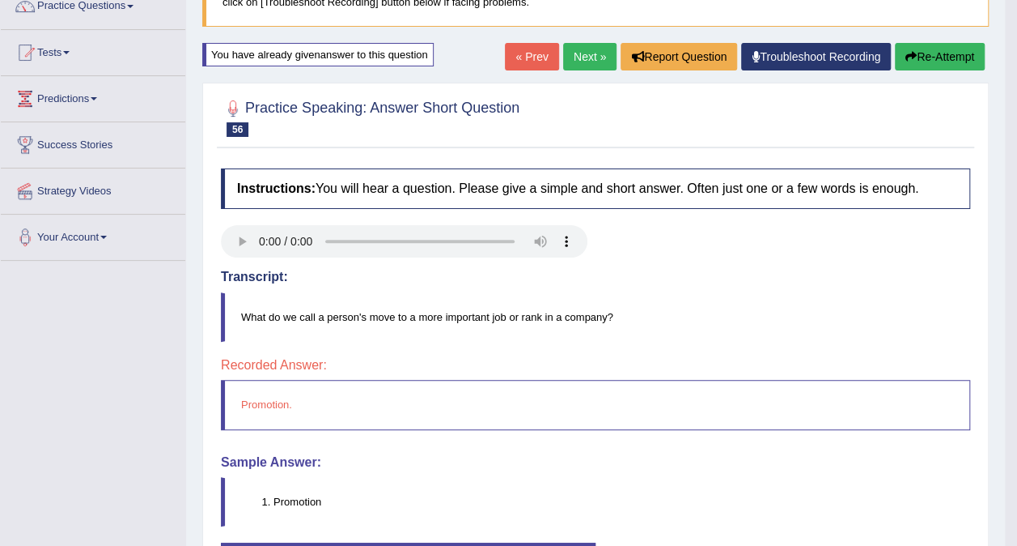
click at [587, 44] on link "Next »" at bounding box center [589, 57] width 53 height 28
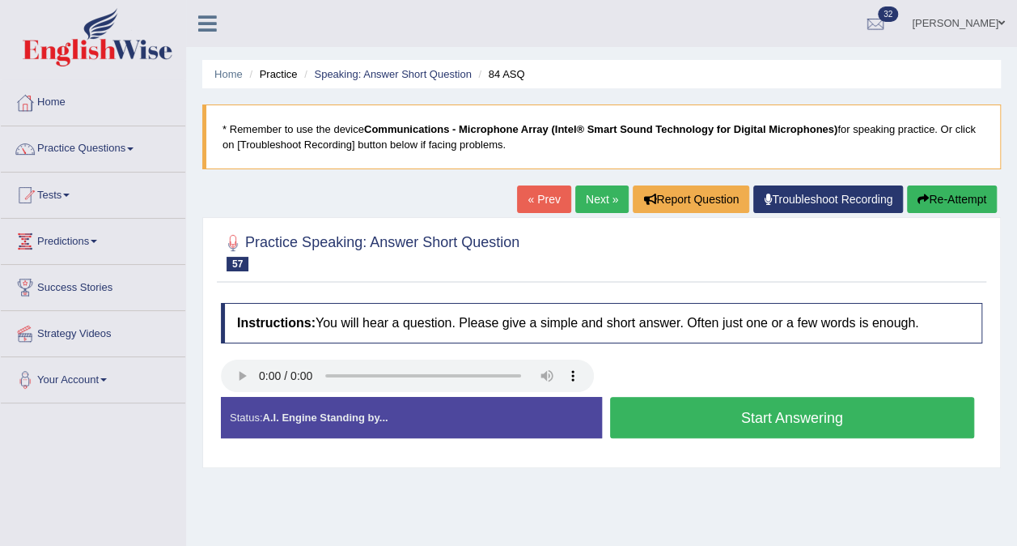
click at [673, 414] on button "Start Answering" at bounding box center [792, 417] width 365 height 41
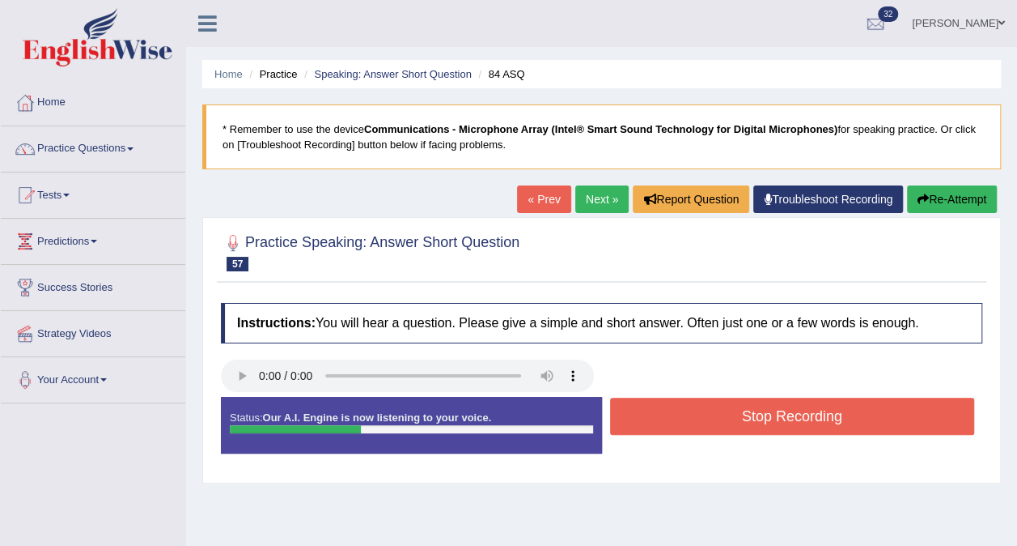
click at [767, 409] on button "Stop Recording" at bounding box center [792, 415] width 365 height 37
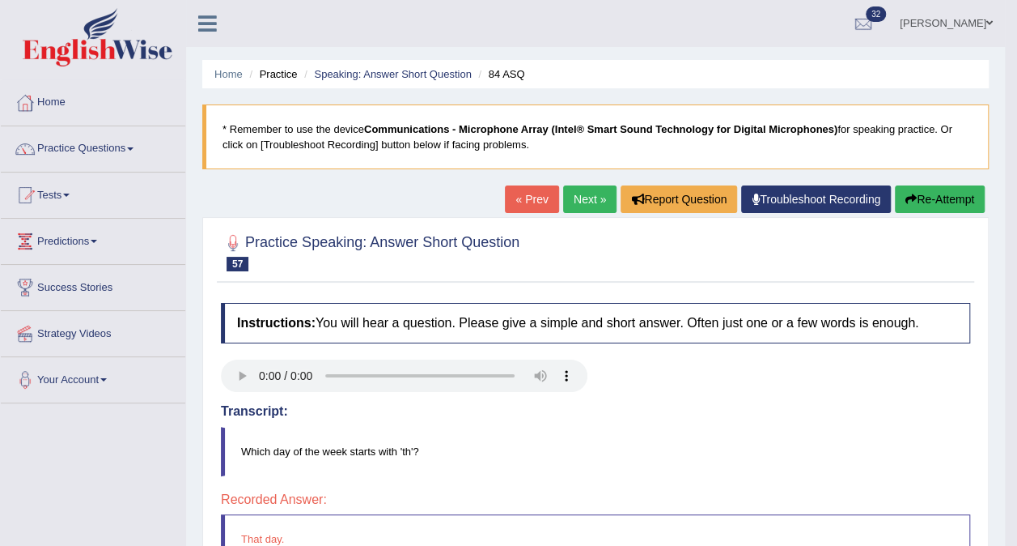
click at [581, 187] on link "Next »" at bounding box center [589, 199] width 53 height 28
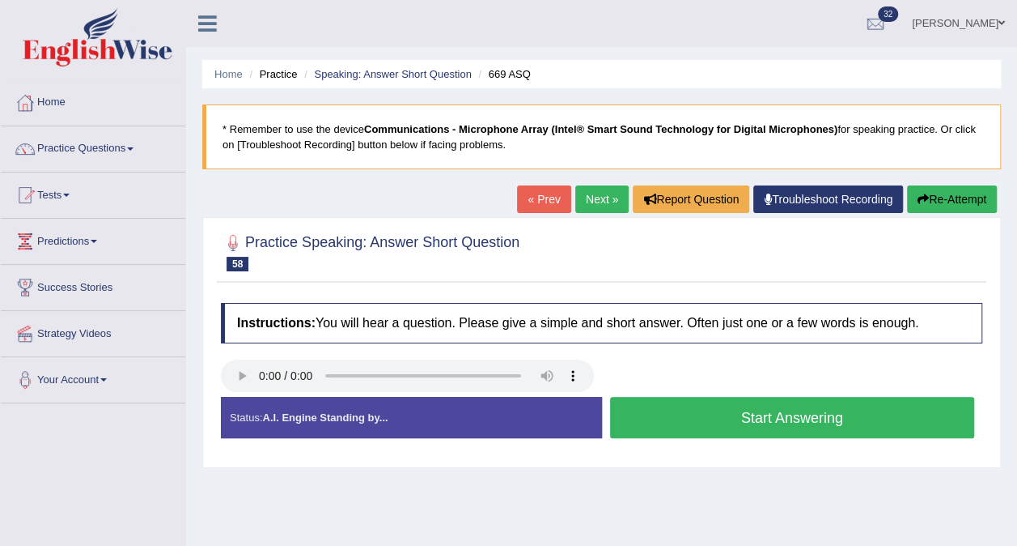
click at [649, 426] on button "Start Answering" at bounding box center [792, 417] width 365 height 41
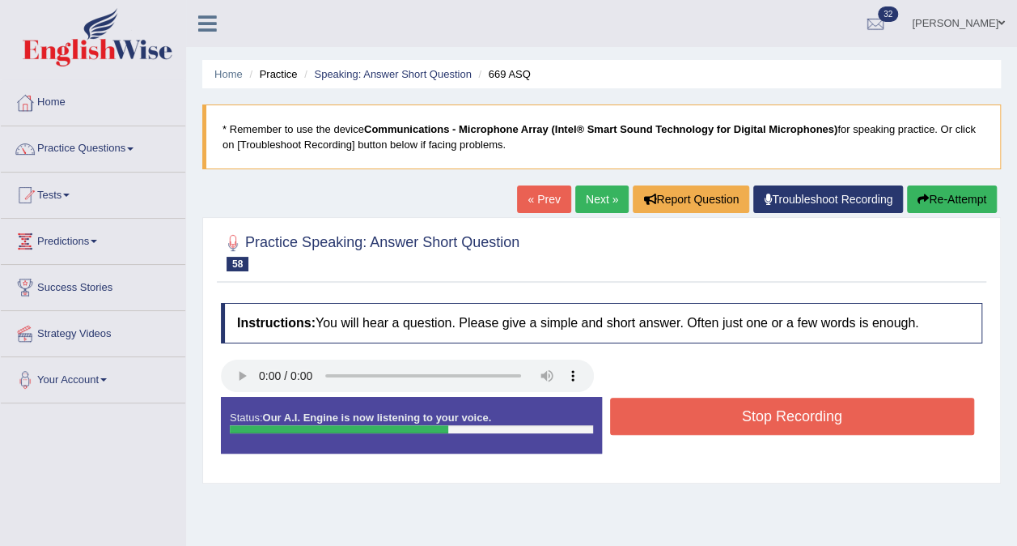
click at [664, 407] on button "Stop Recording" at bounding box center [792, 415] width 365 height 37
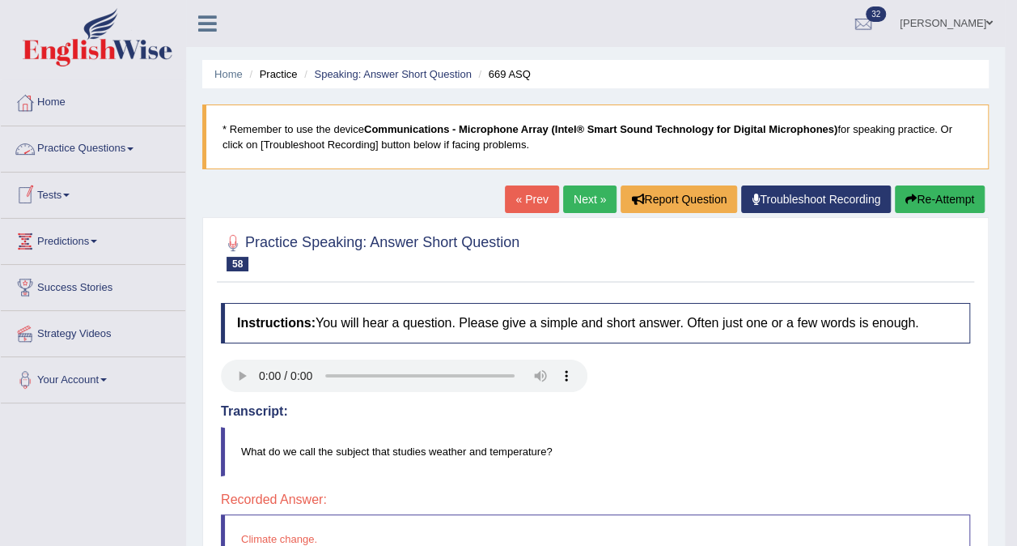
click at [139, 145] on link "Practice Questions" at bounding box center [93, 146] width 185 height 40
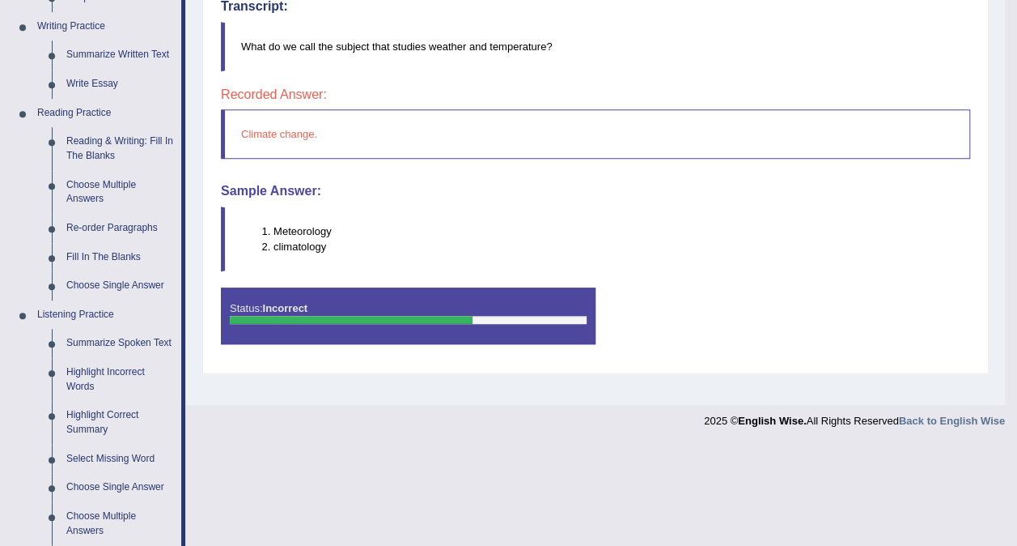
scroll to position [81, 0]
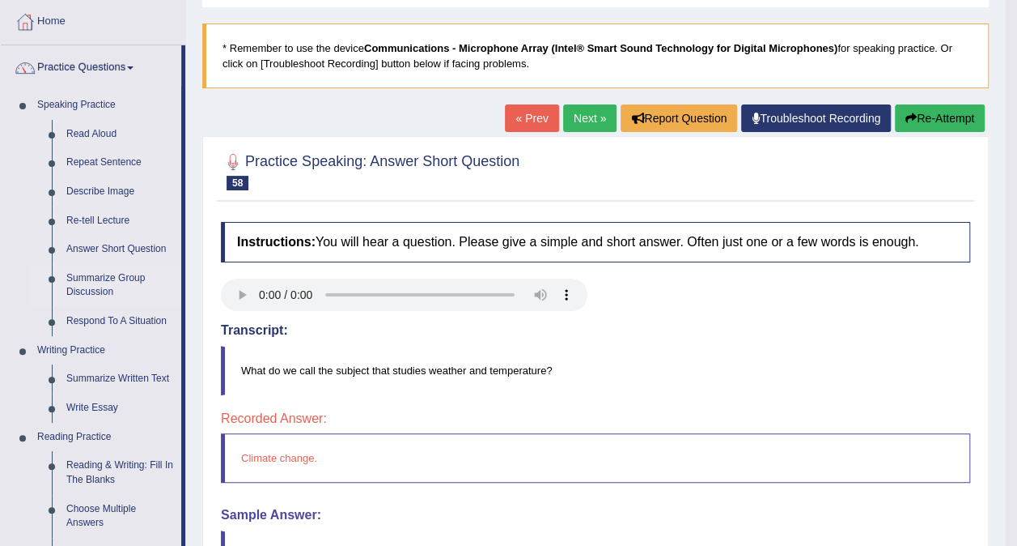
click at [107, 277] on link "Summarize Group Discussion" at bounding box center [120, 285] width 122 height 43
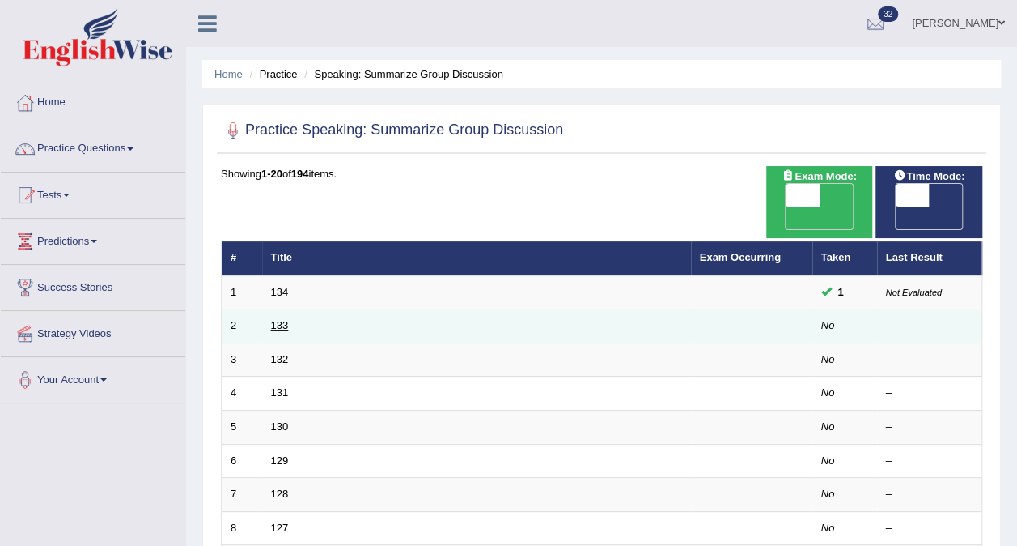
click at [281, 319] on link "133" at bounding box center [280, 325] width 18 height 12
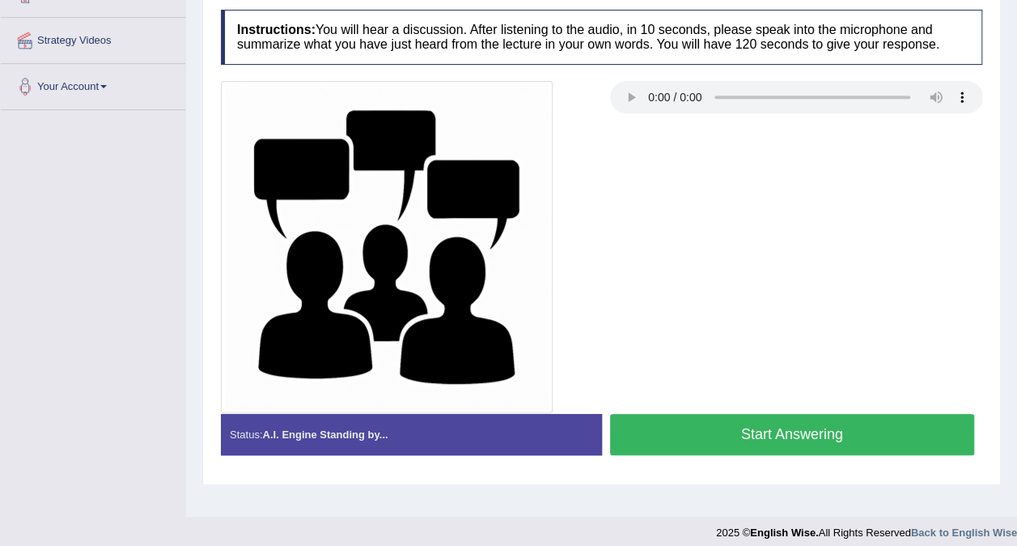
scroll to position [304, 0]
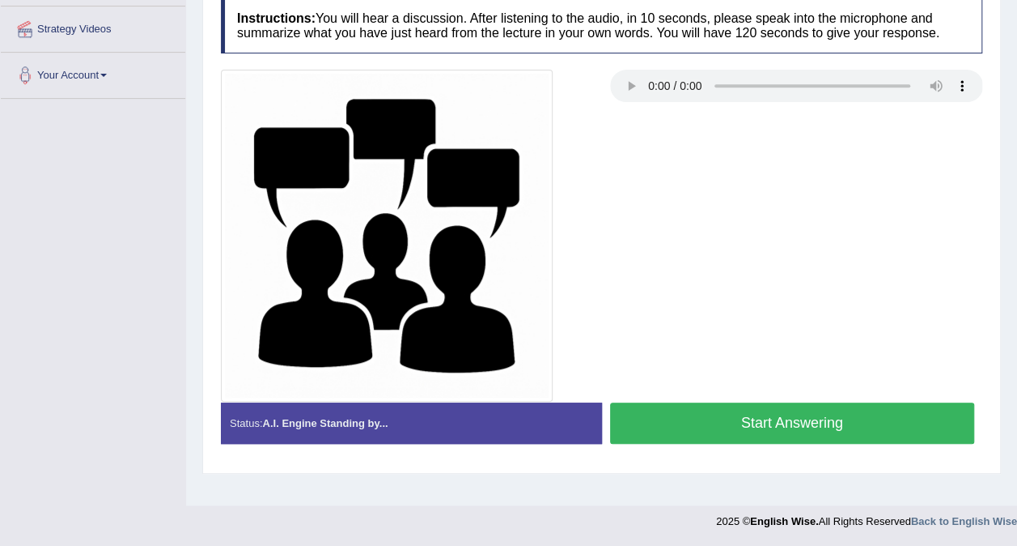
click at [715, 419] on button "Start Answering" at bounding box center [792, 422] width 365 height 41
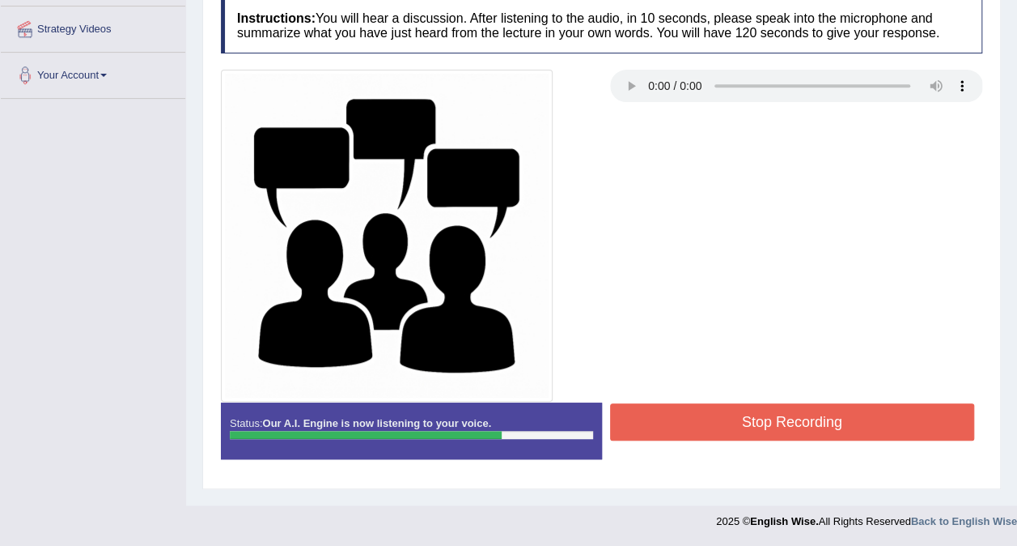
click at [720, 418] on button "Stop Recording" at bounding box center [792, 421] width 365 height 37
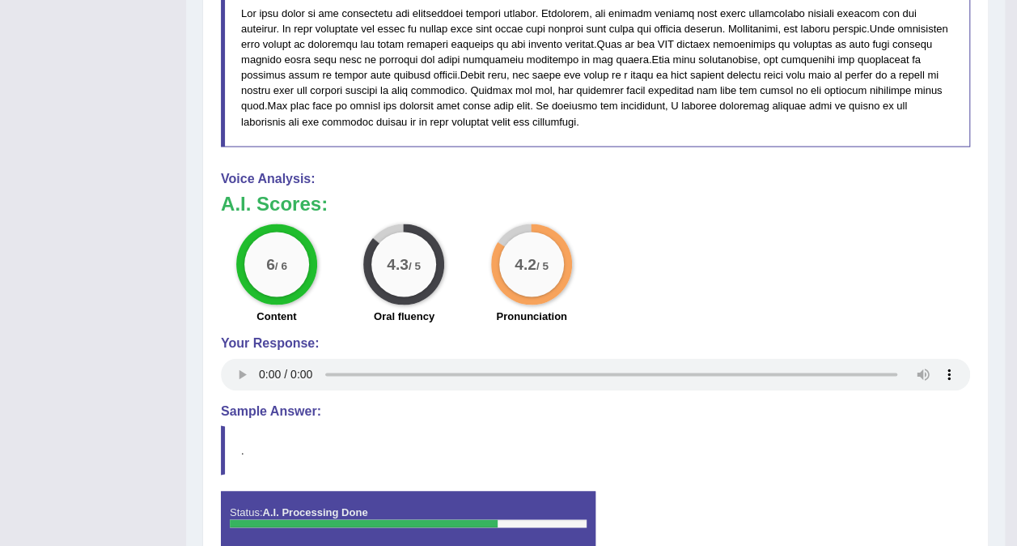
scroll to position [1195, 0]
